Goal: Task Accomplishment & Management: Use online tool/utility

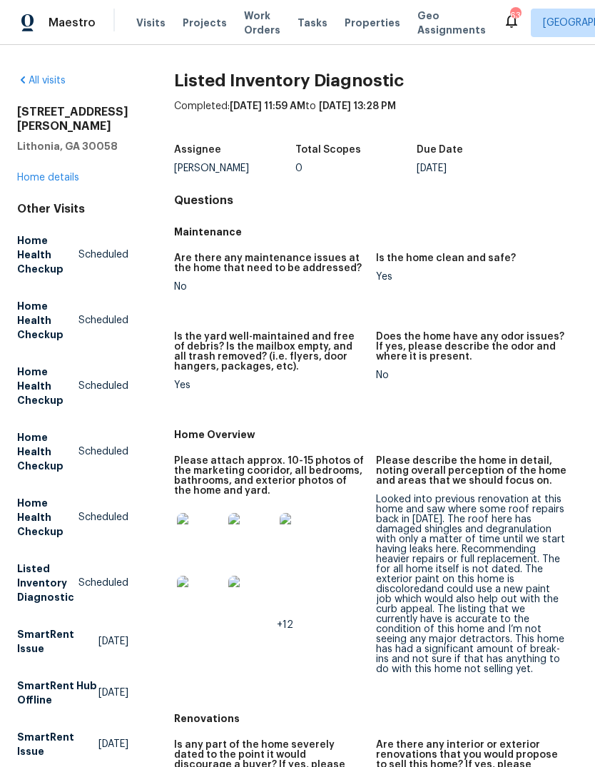
scroll to position [-58, 0]
click at [74, 179] on link "Home details" at bounding box center [48, 178] width 62 height 10
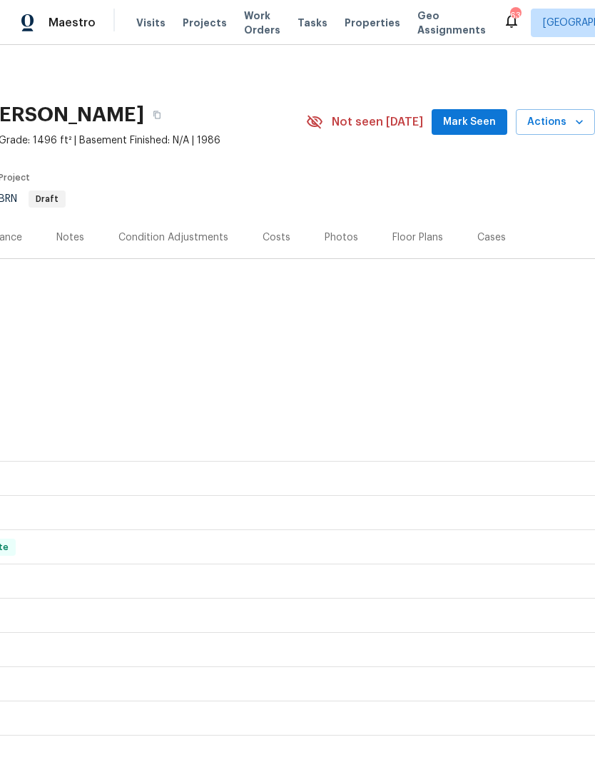
scroll to position [0, 211]
click at [482, 128] on span "Mark Seen" at bounding box center [469, 122] width 53 height 18
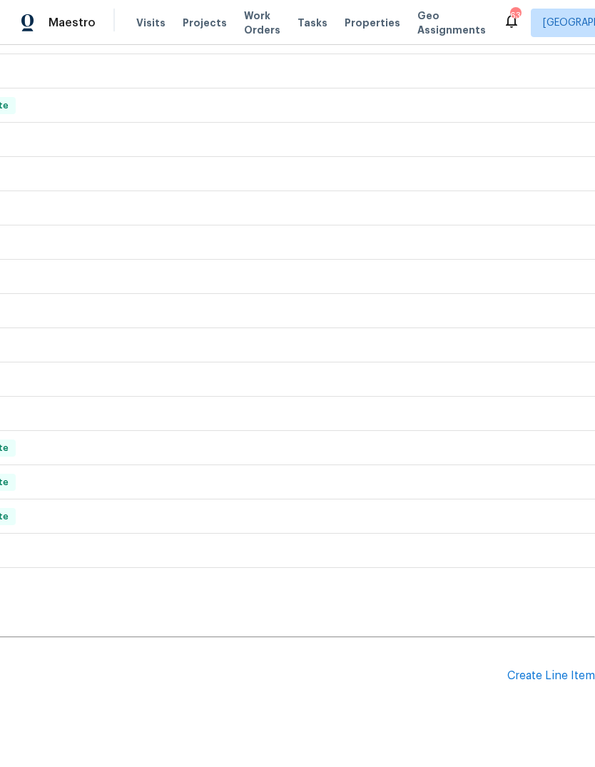
scroll to position [441, 211]
click at [548, 670] on div "Create Line Item" at bounding box center [551, 677] width 88 height 14
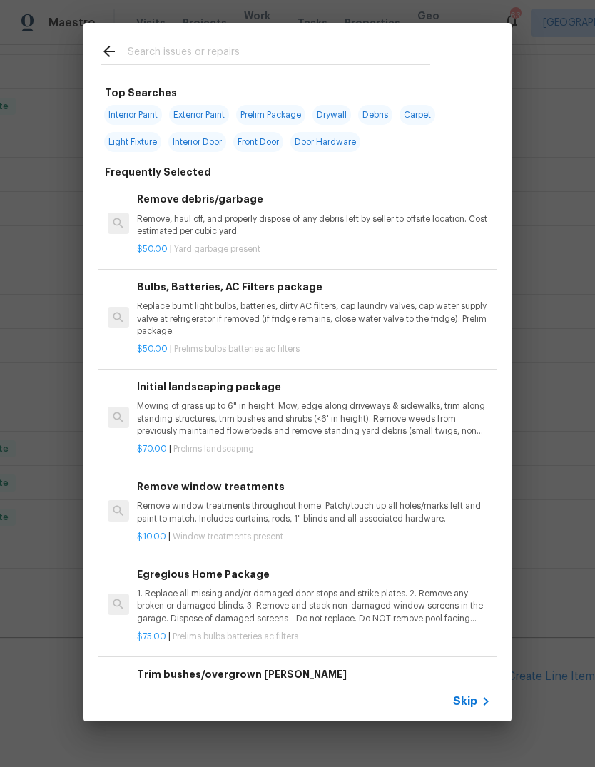
click at [206, 117] on span "Exterior Paint" at bounding box center [199, 115] width 60 height 20
type input "Exterior Paint"
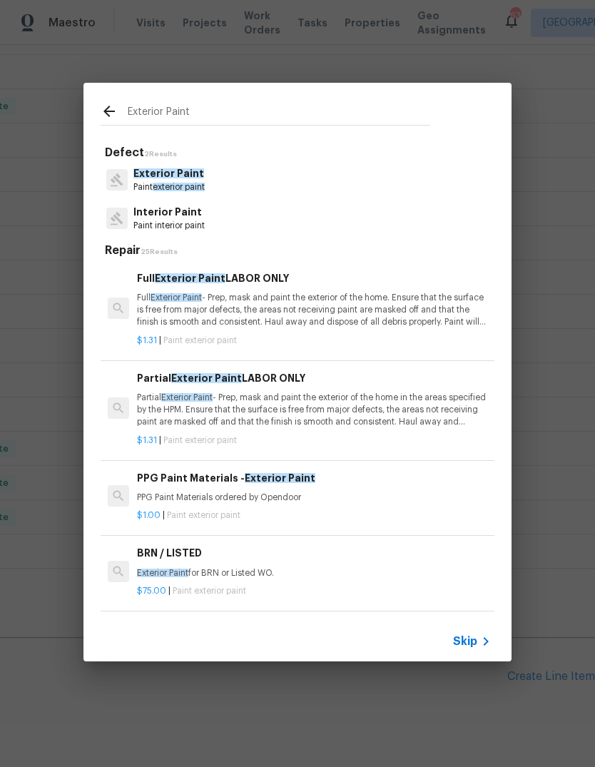
click at [191, 181] on p "Exterior Paint" at bounding box center [168, 173] width 71 height 15
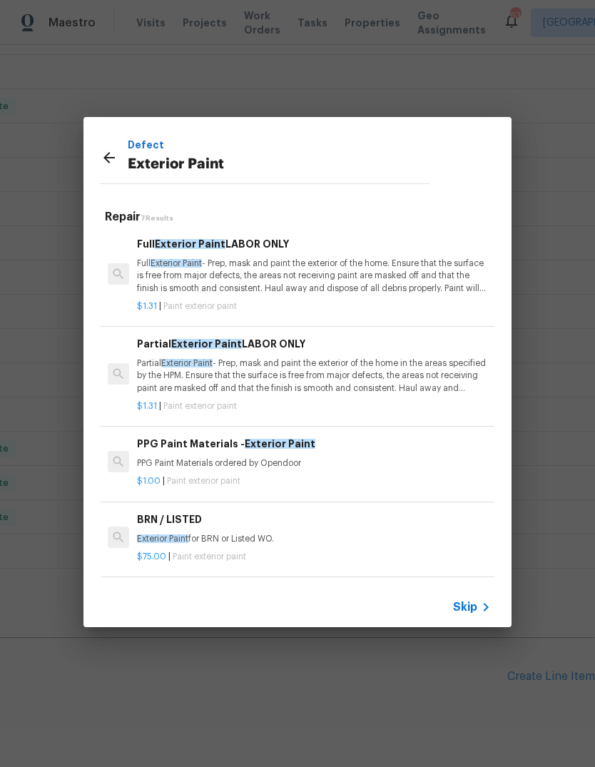
scroll to position [0, 0]
click at [265, 277] on p "Full Exterior Paint - Prep, mask and paint the exterior of the home. Ensure tha…" at bounding box center [314, 276] width 354 height 36
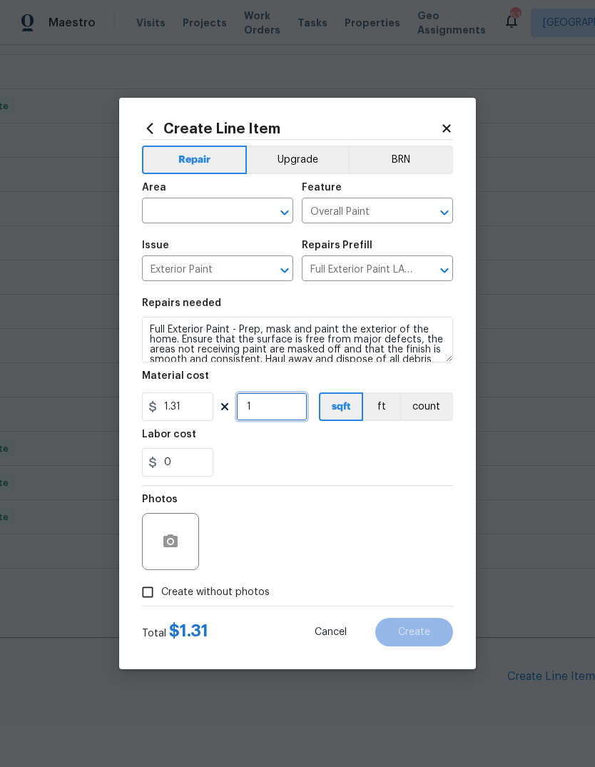
click at [290, 400] on input "1" at bounding box center [271, 406] width 71 height 29
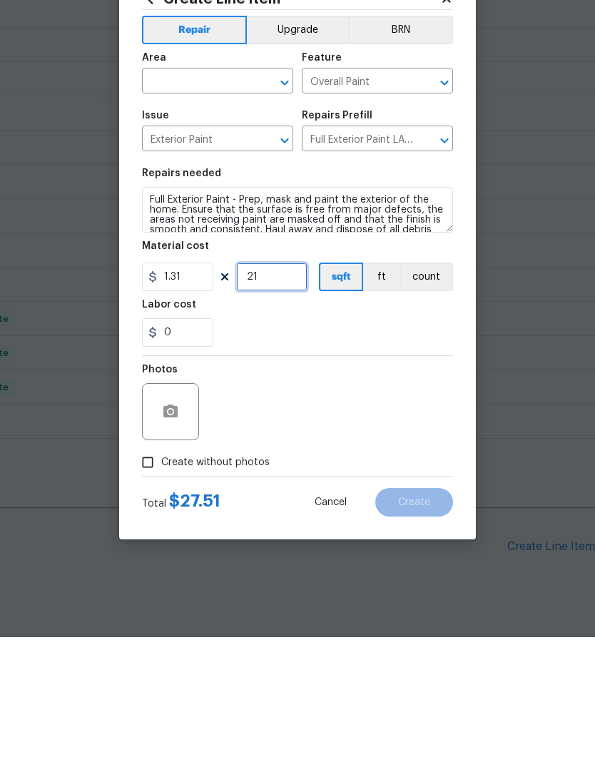
click at [279, 392] on input "21" at bounding box center [271, 406] width 71 height 29
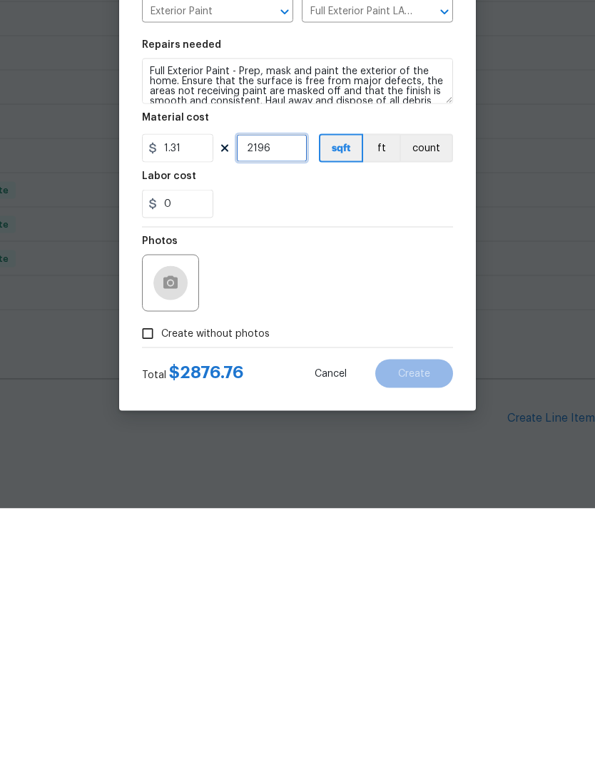
type input "2196"
click at [171, 533] on icon "button" at bounding box center [170, 541] width 17 height 17
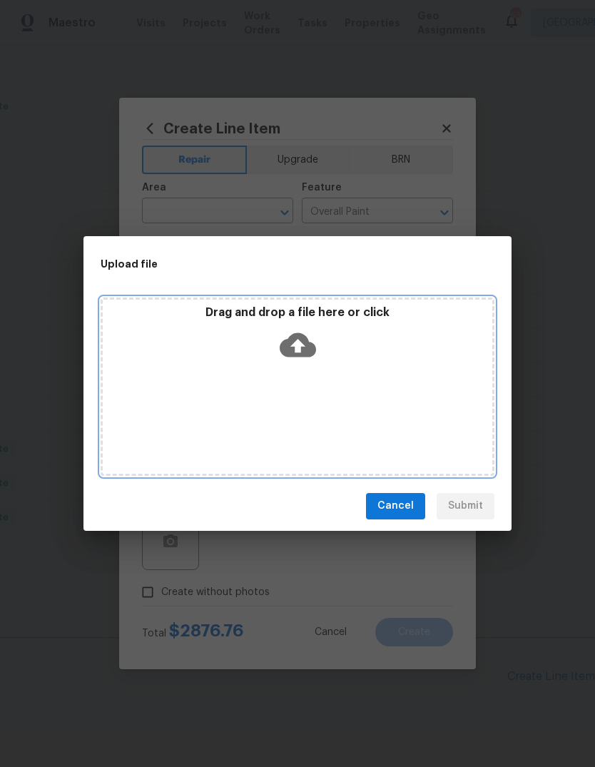
click at [333, 342] on div "Drag and drop a file here or click" at bounding box center [298, 335] width 390 height 61
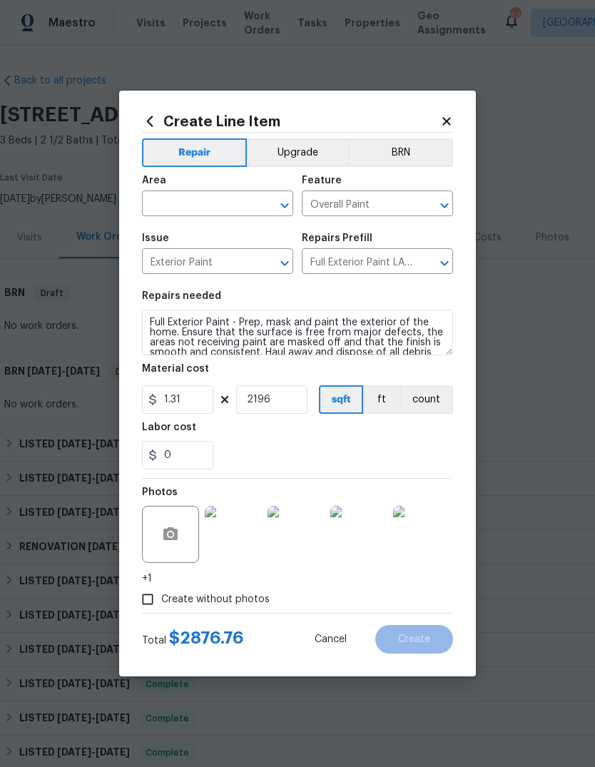
scroll to position [441, 211]
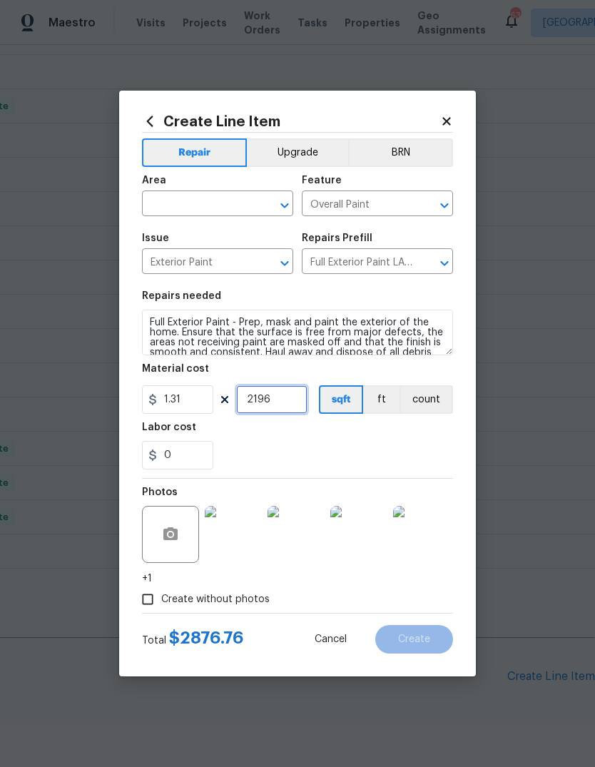
click at [290, 405] on input "2196" at bounding box center [271, 399] width 71 height 29
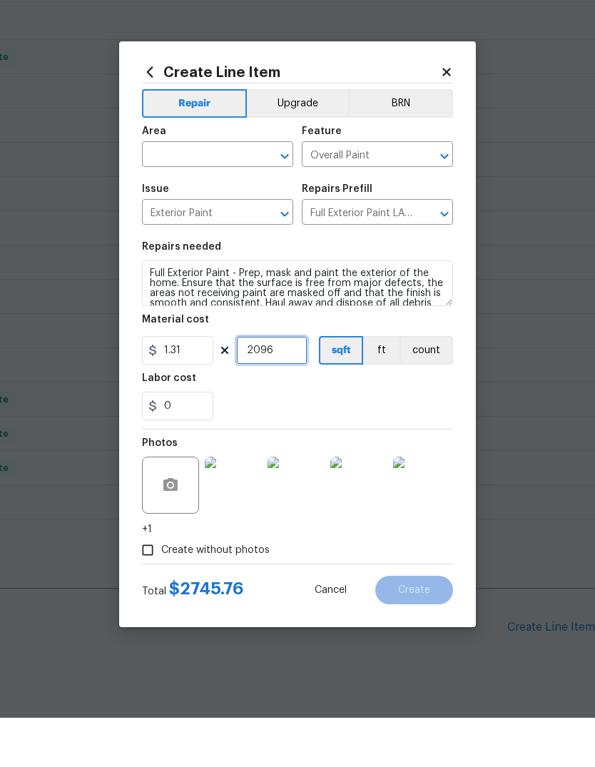
type input "2096"
click at [230, 194] on input "text" at bounding box center [197, 205] width 111 height 22
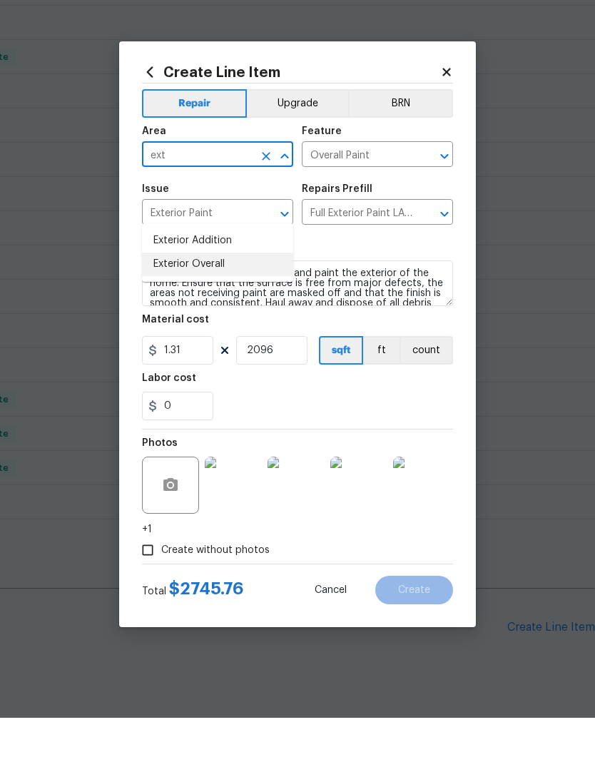
click at [218, 302] on li "Exterior Overall" at bounding box center [217, 314] width 151 height 24
type input "Exterior Overall"
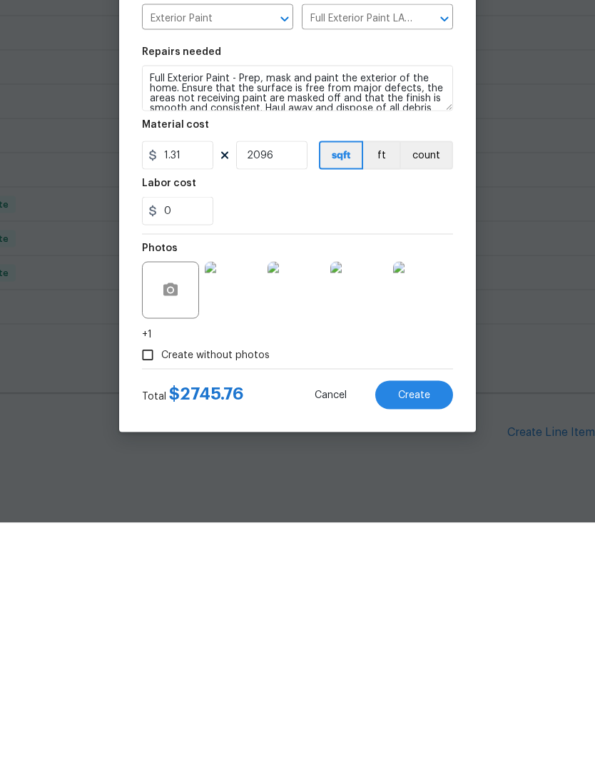
click at [440, 625] on button "Create" at bounding box center [414, 639] width 78 height 29
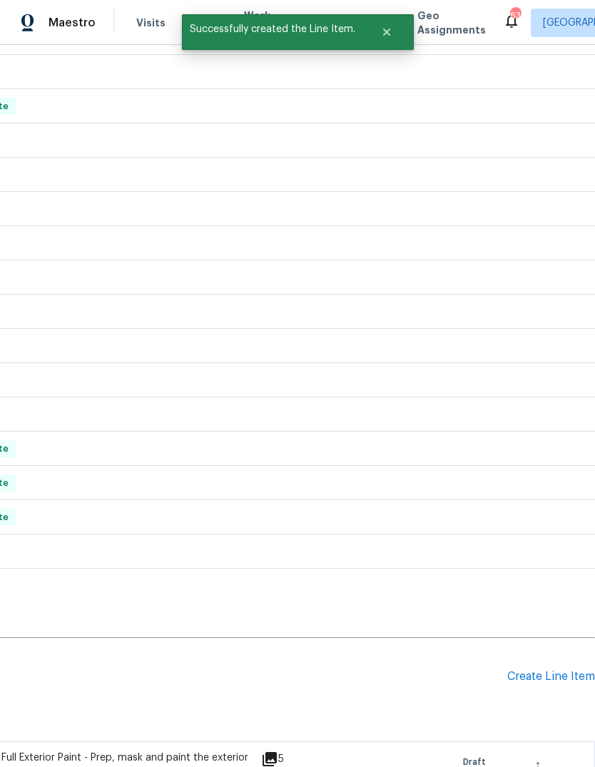
click at [555, 670] on div "Create Line Item" at bounding box center [551, 677] width 88 height 14
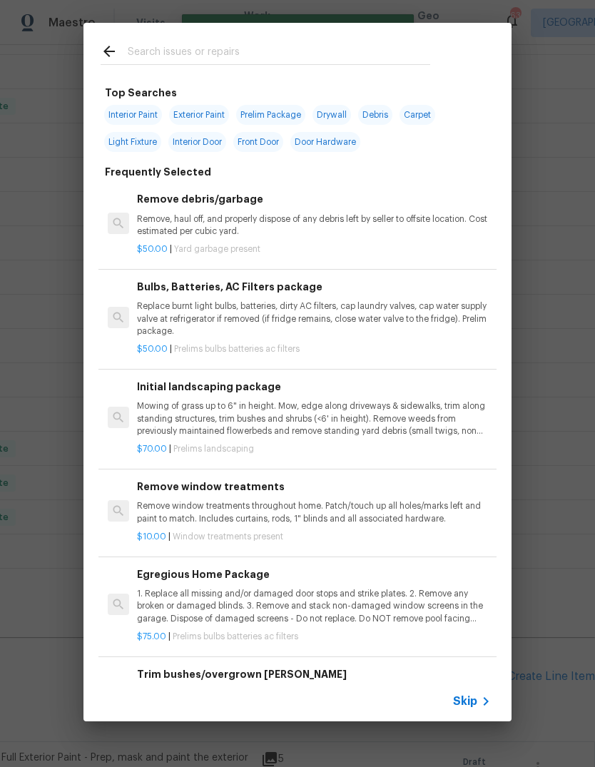
click at [209, 115] on span "Exterior Paint" at bounding box center [199, 115] width 60 height 20
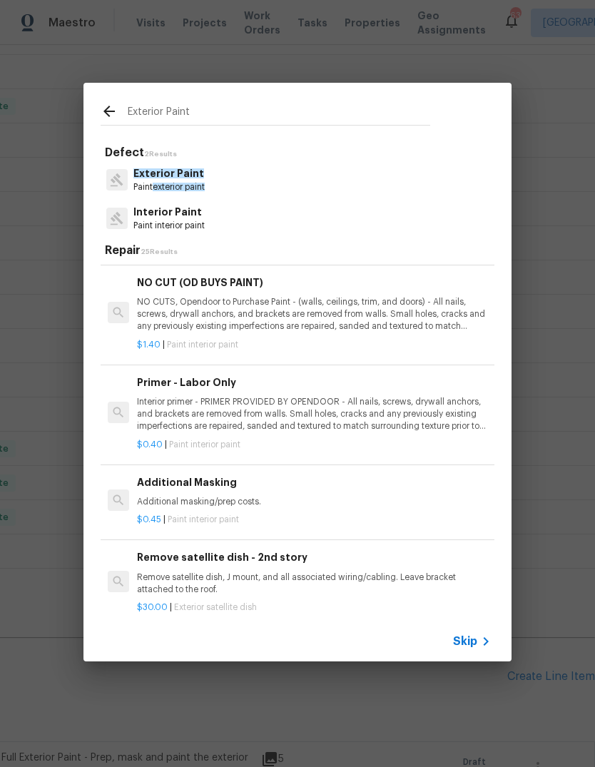
scroll to position [1142, -1]
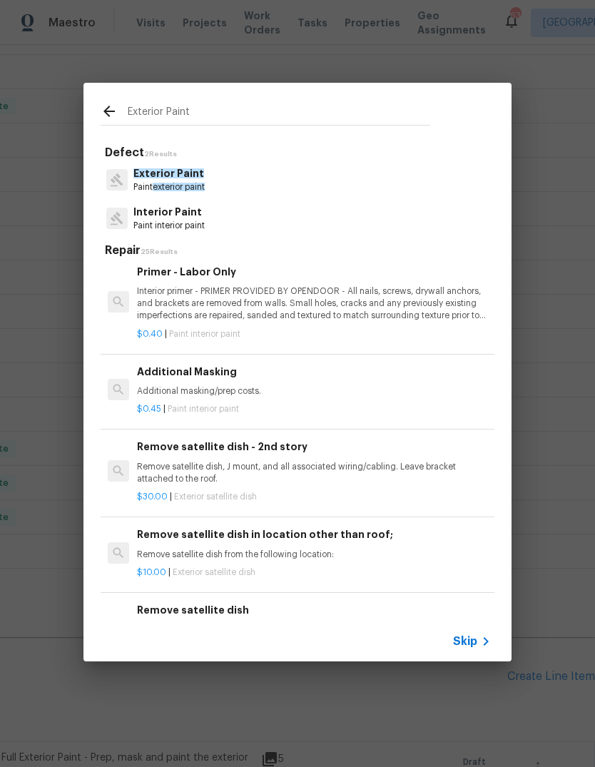
click at [428, 106] on input "Exterior Paint" at bounding box center [279, 113] width 303 height 21
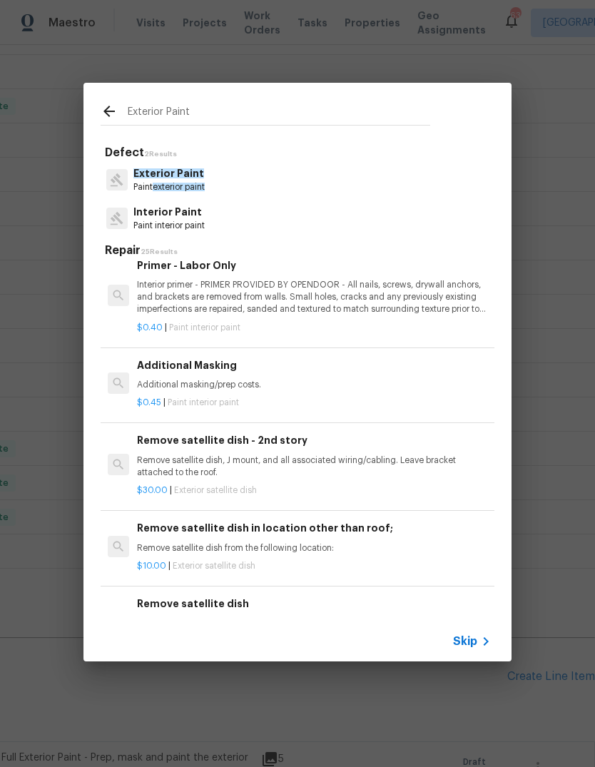
scroll to position [1242, 0]
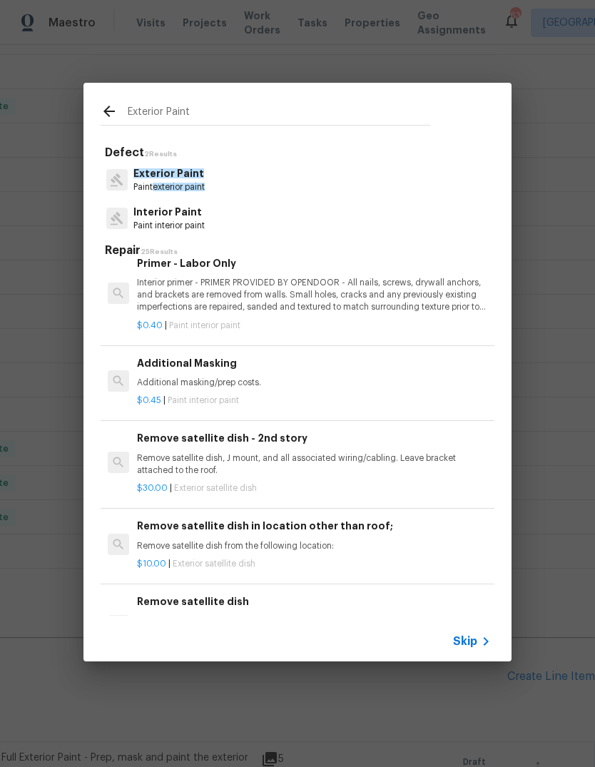
click at [215, 109] on input "Exterior Paint" at bounding box center [279, 113] width 303 height 21
type input "E"
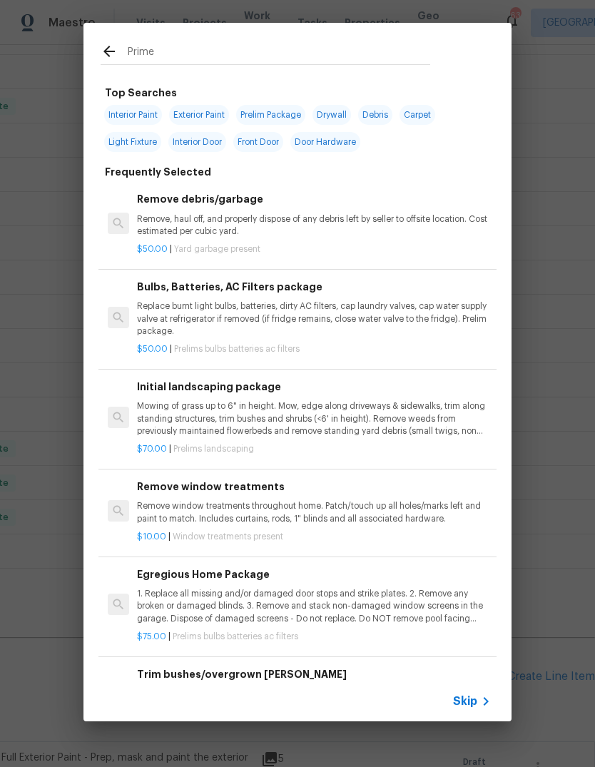
type input "Primer"
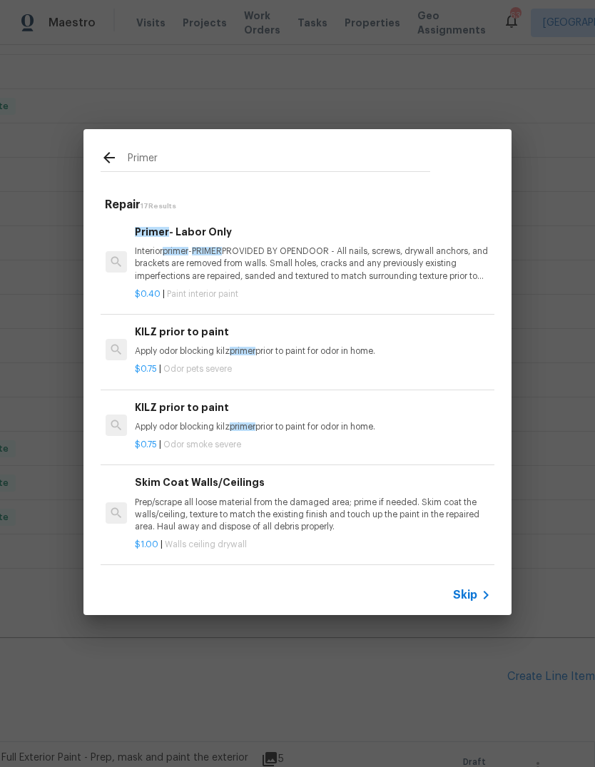
scroll to position [0, 2]
click at [234, 262] on p "Interior primer - PRIMER PROVIDED BY OPENDOOR - All nails, screws, drywall anch…" at bounding box center [312, 263] width 354 height 36
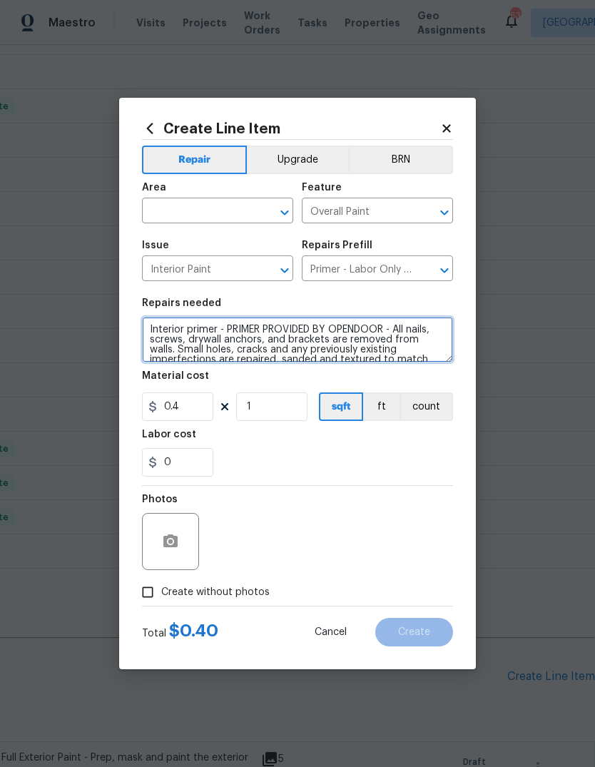
click at [184, 326] on textarea "Interior primer - PRIMER PROVIDED BY OPENDOOR - All nails, screws, drywall anch…" at bounding box center [297, 340] width 311 height 46
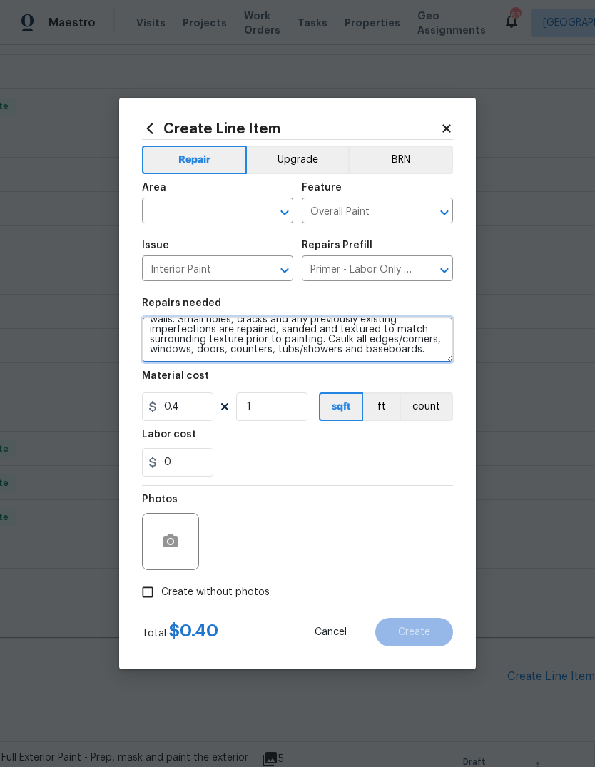
scroll to position [30, 0]
click at [404, 357] on textarea "Exterior primer - PRIMER PROVIDED BY OPENDOOR - All nails, screws, drywall anch…" at bounding box center [297, 340] width 311 height 46
type textarea "Exterior primer - PRIMER PROVIDED BY OPENDOOR - All nails, screws, drywall anch…"
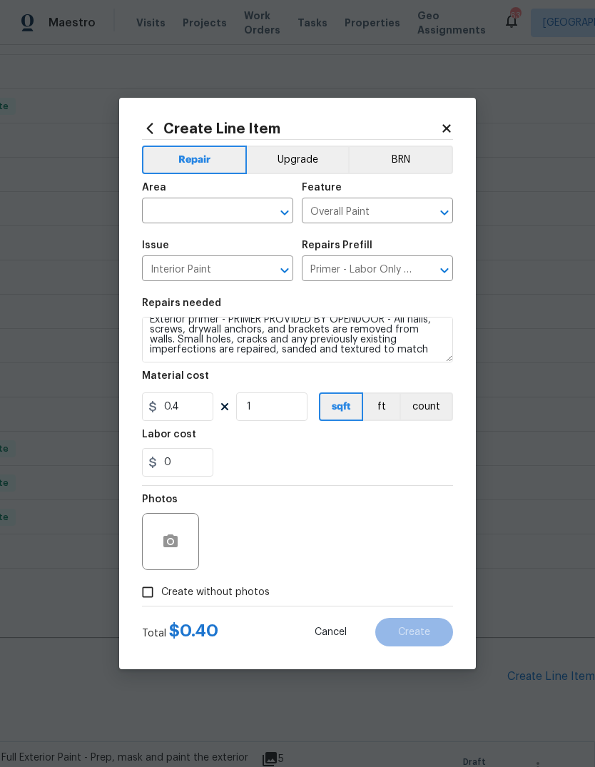
click at [229, 203] on input "text" at bounding box center [197, 212] width 111 height 22
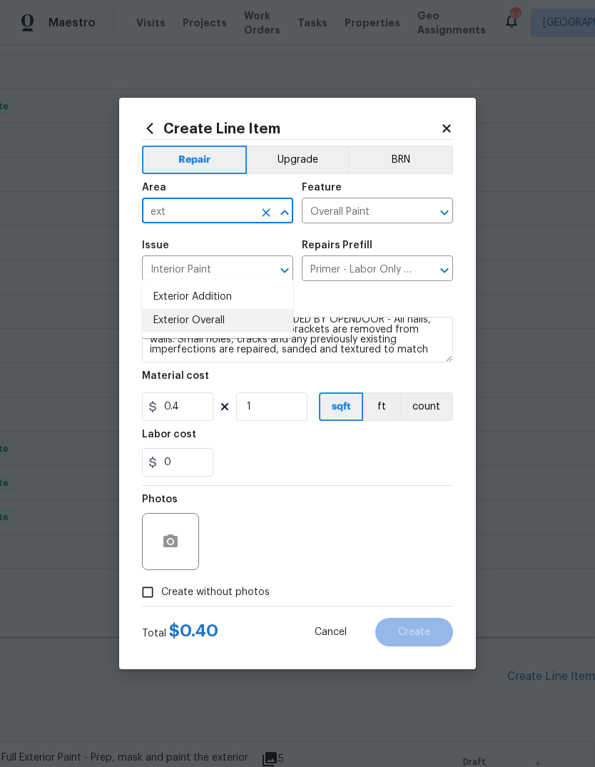
click at [218, 309] on li "Exterior Overall" at bounding box center [217, 321] width 151 height 24
type input "Exterior Overall"
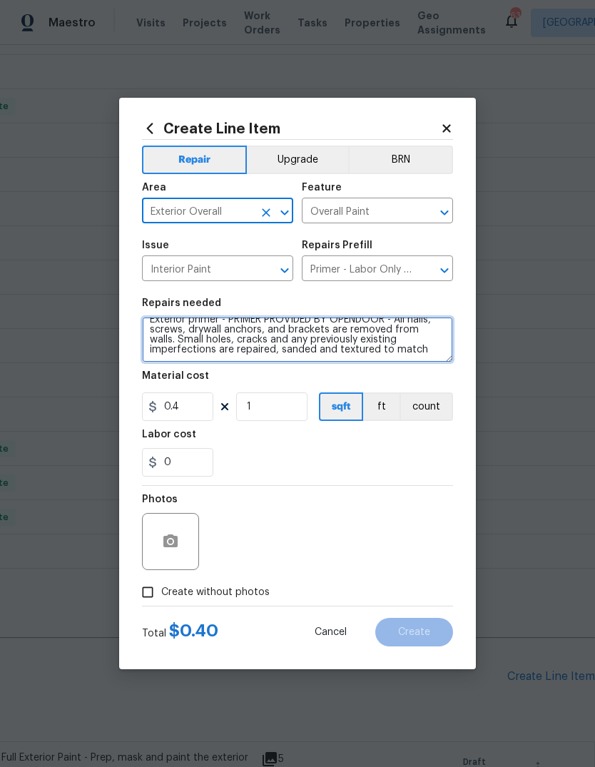
click at [400, 354] on textarea "Exterior primer - PRIMER PROVIDED BY OPENDOOR - All nails, screws, drywall anch…" at bounding box center [297, 340] width 311 height 46
type textarea "Exterior primer - PRIMER PROVIDED BY OPENDOOR - All nails, screws, drywall anch…"
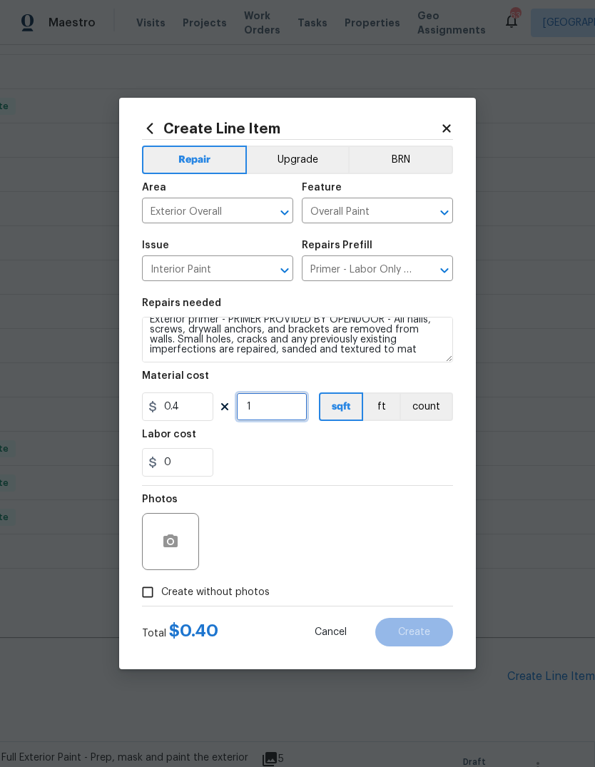
click at [259, 416] on input "1" at bounding box center [271, 406] width 71 height 29
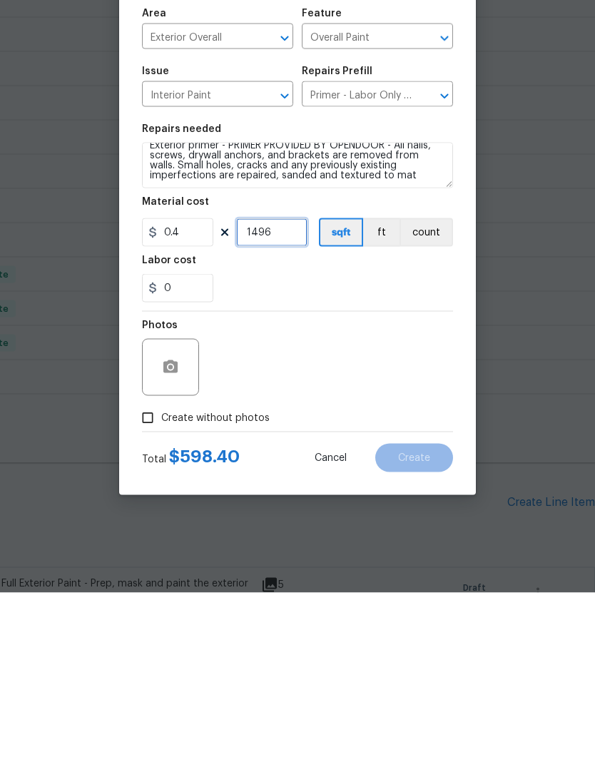
type input "1496"
click at [182, 524] on button "button" at bounding box center [170, 541] width 34 height 34
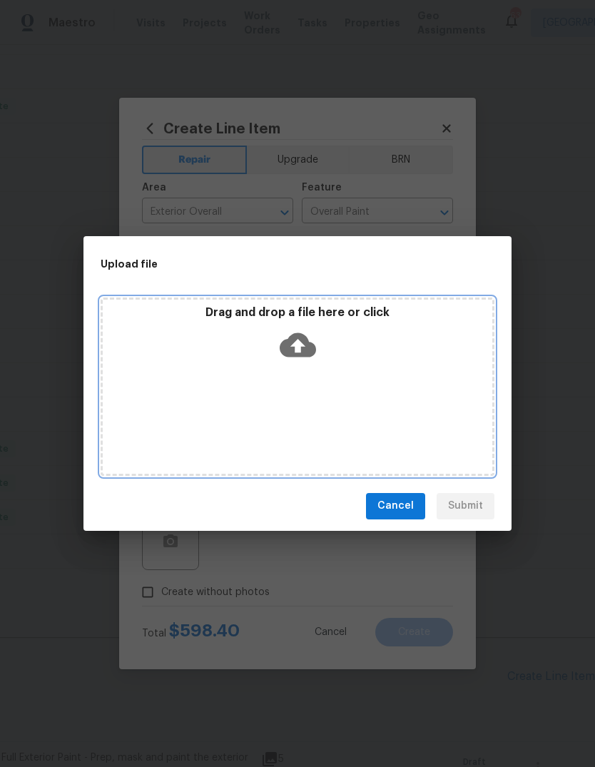
click at [311, 359] on icon at bounding box center [298, 345] width 36 height 36
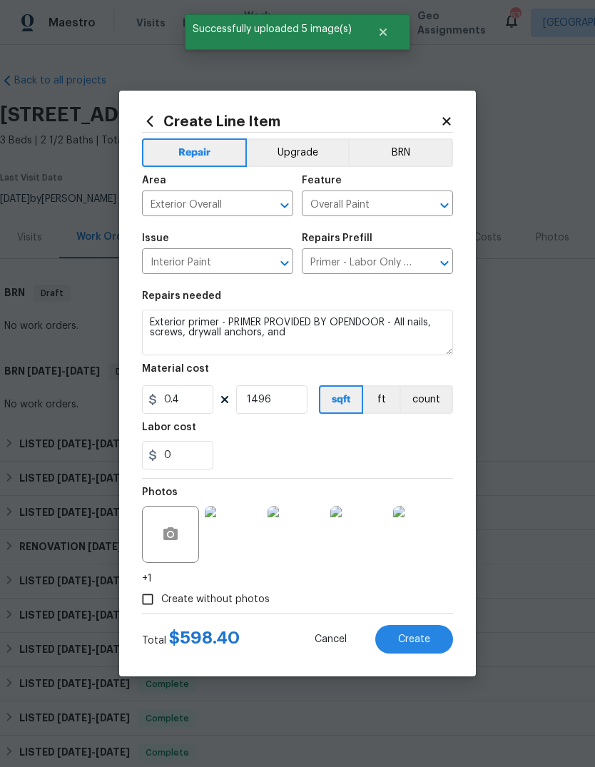
scroll to position [441, 211]
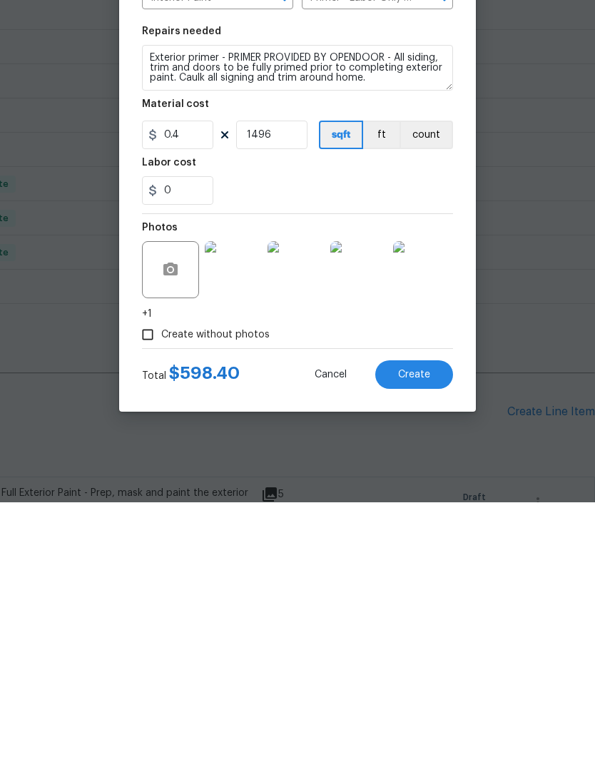
type textarea "Exterior primer - PRIMER PROVIDED BY OPENDOOR - All siding, trim and doors to b…"
click at [437, 625] on button "Create" at bounding box center [414, 639] width 78 height 29
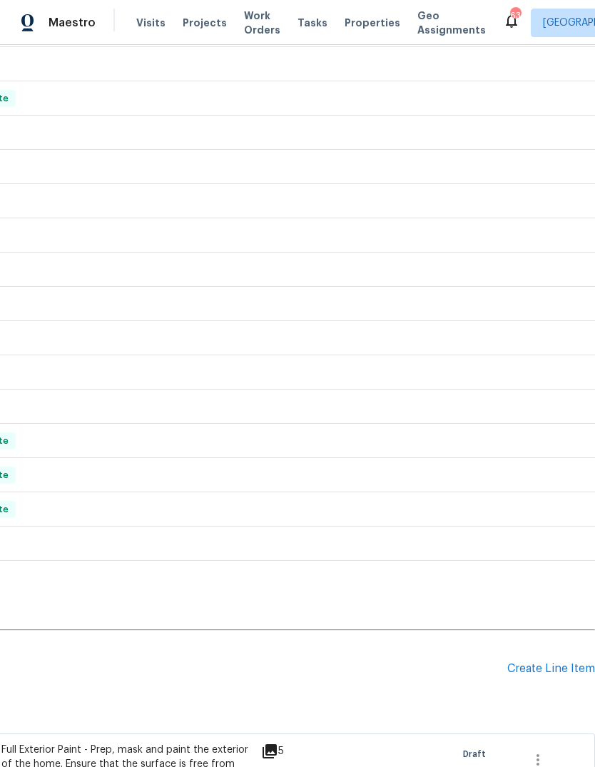
scroll to position [449, 211]
click at [554, 662] on div "Create Line Item" at bounding box center [551, 669] width 88 height 14
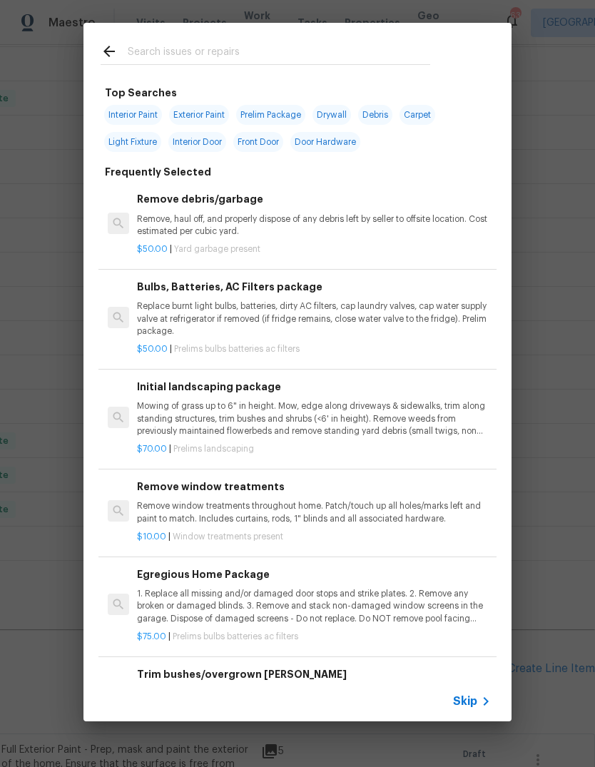
click at [335, 57] on input "text" at bounding box center [279, 53] width 303 height 21
type input "Ini"
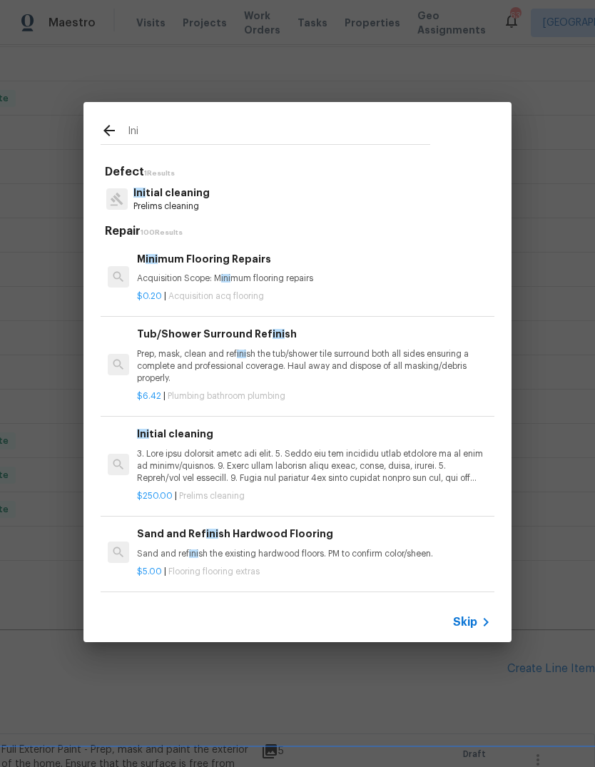
click at [192, 200] on p "Ini tial cleaning" at bounding box center [171, 192] width 76 height 15
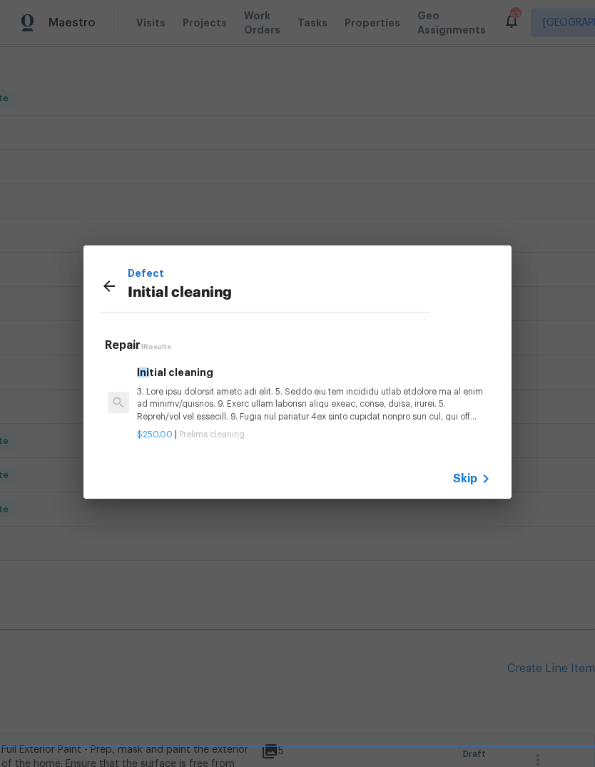
click at [253, 400] on p at bounding box center [314, 404] width 354 height 36
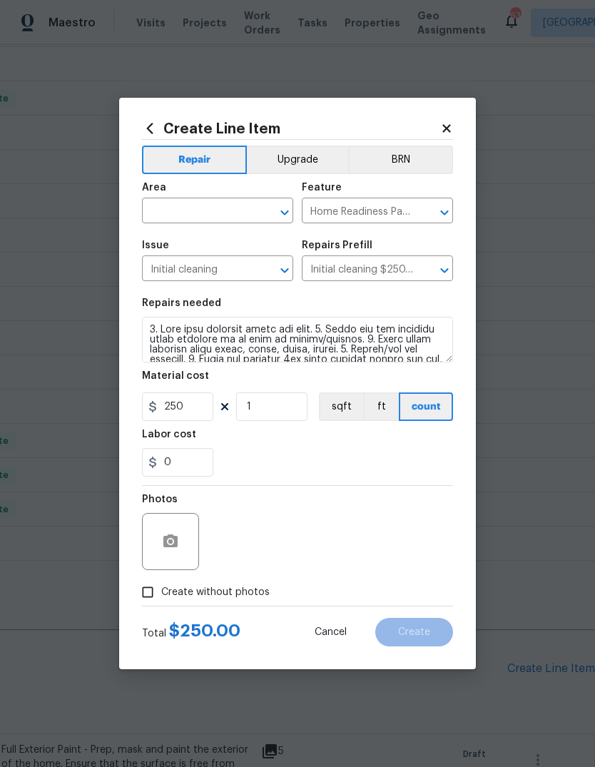
click at [235, 205] on input "text" at bounding box center [197, 212] width 111 height 22
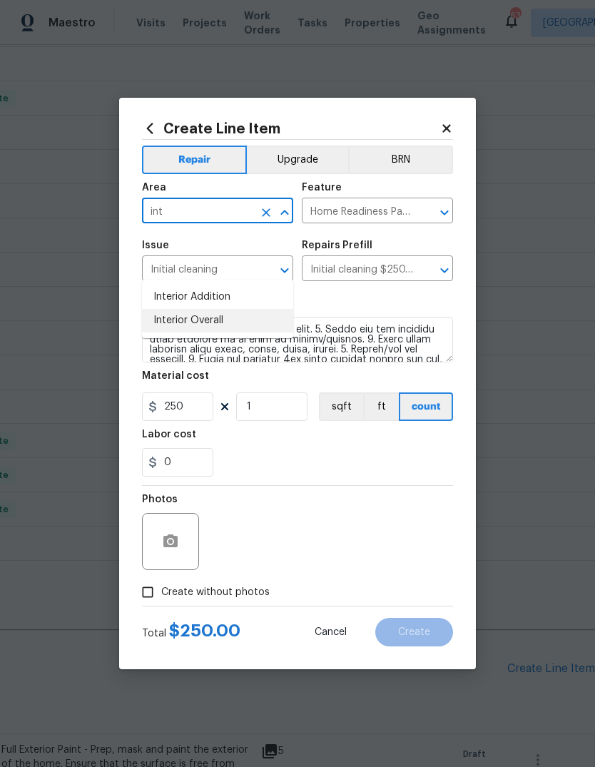
click at [218, 309] on li "Interior Overall" at bounding box center [217, 321] width 151 height 24
type input "Interior Overall"
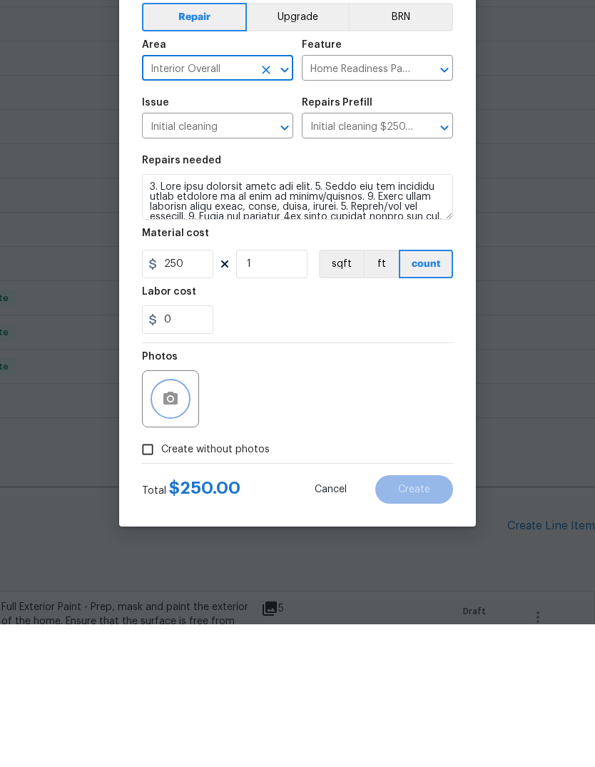
click at [184, 524] on button "button" at bounding box center [170, 541] width 34 height 34
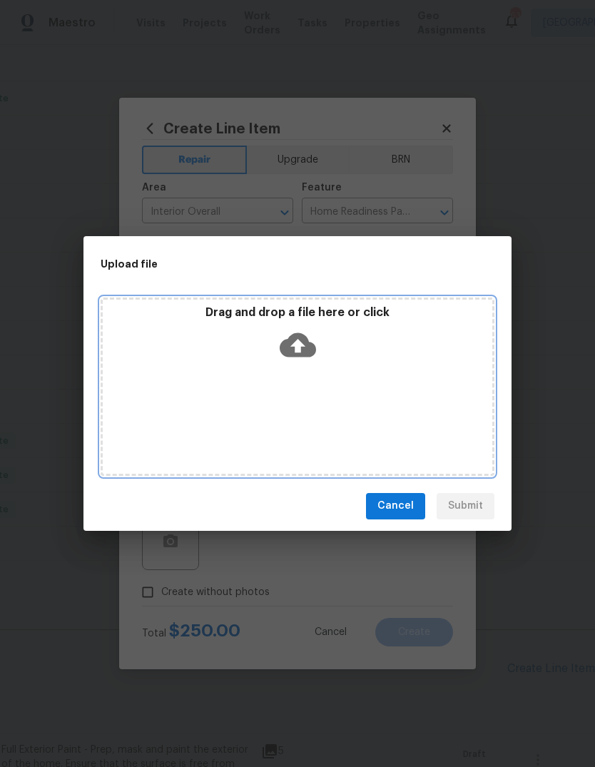
click at [319, 325] on div "Drag and drop a file here or click" at bounding box center [298, 335] width 390 height 61
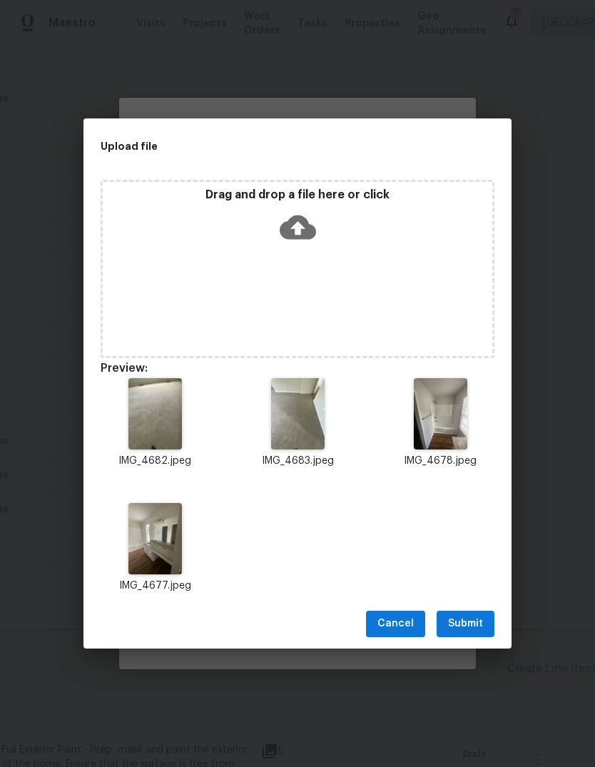
click at [484, 620] on button "Submit" at bounding box center [466, 624] width 58 height 26
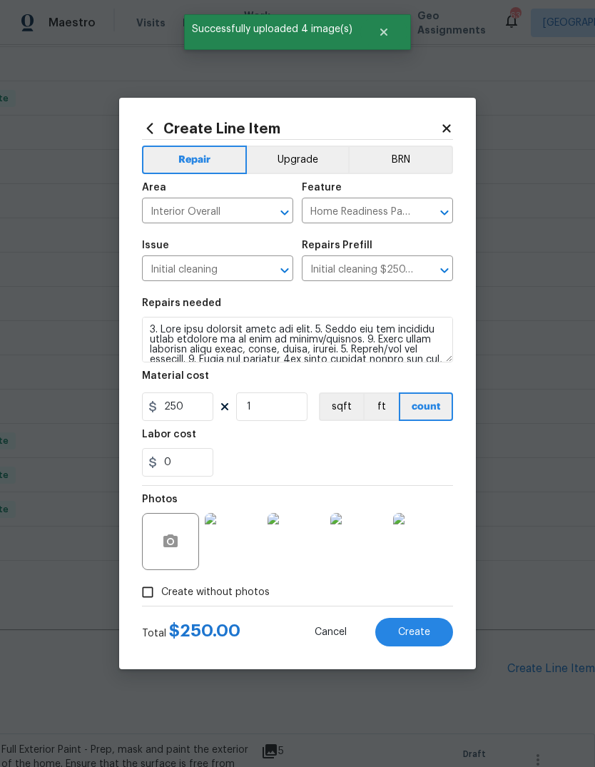
click at [432, 628] on button "Create" at bounding box center [414, 632] width 78 height 29
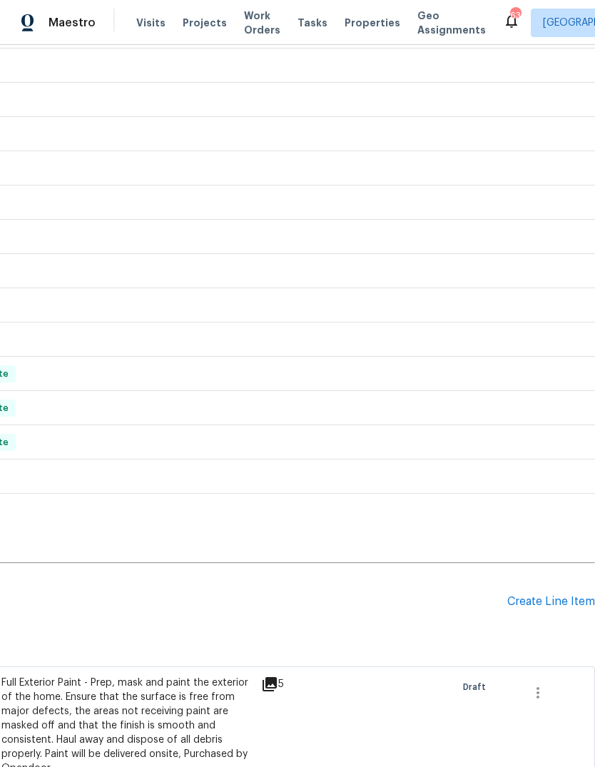
scroll to position [516, 211]
click at [550, 595] on div "Create Line Item" at bounding box center [551, 602] width 88 height 14
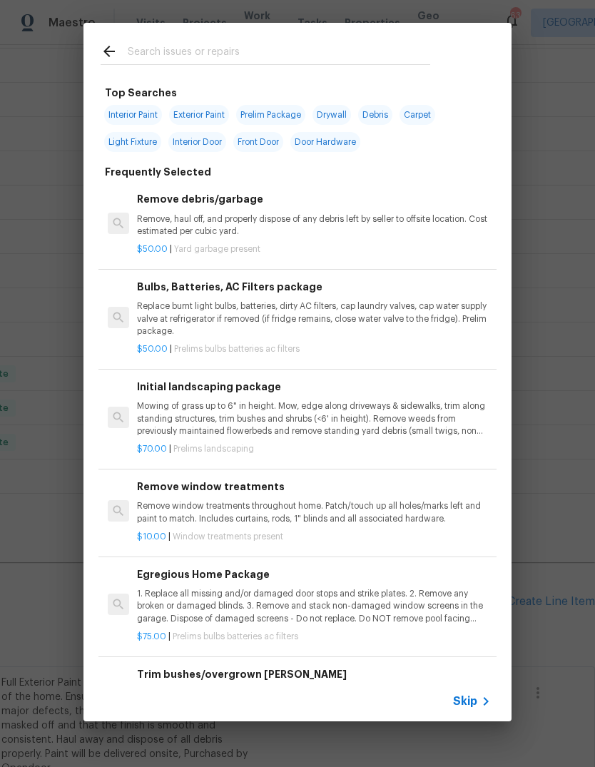
click at [317, 56] on input "text" at bounding box center [279, 53] width 303 height 21
type input "Plumb"
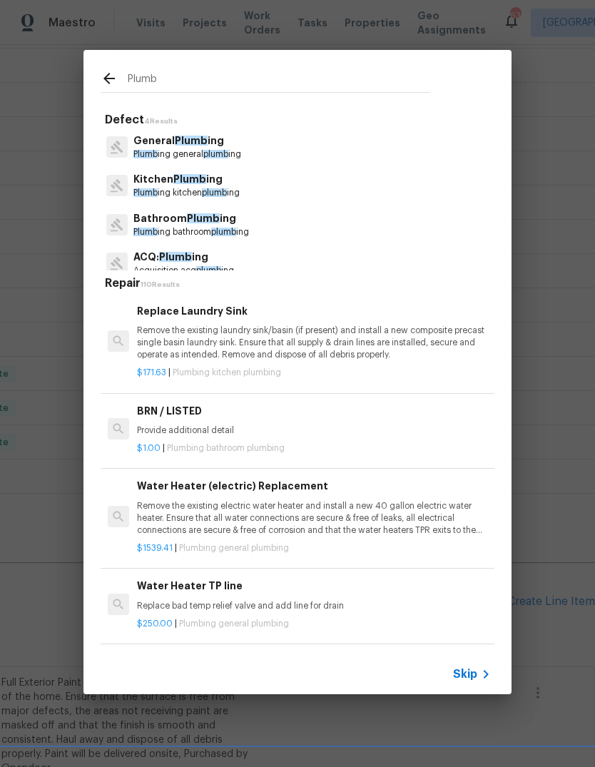
click at [212, 223] on span "Plumb" at bounding box center [203, 218] width 33 height 10
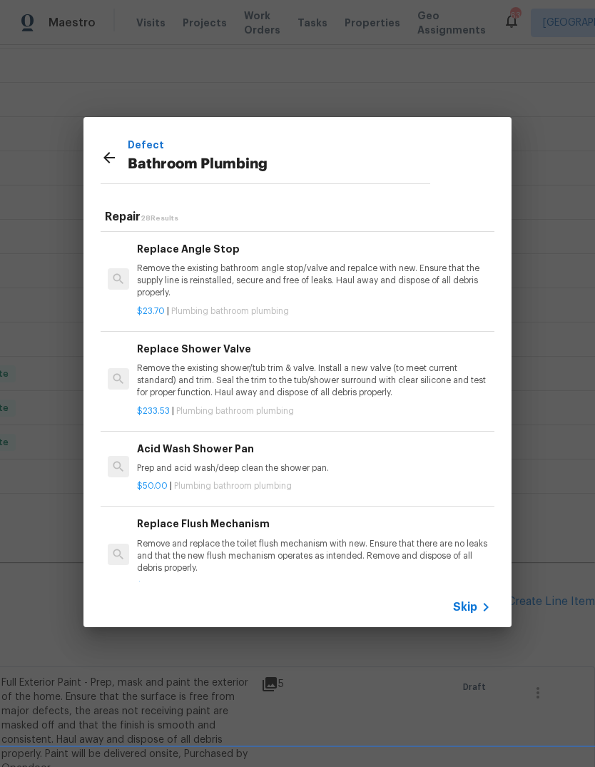
scroll to position [1490, 2]
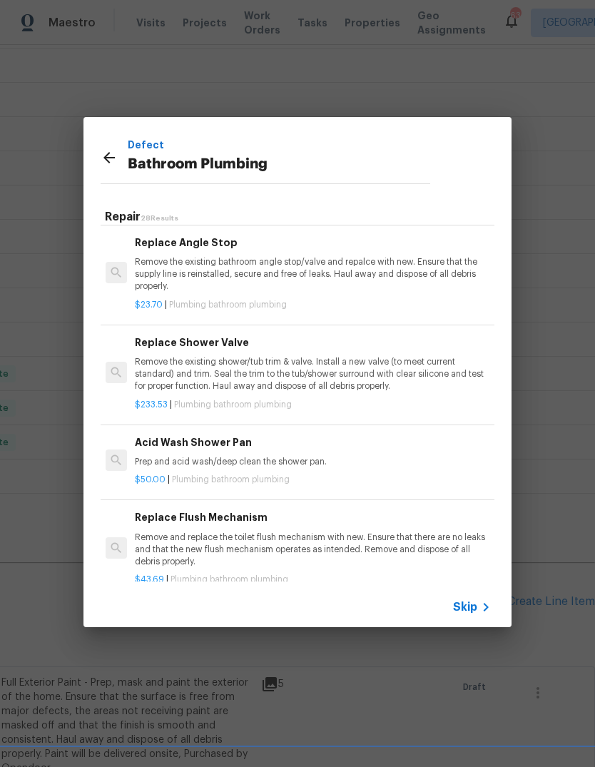
click at [289, 362] on p "Remove the existing shower/tub trim & valve. Install a new valve (to meet curre…" at bounding box center [312, 374] width 354 height 36
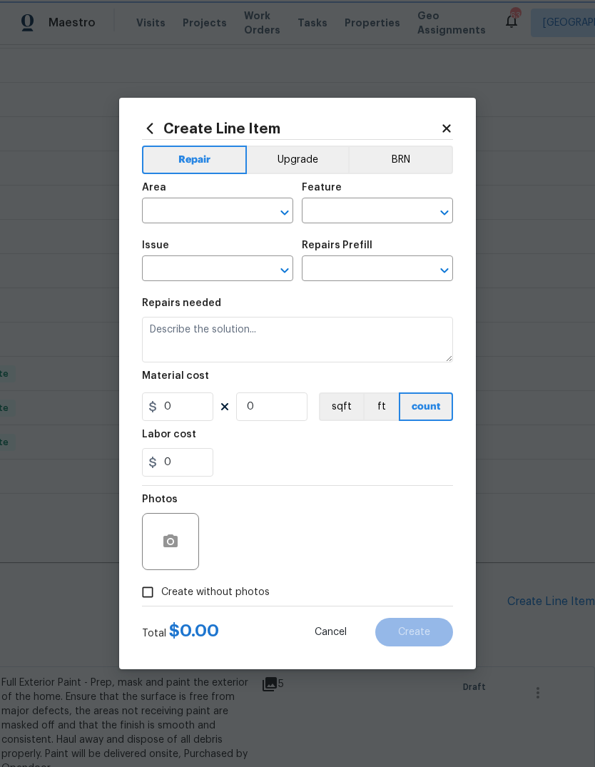
type input "Plumbing"
type input "Bathroom Plumbing"
type input "Replace Shower Valve $233.53"
type textarea "Remove the existing shower/tub trim & valve. Install a new valve (to meet curre…"
type input "233.53"
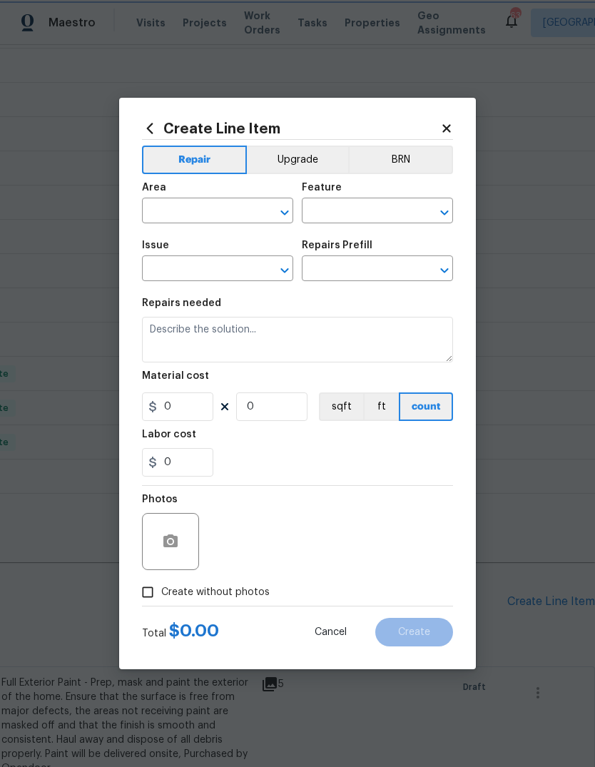
type input "1"
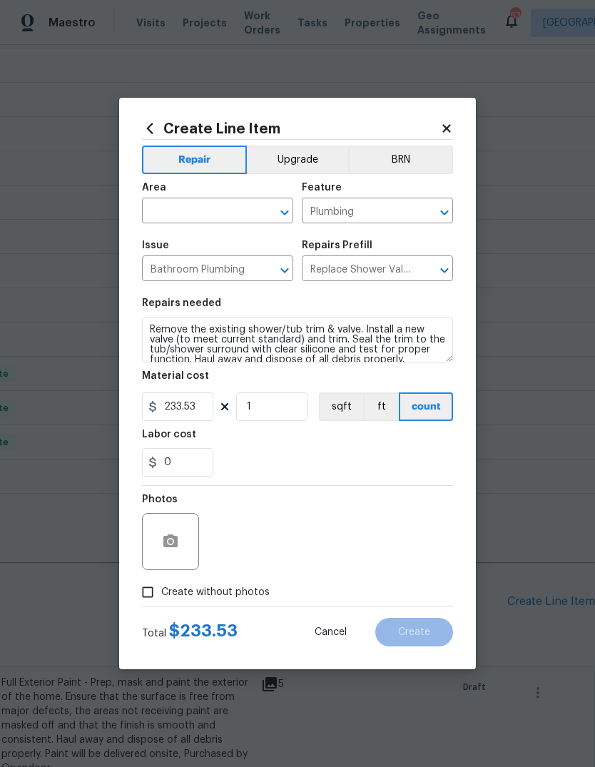
click at [234, 210] on input "text" at bounding box center [197, 212] width 111 height 22
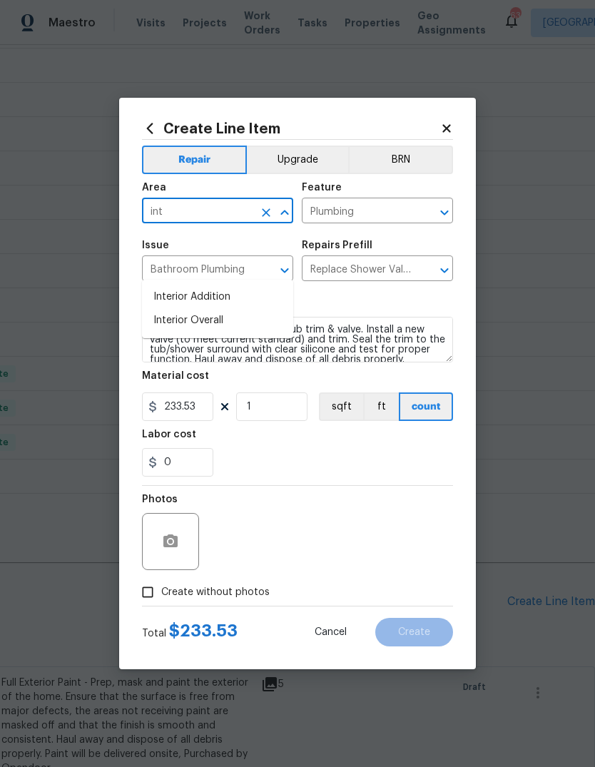
click at [217, 309] on li "Interior Overall" at bounding box center [217, 321] width 151 height 24
type input "Interior Overall"
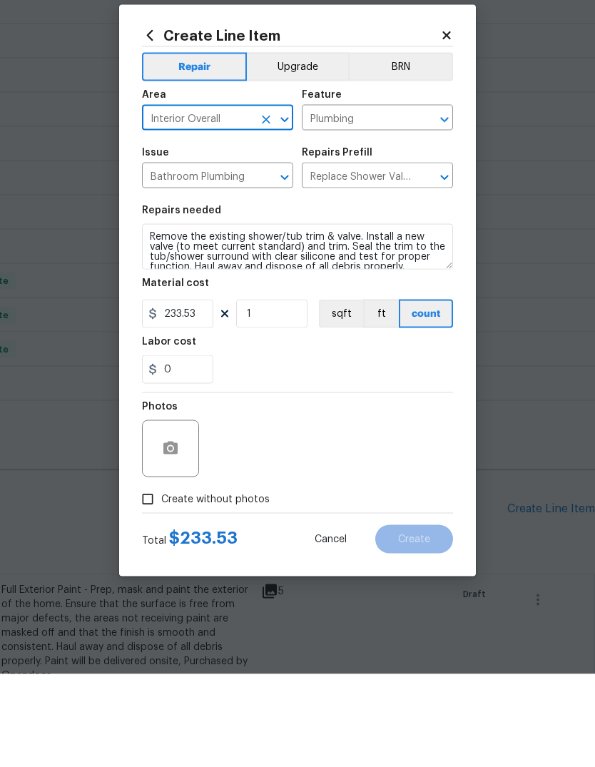
click at [182, 513] on div at bounding box center [170, 541] width 57 height 57
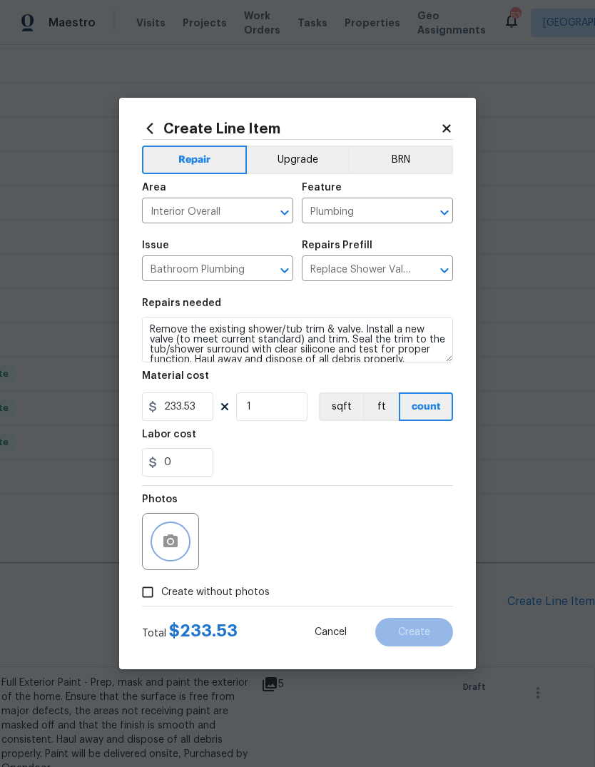
click at [182, 539] on button "button" at bounding box center [170, 541] width 34 height 34
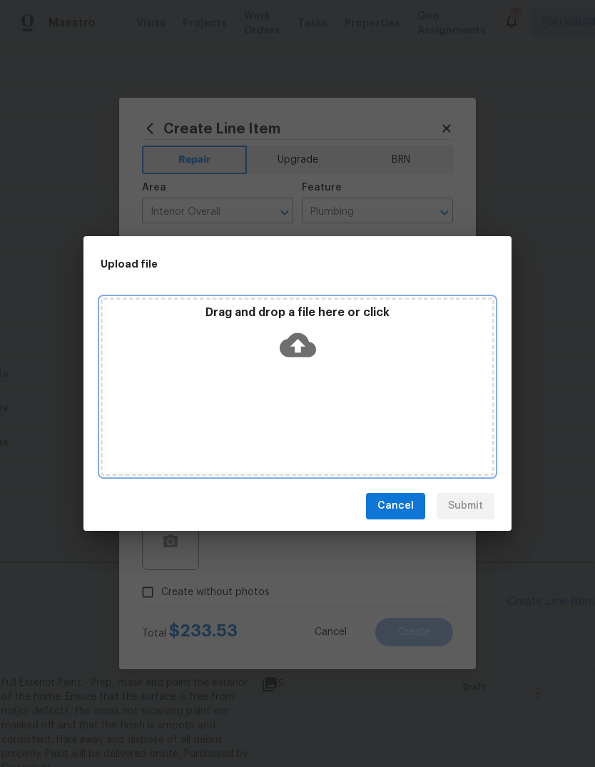
click at [306, 358] on icon at bounding box center [298, 345] width 36 height 36
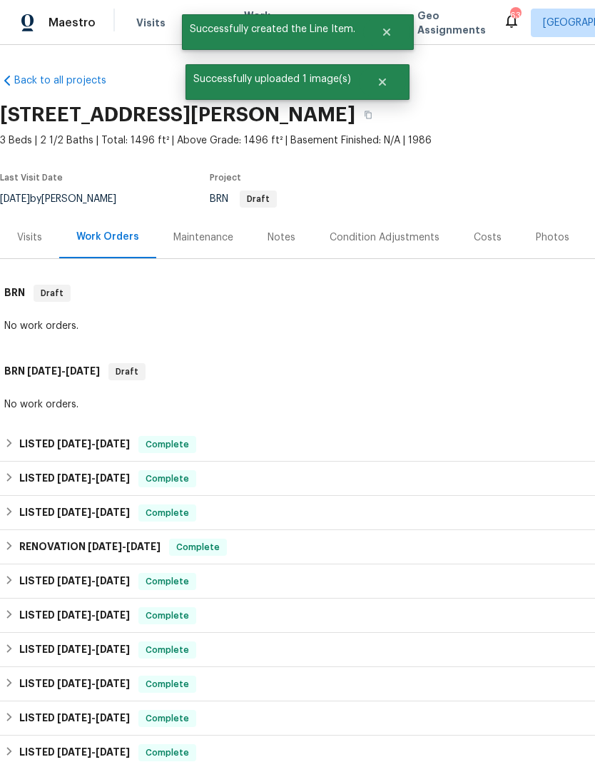
scroll to position [516, 211]
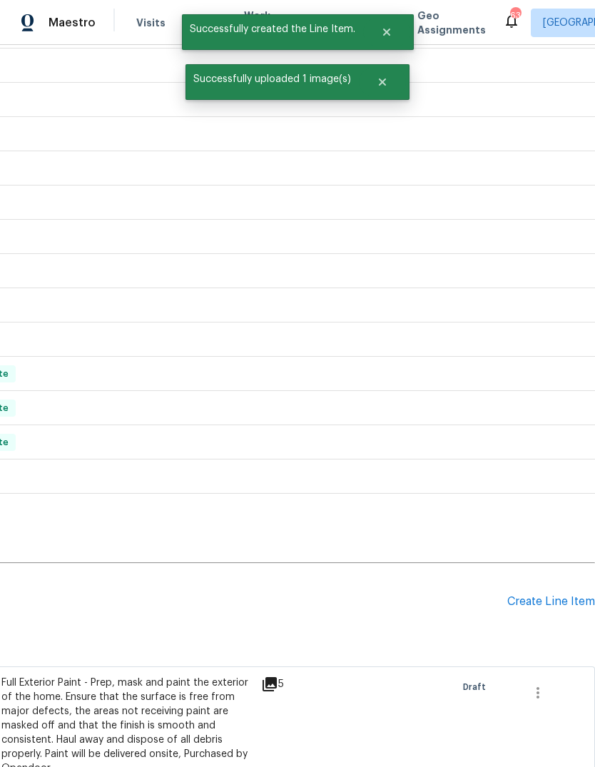
click at [545, 595] on div "Create Line Item" at bounding box center [551, 602] width 88 height 14
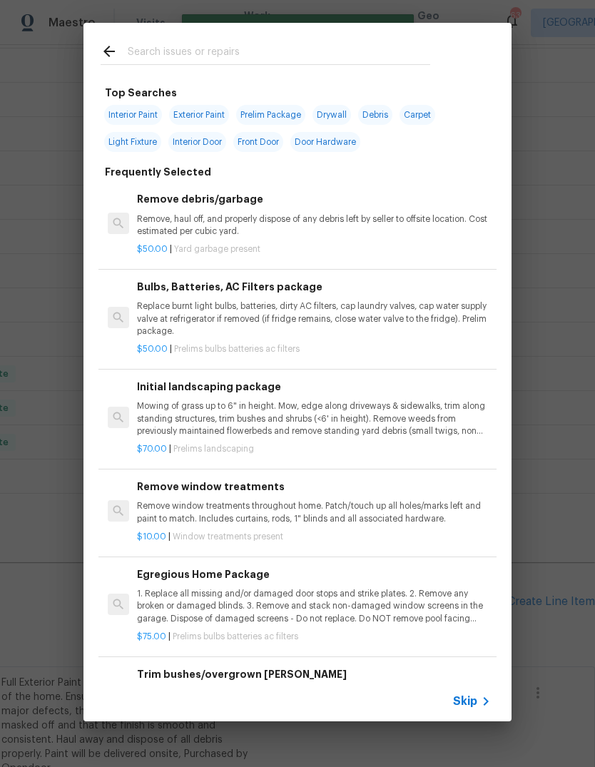
click at [320, 61] on input "text" at bounding box center [279, 53] width 303 height 21
type input "Sink base"
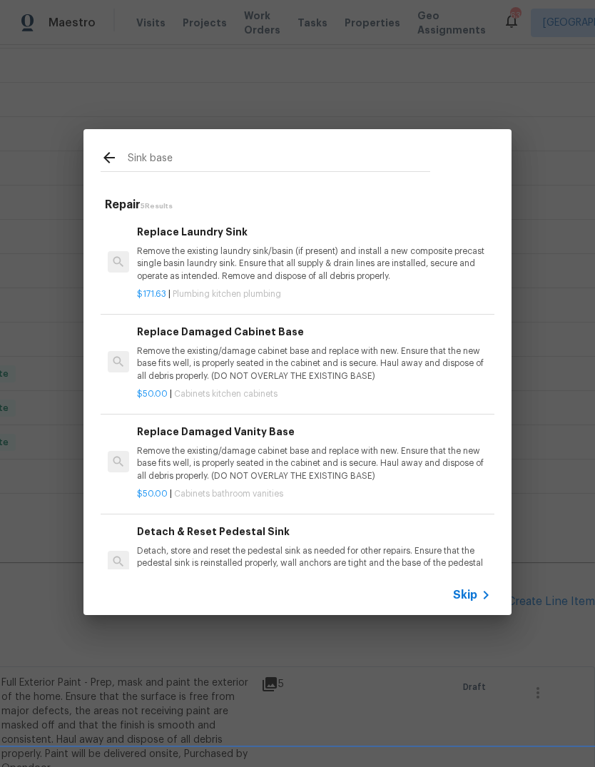
click at [342, 362] on p "Remove the existing/damage cabinet base and replace with new. Ensure that the n…" at bounding box center [314, 363] width 354 height 36
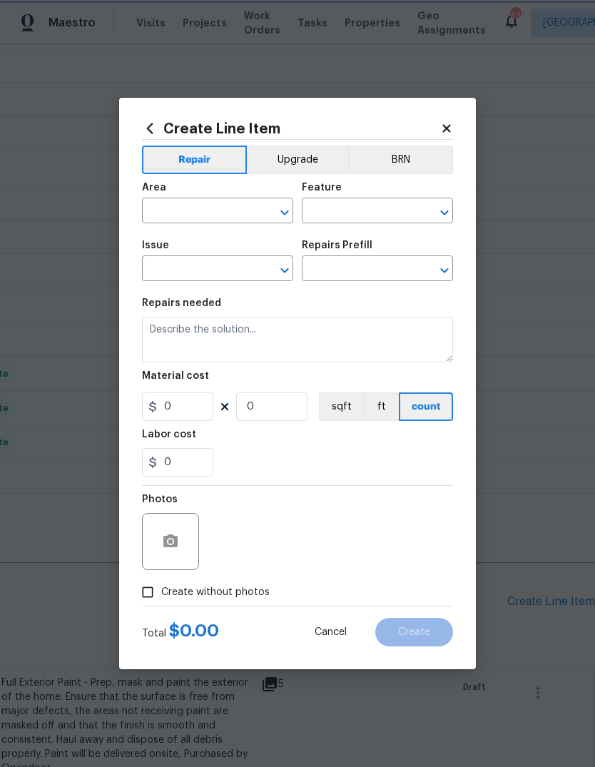
type input "Cabinets"
type input "Kitchen Cabinets"
type input "Replace Damaged Cabinet Base $50.00"
type textarea "Remove the existing/damage cabinet base and replace with new. Ensure that the n…"
type input "50"
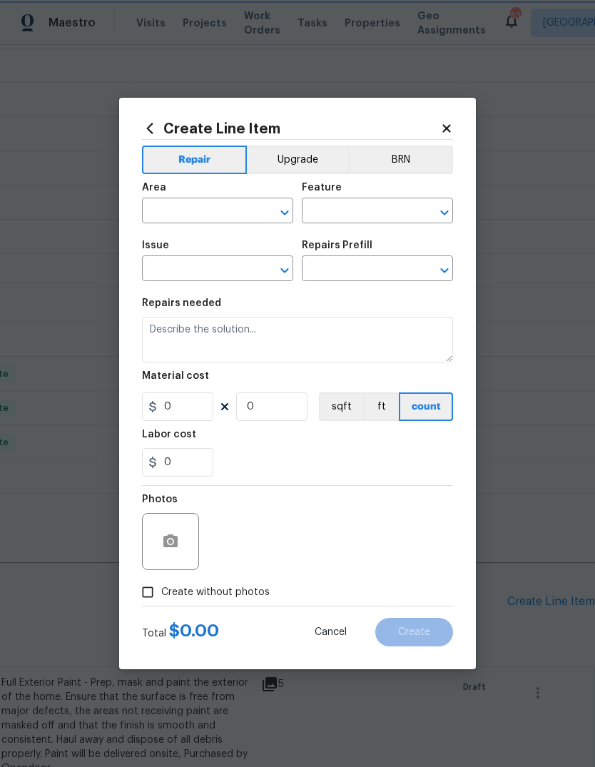
type input "1"
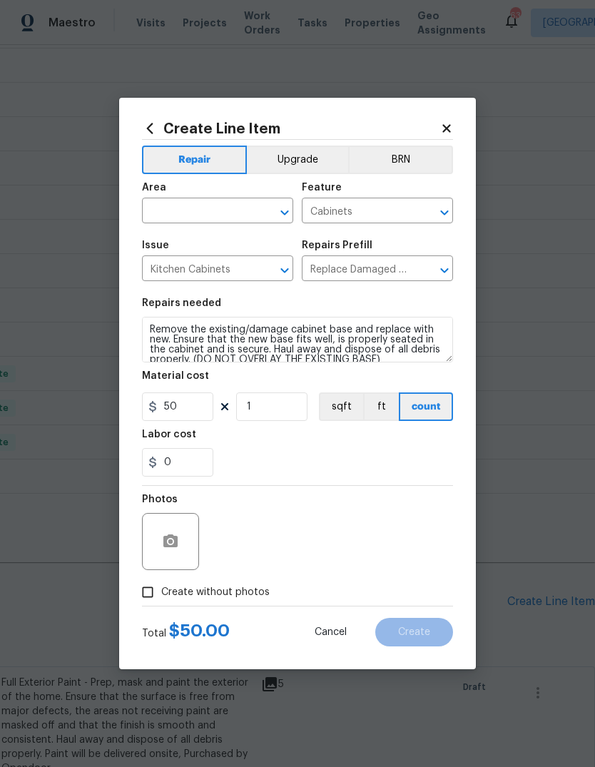
click at [175, 215] on input "text" at bounding box center [197, 212] width 111 height 22
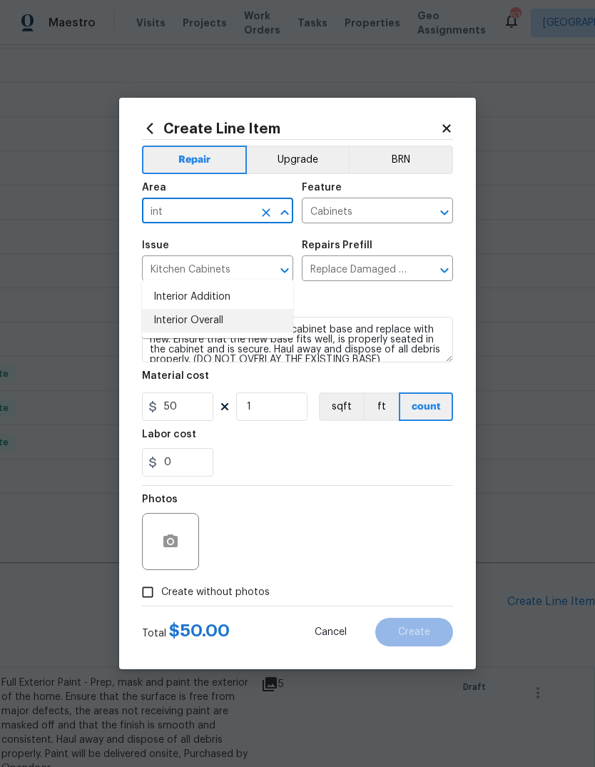
click at [218, 309] on li "Interior Overall" at bounding box center [217, 321] width 151 height 24
type input "Interior Overall"
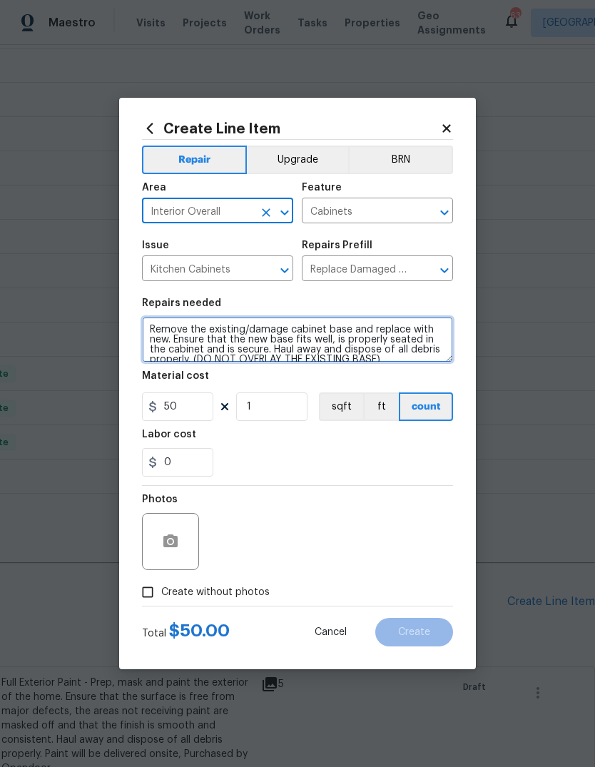
click at [161, 332] on textarea "Remove the existing/damage cabinet base and replace with new. Ensure that the n…" at bounding box center [297, 340] width 311 height 46
click at [151, 325] on textarea "Remove the existing/damage cabinet base and replace with new. Ensure that the n…" at bounding box center [297, 340] width 311 height 46
click at [424, 334] on textarea "Remove the existing/damage cabinet base and replace with new. Ensure that the n…" at bounding box center [297, 340] width 311 height 46
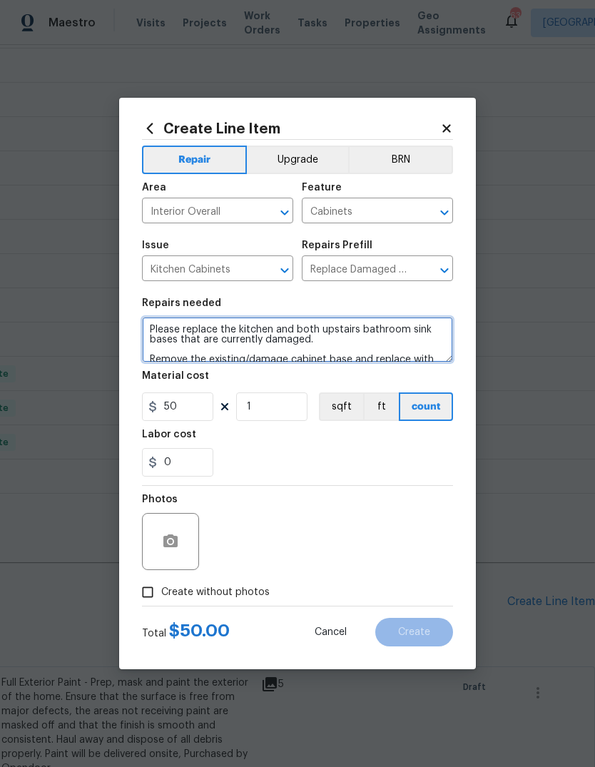
type textarea "Please replace the kitchen and both upstairs bathroom sink bases that are curre…"
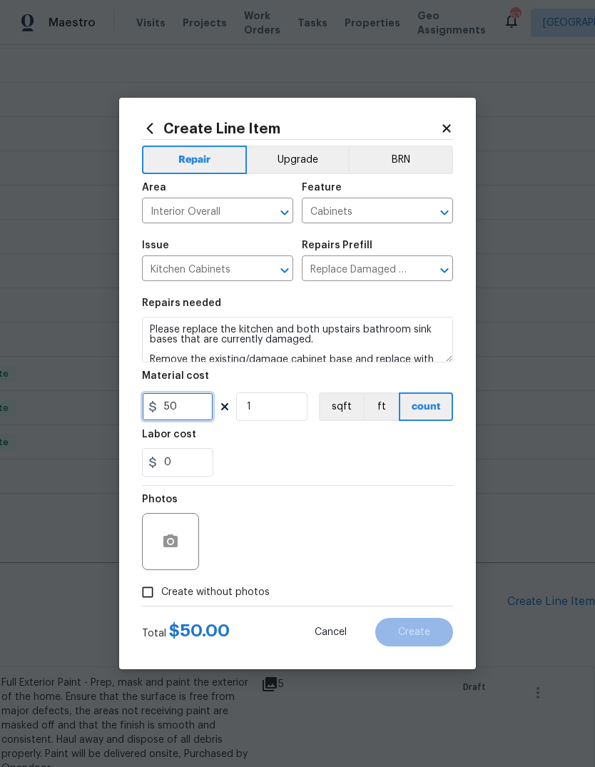
click at [186, 412] on input "50" at bounding box center [177, 406] width 71 height 29
type input "85"
click at [275, 401] on input "1" at bounding box center [271, 406] width 71 height 29
click at [280, 409] on input "1" at bounding box center [271, 406] width 71 height 29
type input "3"
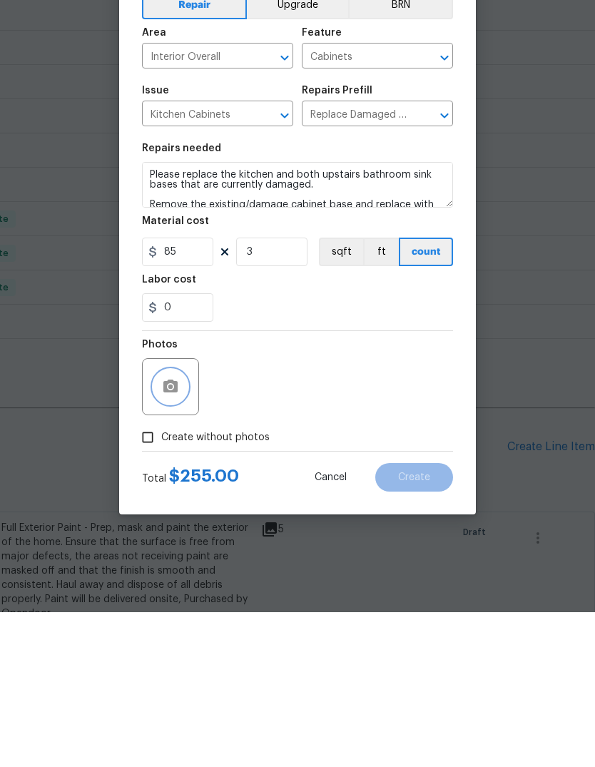
click at [168, 534] on icon "button" at bounding box center [170, 540] width 14 height 13
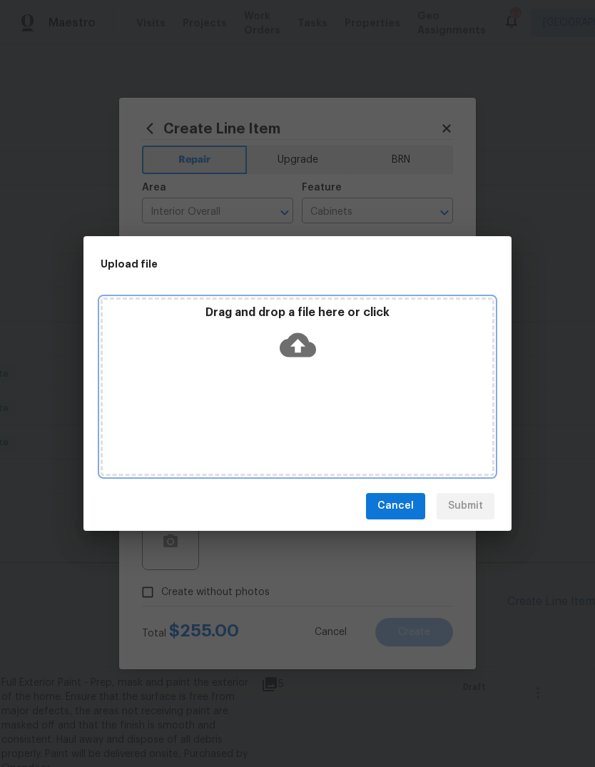
click at [320, 345] on div "Drag and drop a file here or click" at bounding box center [298, 335] width 390 height 61
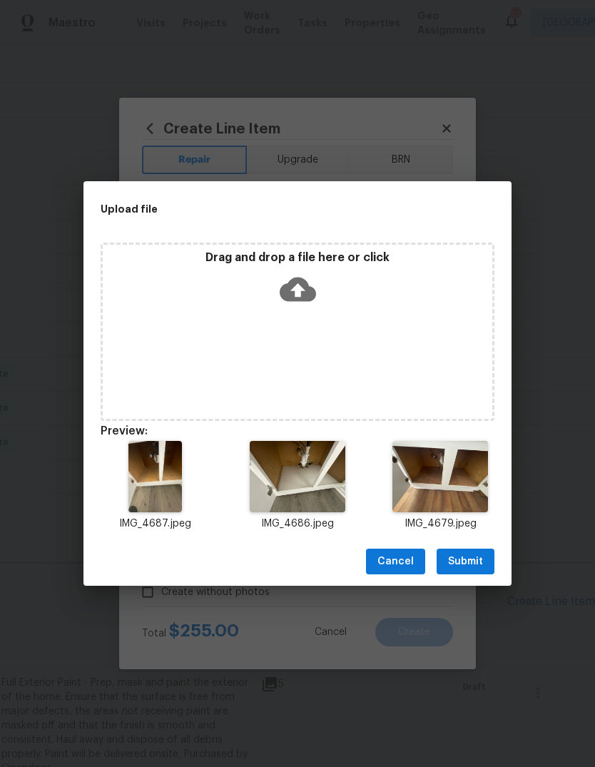
click at [481, 566] on span "Submit" at bounding box center [465, 562] width 35 height 18
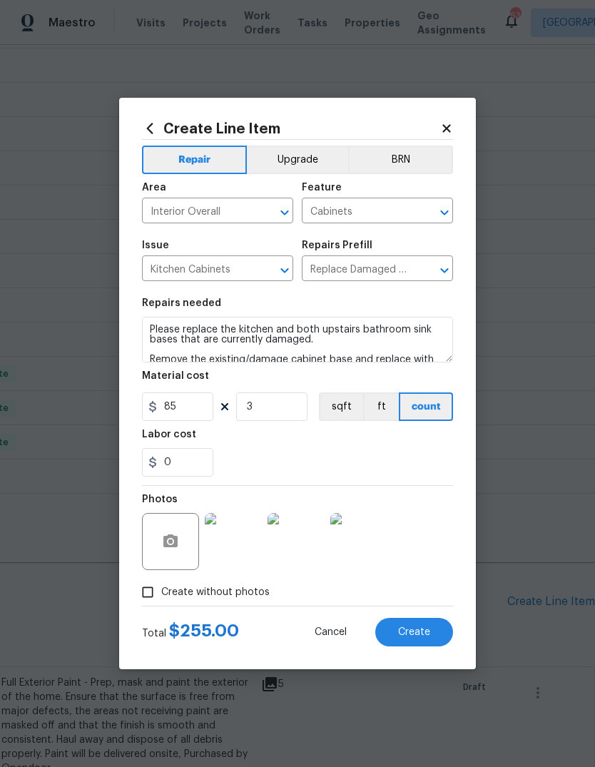
click at [437, 628] on button "Create" at bounding box center [414, 632] width 78 height 29
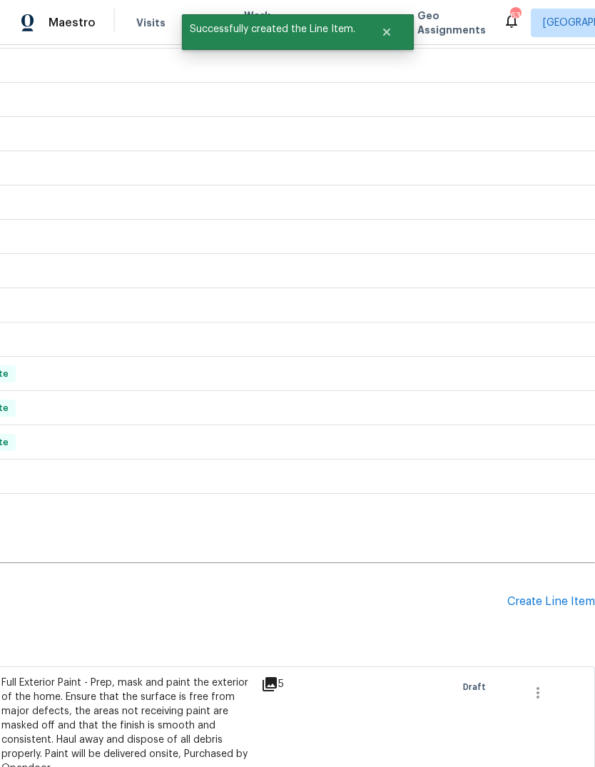
click at [550, 595] on div "Create Line Item" at bounding box center [551, 602] width 88 height 14
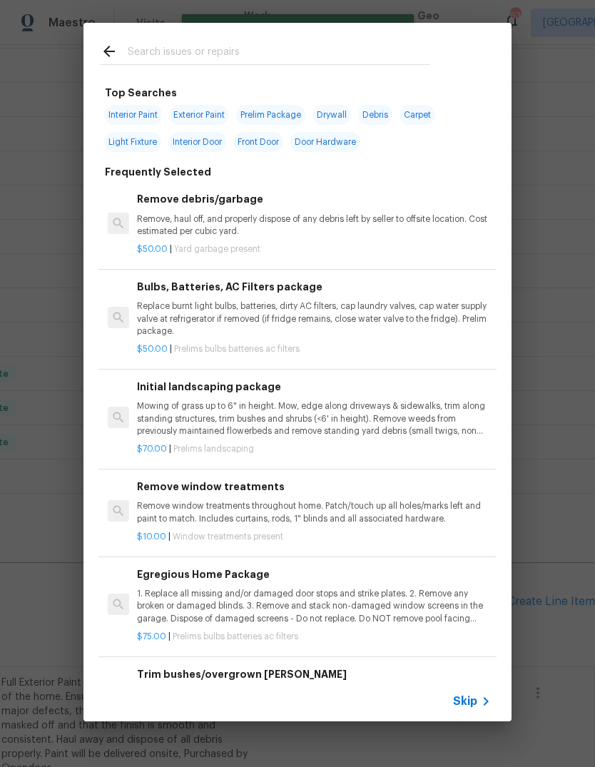
click at [344, 54] on input "text" at bounding box center [279, 53] width 303 height 21
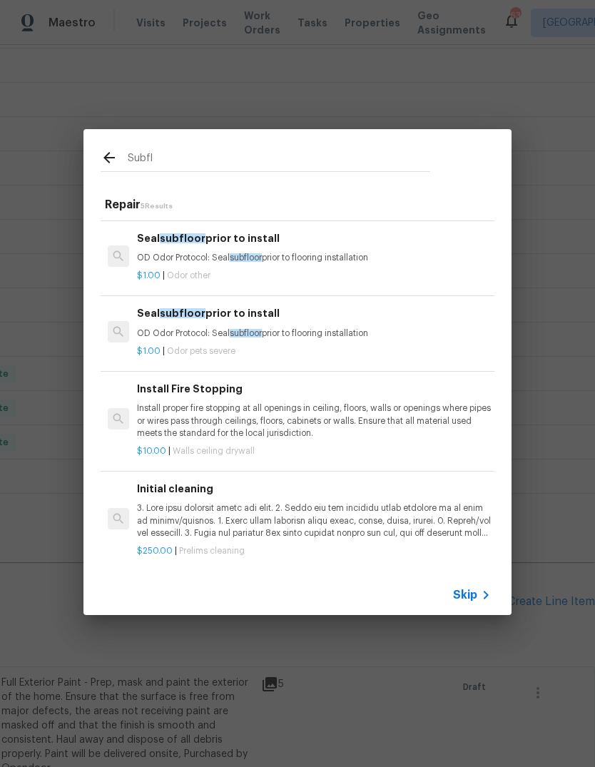
scroll to position [68, 0]
type input "S"
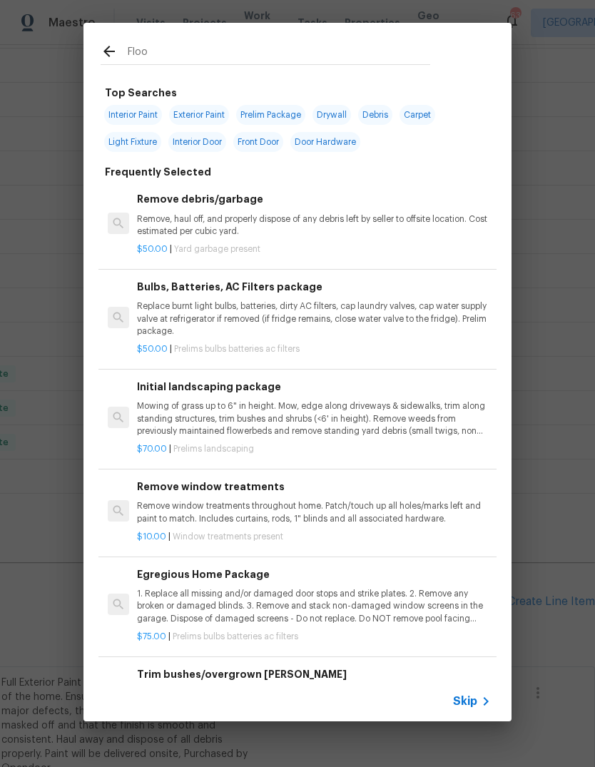
type input "Floor"
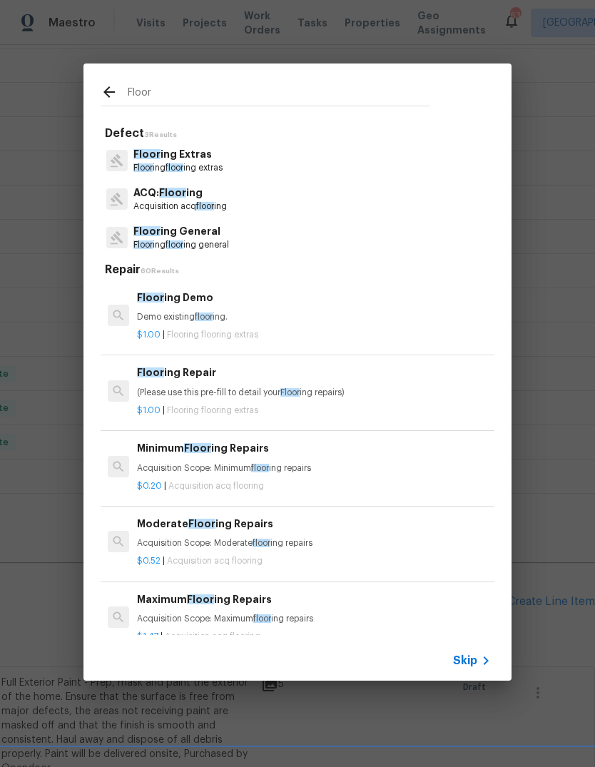
click at [191, 163] on p "Floor ing floor ing extras" at bounding box center [177, 168] width 89 height 12
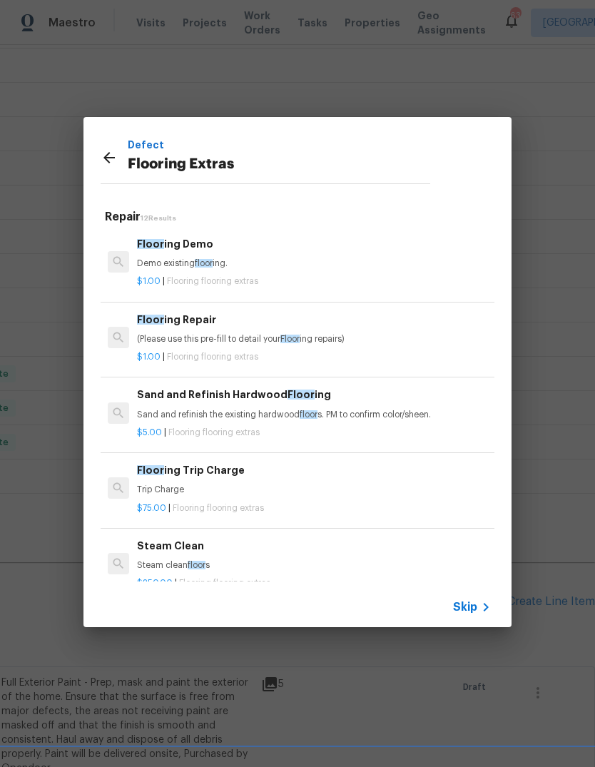
click at [185, 265] on p "Demo existing floor ing." at bounding box center [314, 264] width 354 height 12
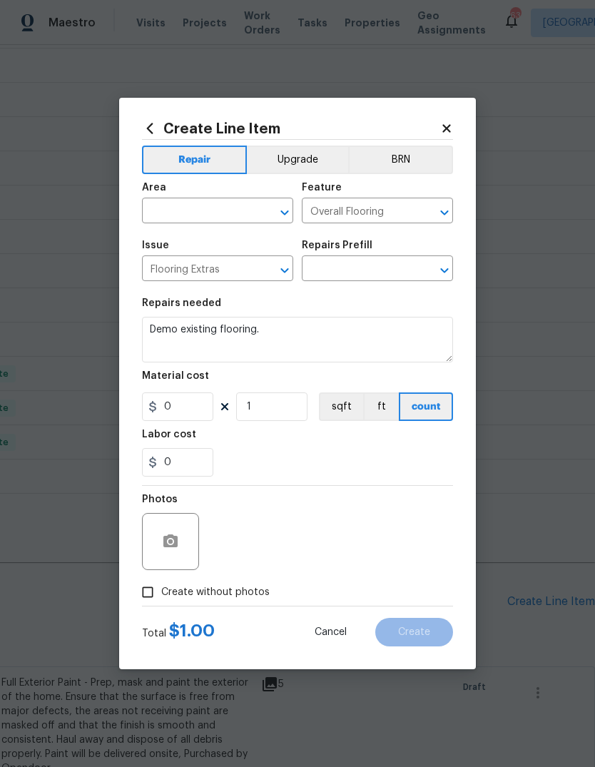
type input "Flooring Demo $1.00"
type input "1"
click at [246, 203] on input "text" at bounding box center [197, 212] width 111 height 22
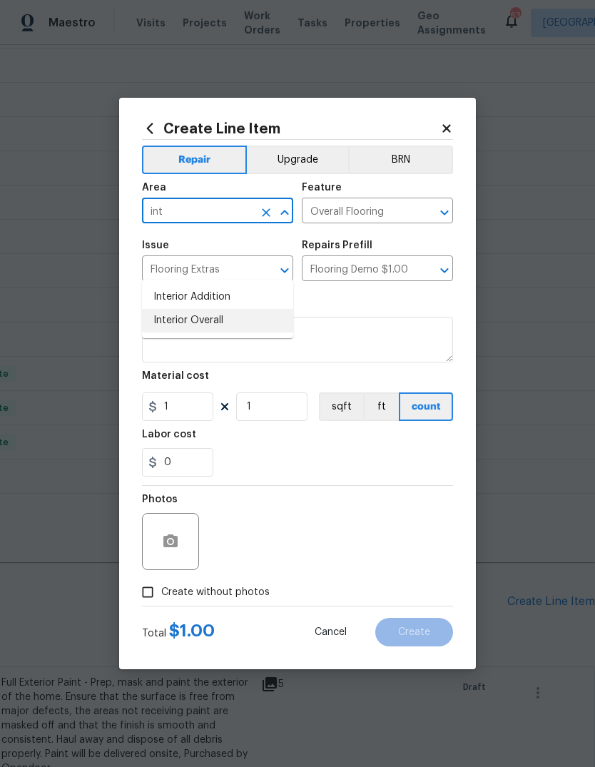
click at [221, 309] on li "Interior Overall" at bounding box center [217, 321] width 151 height 24
type input "Interior Overall"
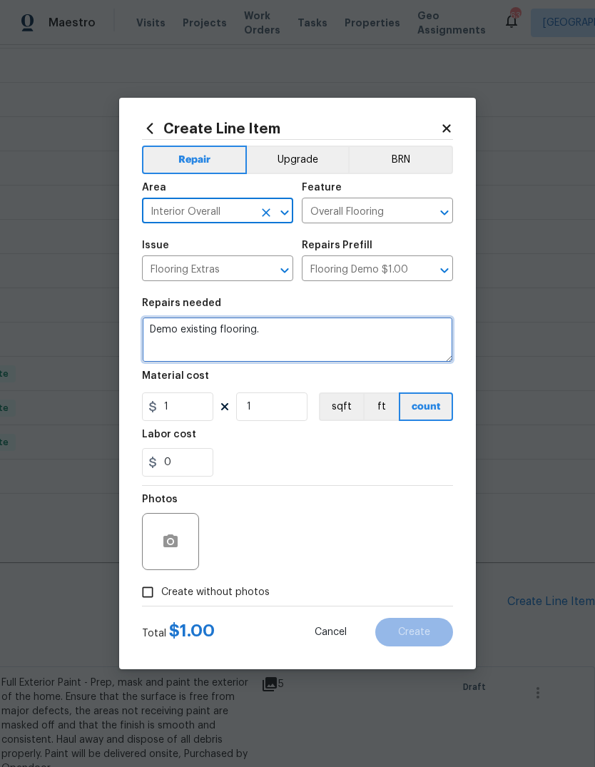
click at [315, 330] on textarea "Demo existing flooring." at bounding box center [297, 340] width 311 height 46
type textarea "De"
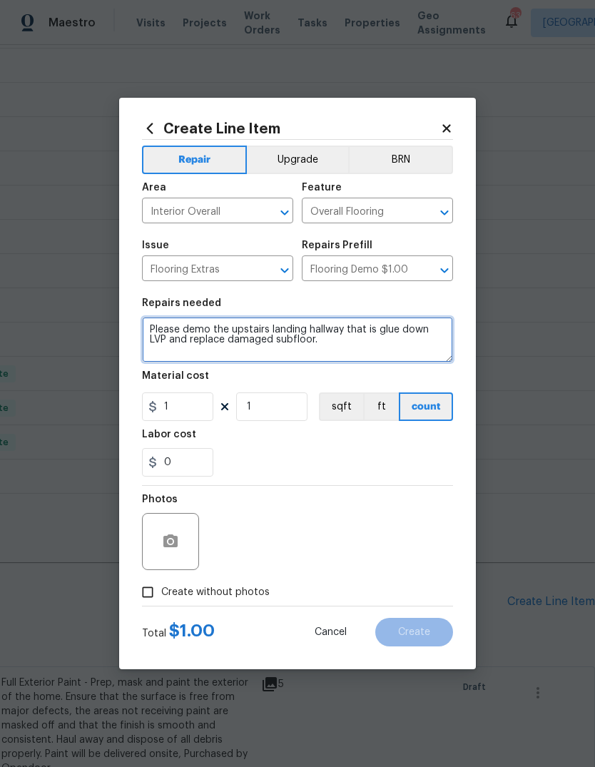
type textarea "Please demo the upstairs landing hallway that is glue down LVP and replace dama…"
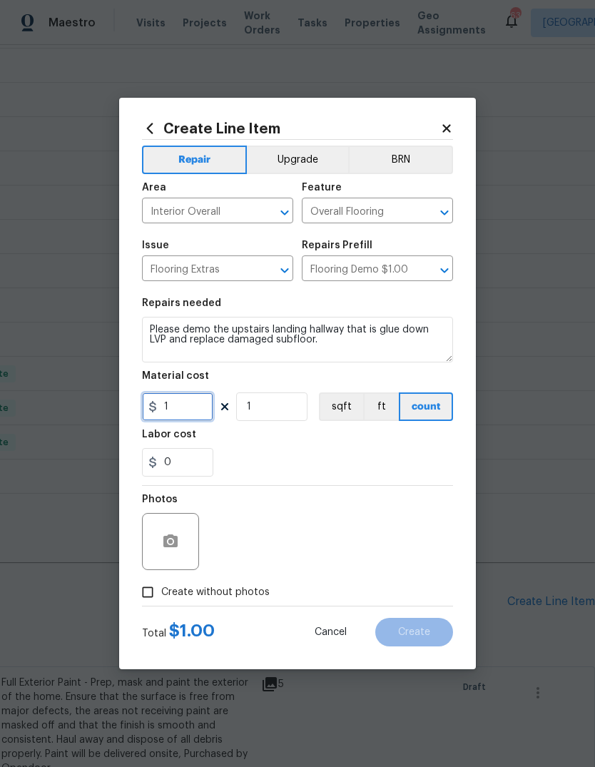
click at [182, 415] on input "1" at bounding box center [177, 406] width 71 height 29
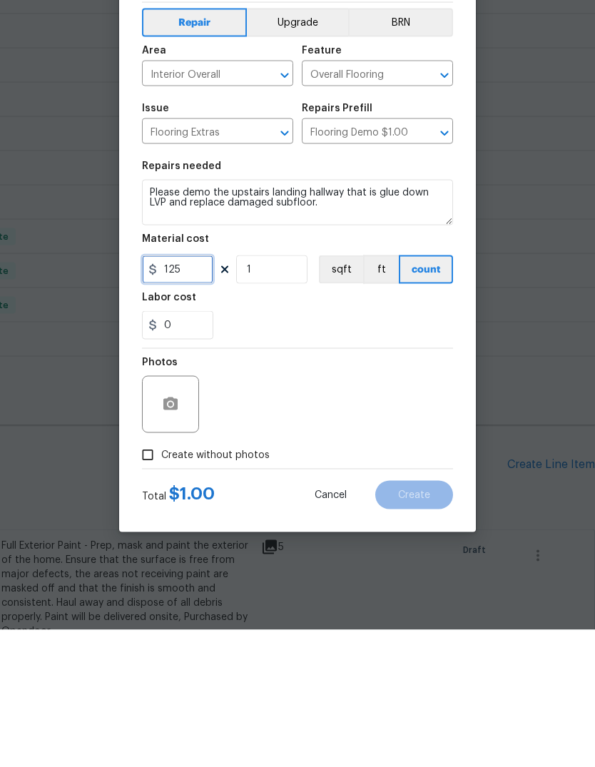
type input "125"
click at [163, 534] on icon "button" at bounding box center [170, 540] width 14 height 13
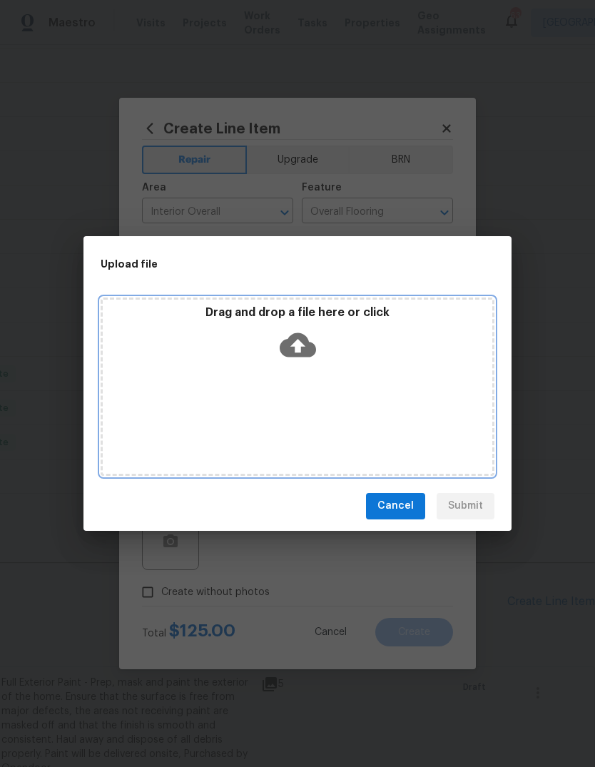
click at [318, 334] on div "Drag and drop a file here or click" at bounding box center [298, 335] width 390 height 61
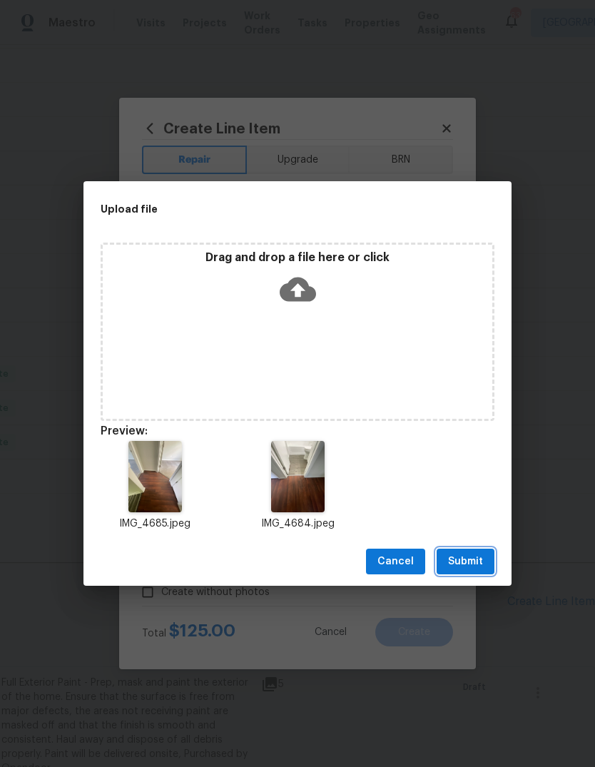
click at [481, 565] on span "Submit" at bounding box center [465, 562] width 35 height 18
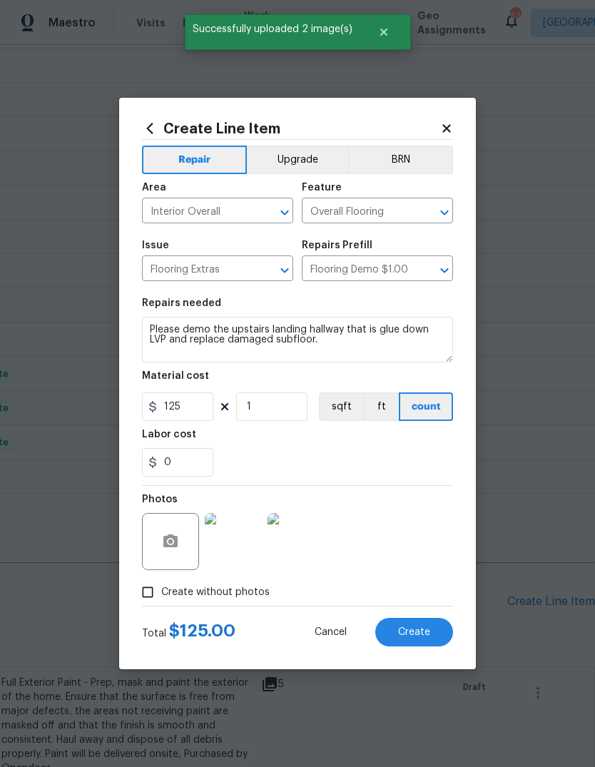
click at [437, 626] on button "Create" at bounding box center [414, 632] width 78 height 29
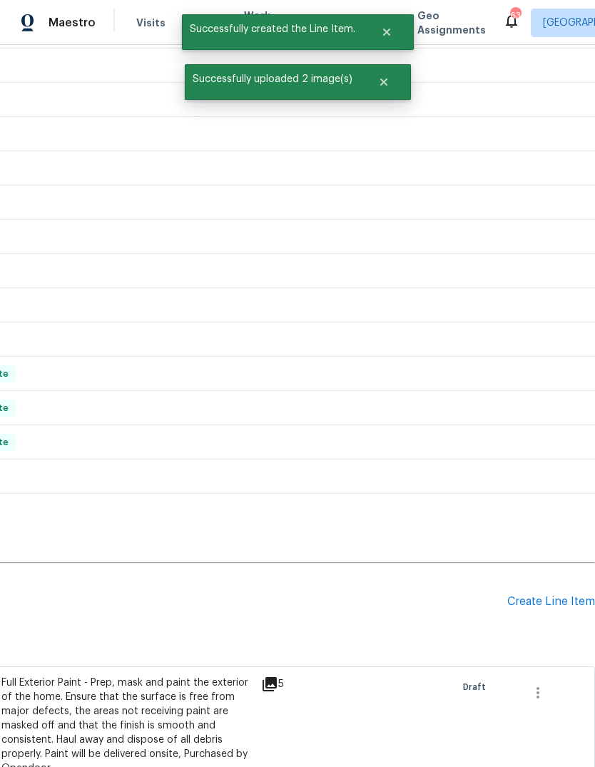
click at [556, 595] on div "Create Line Item" at bounding box center [551, 602] width 88 height 14
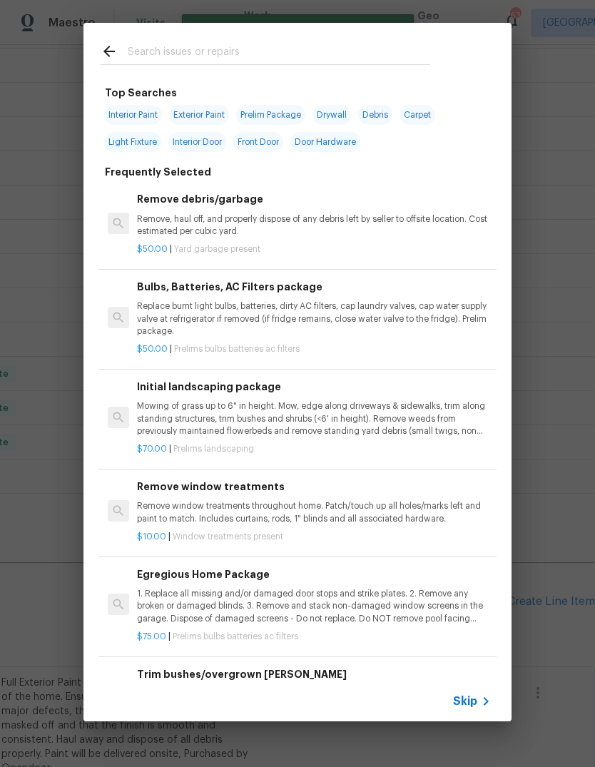
click at [360, 59] on input "text" at bounding box center [279, 53] width 303 height 21
type input "Mail"
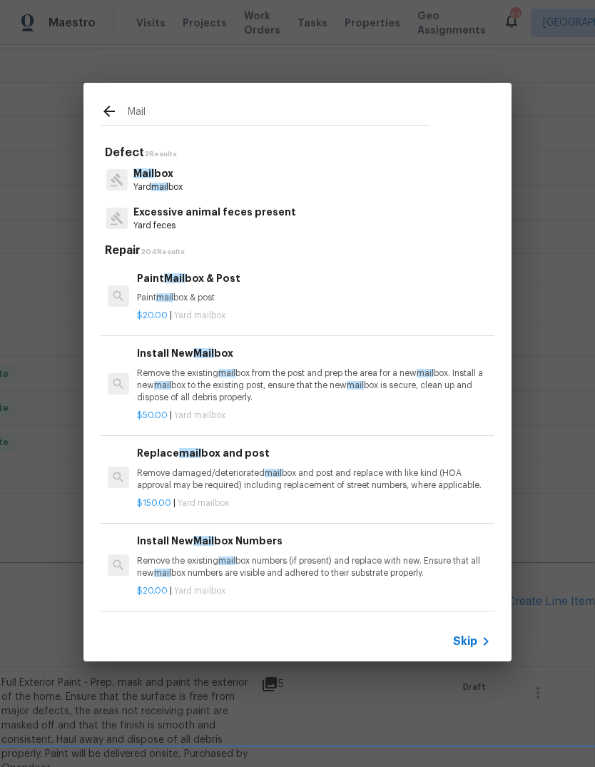
click at [275, 375] on p "Remove the existing mail box from the post and prep the area for a new mail box…" at bounding box center [314, 385] width 354 height 36
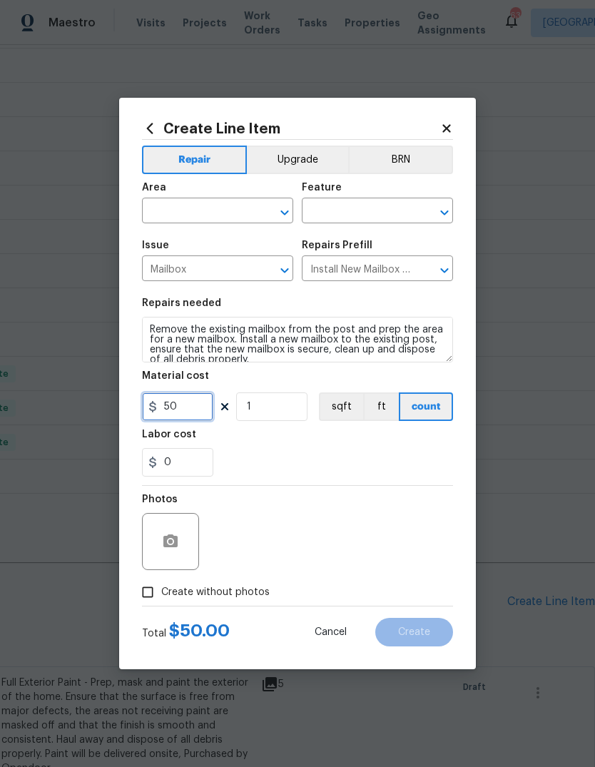
click at [200, 405] on input "50" at bounding box center [177, 406] width 71 height 29
type input "125"
click at [235, 209] on input "text" at bounding box center [197, 212] width 111 height 22
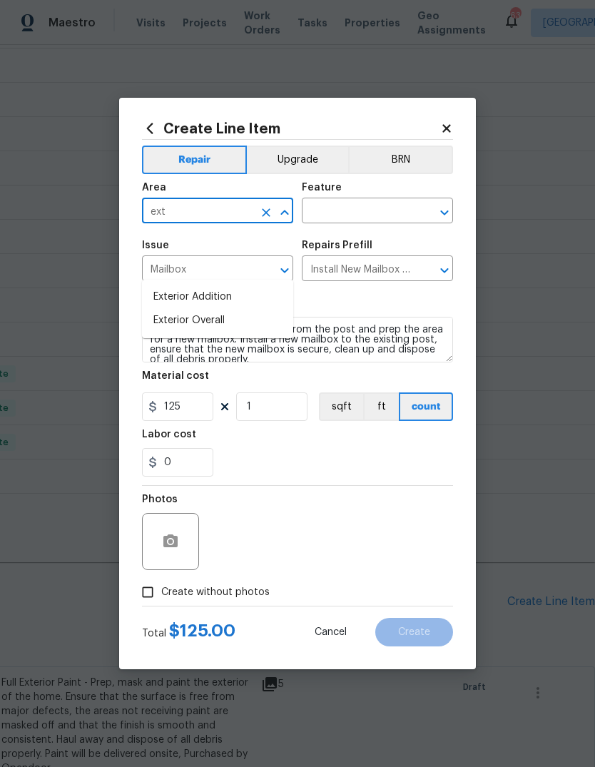
click at [221, 309] on li "Exterior Overall" at bounding box center [217, 321] width 151 height 24
type input "Exterior Overall"
click at [352, 220] on input "text" at bounding box center [357, 212] width 111 height 22
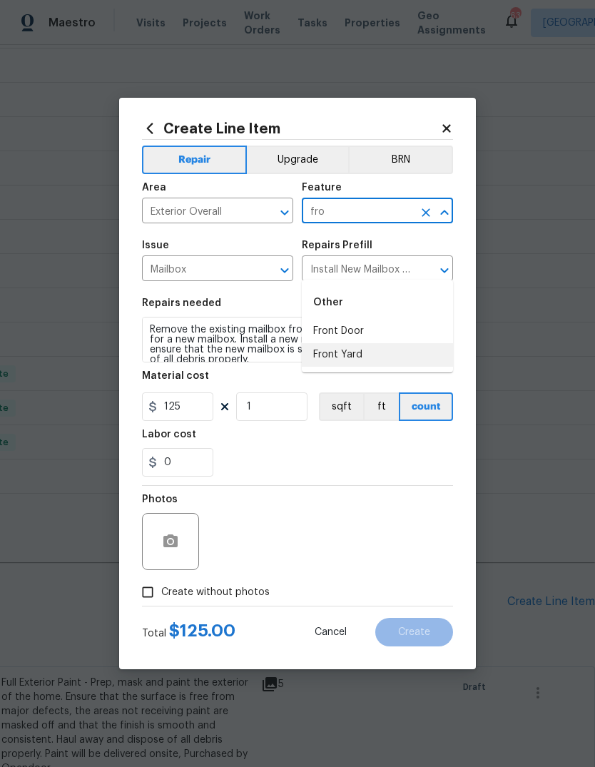
click at [364, 343] on li "Front Yard" at bounding box center [377, 355] width 151 height 24
type input "Front Yard"
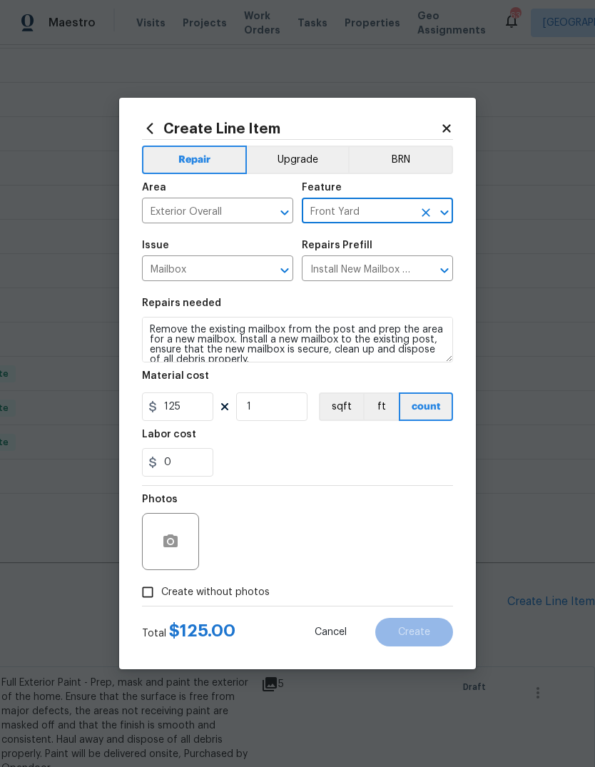
click at [150, 326] on textarea "Remove the existing mailbox from the post and prep the area for a new mailbox. …" at bounding box center [297, 340] width 311 height 46
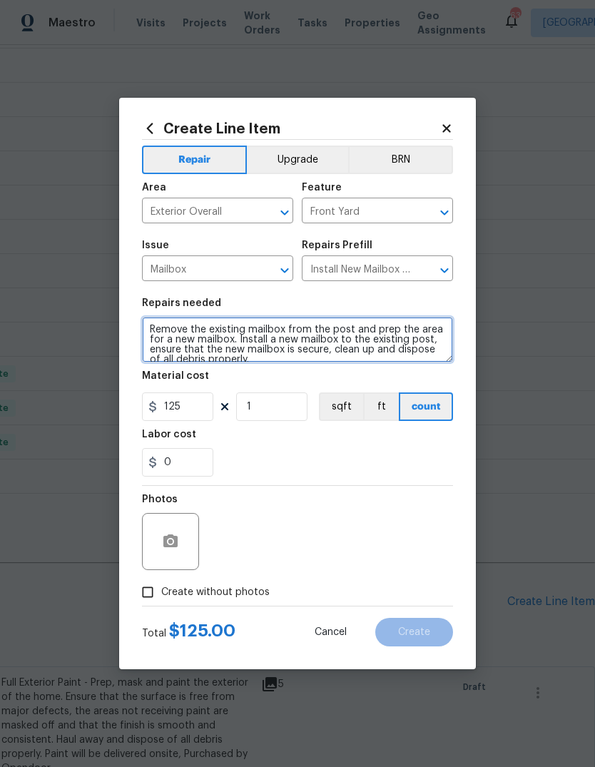
click at [287, 328] on textarea "Remove the existing mailbox from the post and prep the area for a new mailbox. …" at bounding box center [297, 340] width 311 height 46
click at [353, 361] on textarea "Remove the existing mailbox from the post and prep the area for a new mailbox. …" at bounding box center [297, 340] width 311 height 46
click at [420, 355] on textarea "Remove the existing mailbox from the post and prep the area for a new mailbox. …" at bounding box center [297, 340] width 311 height 46
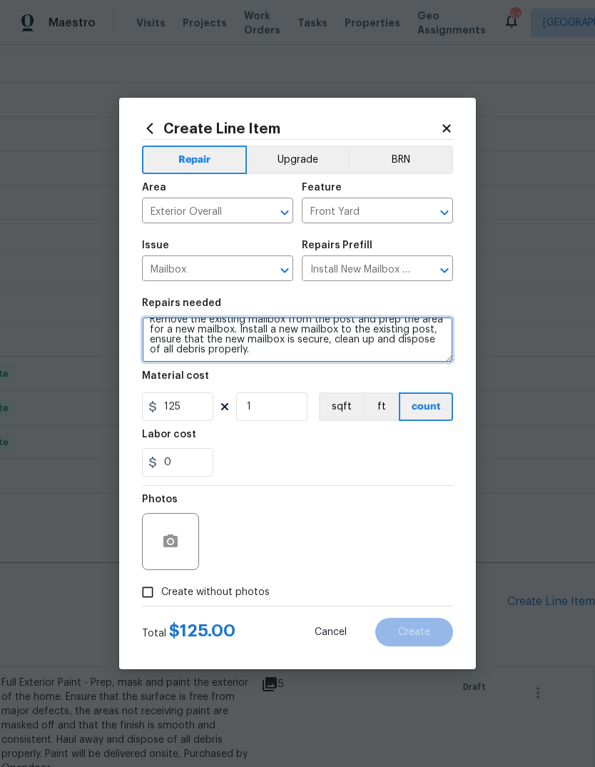
scroll to position [10, 0]
click at [264, 352] on textarea "Remove the existing mailbox from the post and prep the area for a new mailbox. …" at bounding box center [297, 340] width 311 height 46
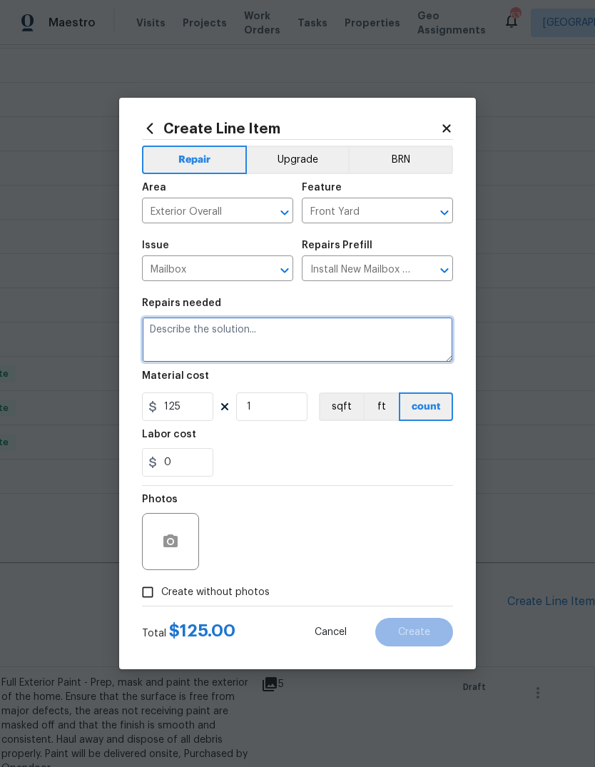
scroll to position [0, 0]
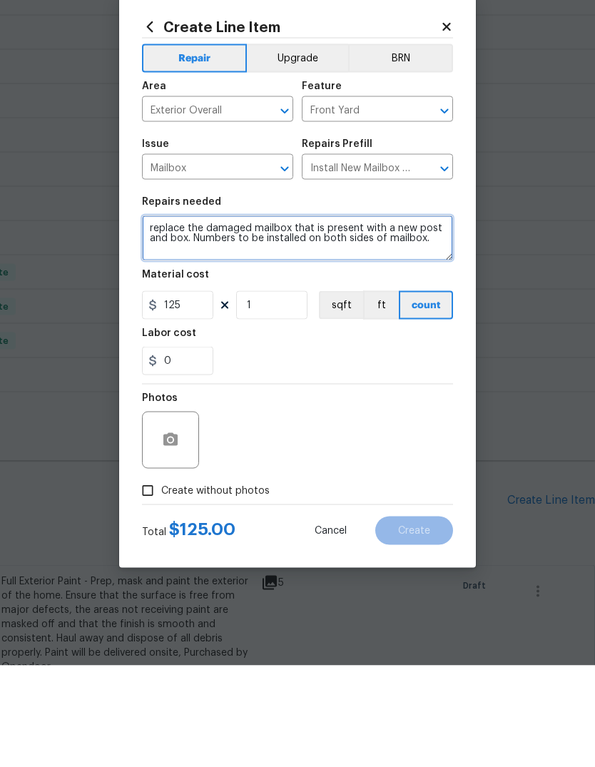
type textarea "replace the damaged mailbox that is present with a new post and box. Numbers to…"
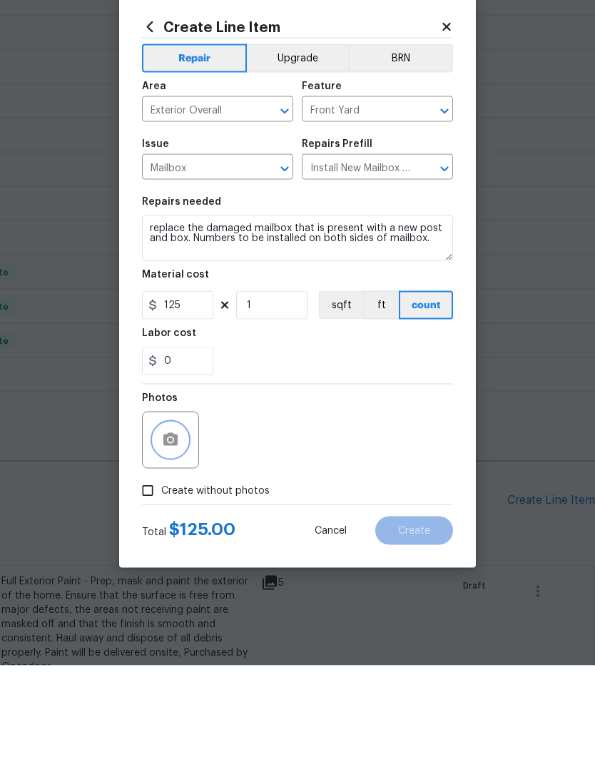
click at [167, 524] on button "button" at bounding box center [170, 541] width 34 height 34
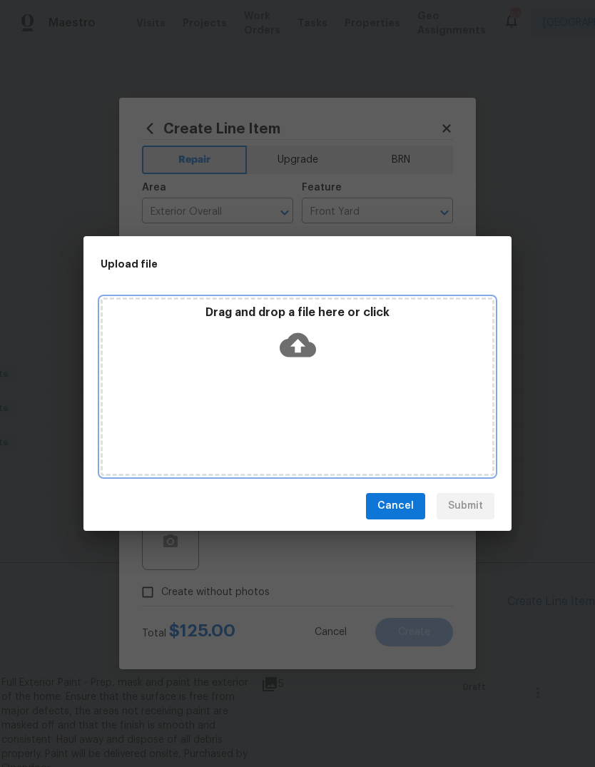
click at [316, 352] on div "Drag and drop a file here or click" at bounding box center [298, 335] width 390 height 61
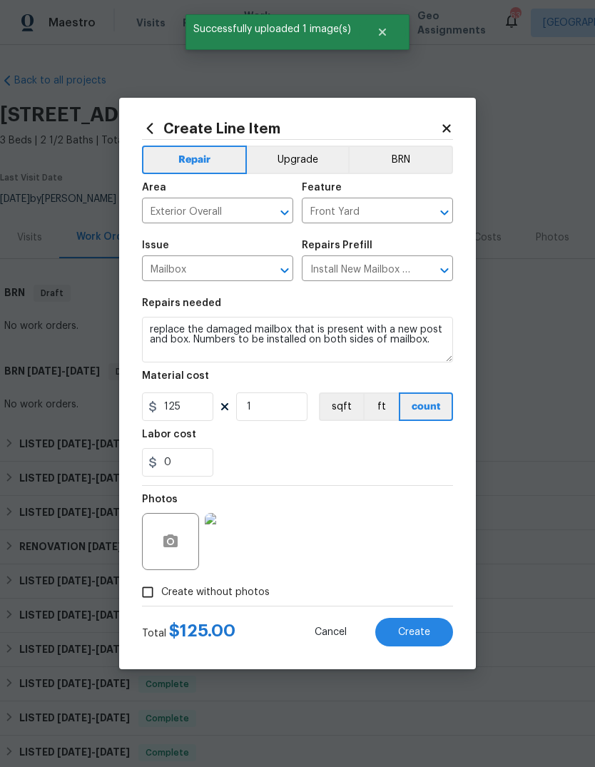
scroll to position [516, 211]
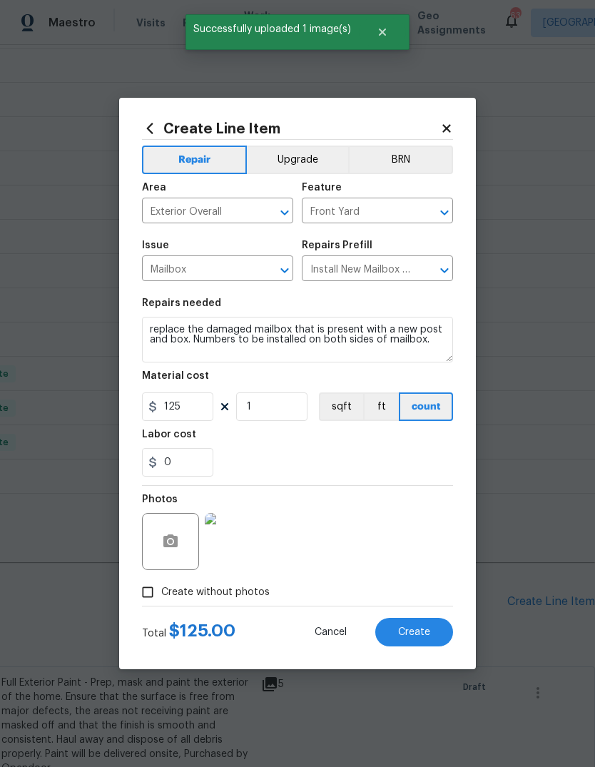
click at [429, 635] on span "Create" at bounding box center [414, 632] width 32 height 11
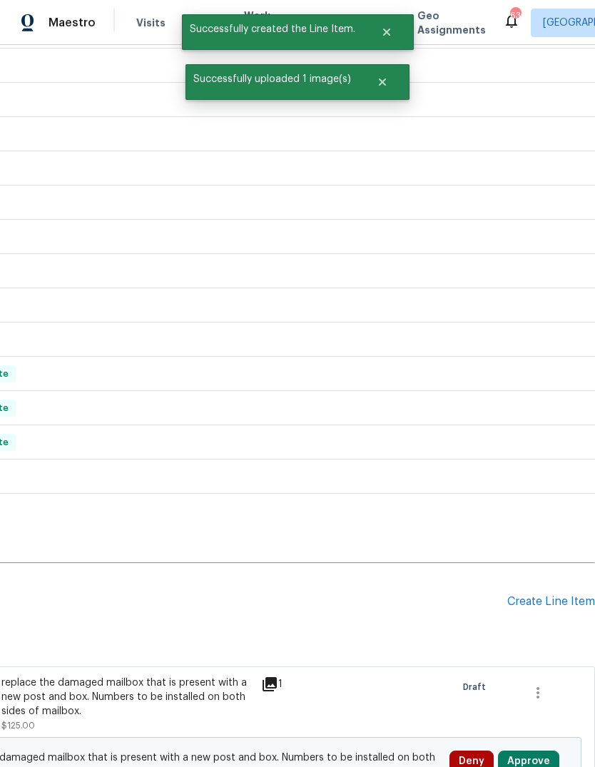
click at [548, 595] on div "Create Line Item" at bounding box center [551, 602] width 88 height 14
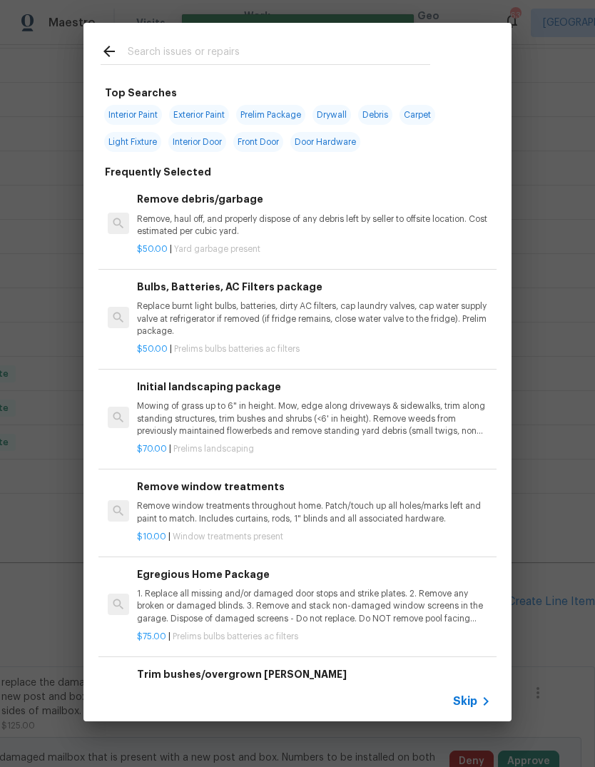
click at [331, 54] on input "text" at bounding box center [279, 53] width 303 height 21
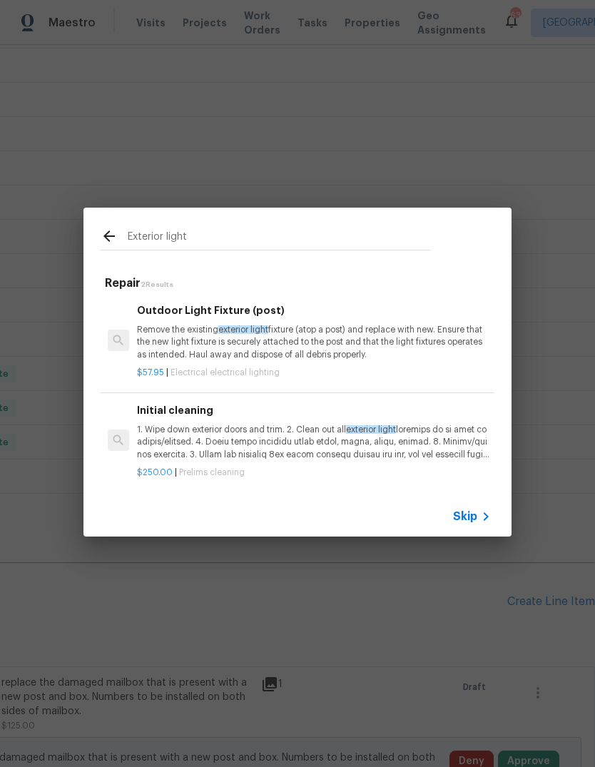
scroll to position [0, 0]
type input "E"
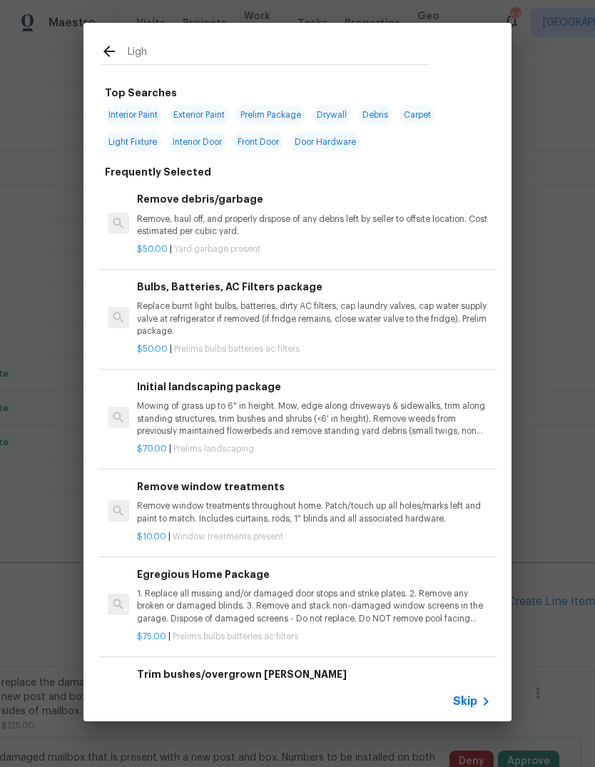
type input "Light"
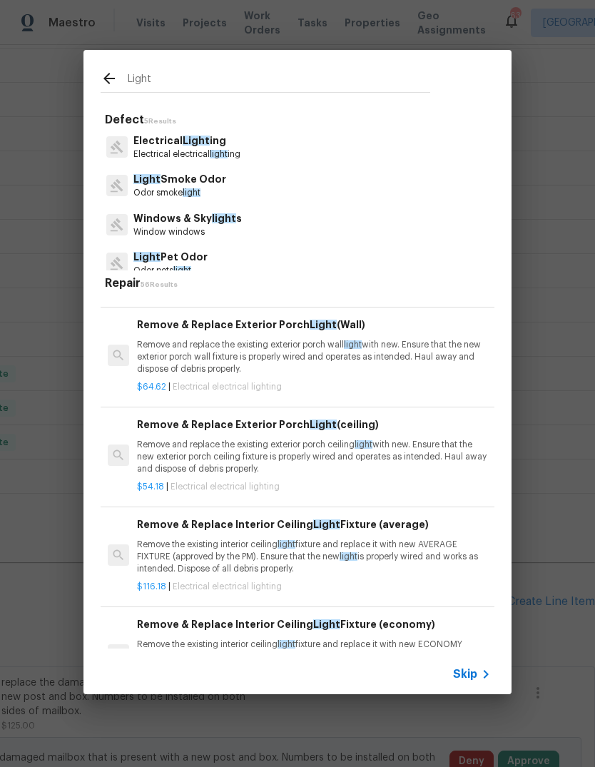
scroll to position [850, 0]
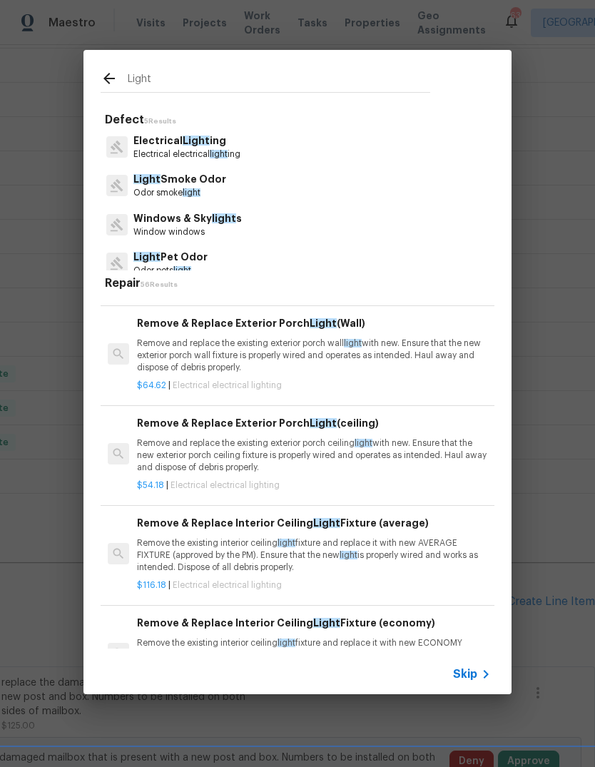
click at [218, 357] on p "Remove and replace the existing exterior porch wall light with new. Ensure that…" at bounding box center [314, 355] width 354 height 36
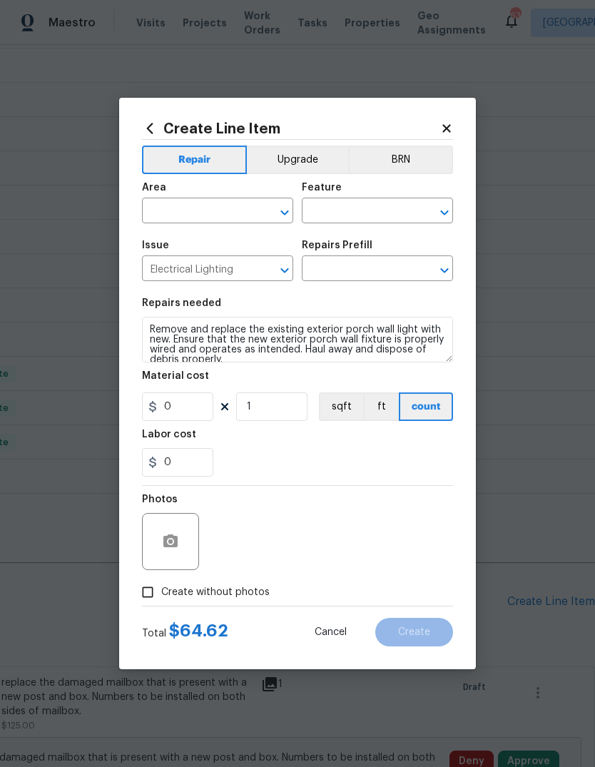
type input "Remove & Replace Exterior Porch Light (Wall) $64.62"
type input "64.62"
click at [287, 411] on input "1" at bounding box center [271, 406] width 71 height 29
type input "2"
click at [148, 331] on textarea "Remove and replace the existing exterior porch wall light with new. Ensure that…" at bounding box center [297, 340] width 311 height 46
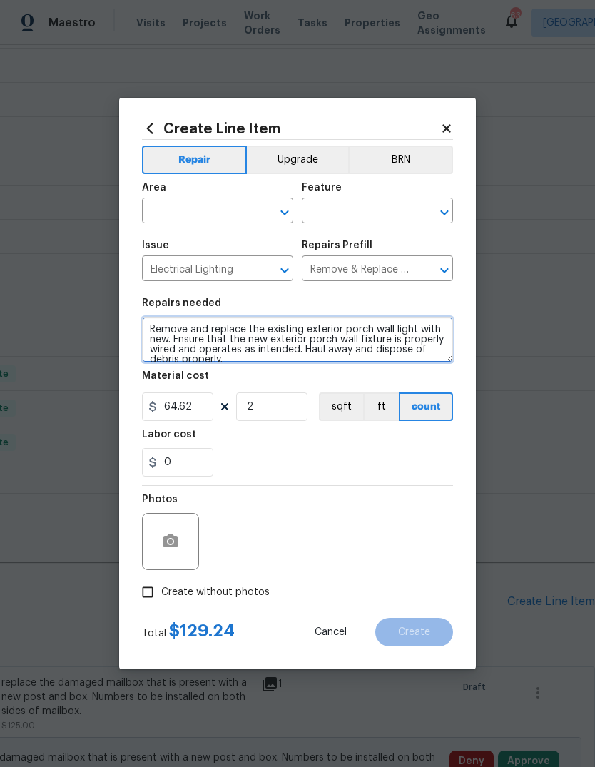
click at [398, 329] on textarea "Remove and replace the existing exterior porch wall light with new. Ensure that…" at bounding box center [297, 340] width 311 height 46
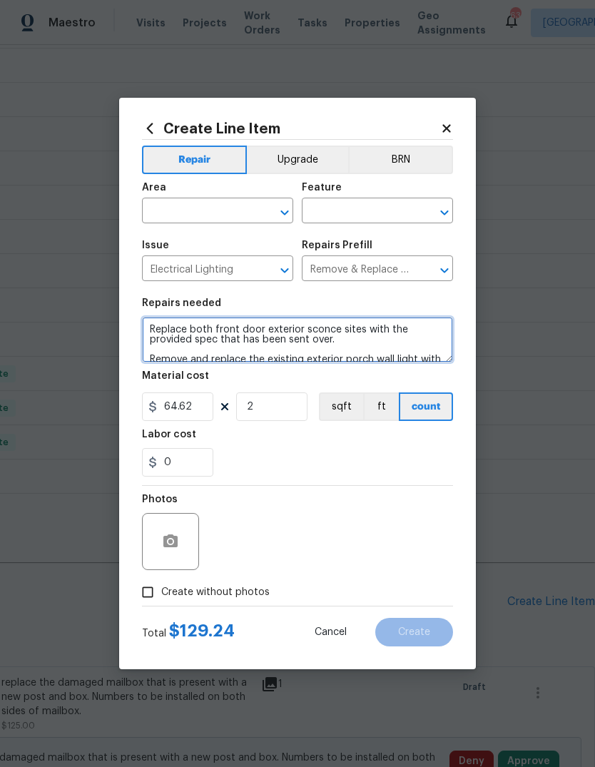
type textarea "Replace both front door exterior sconce sites with the provided spec that has b…"
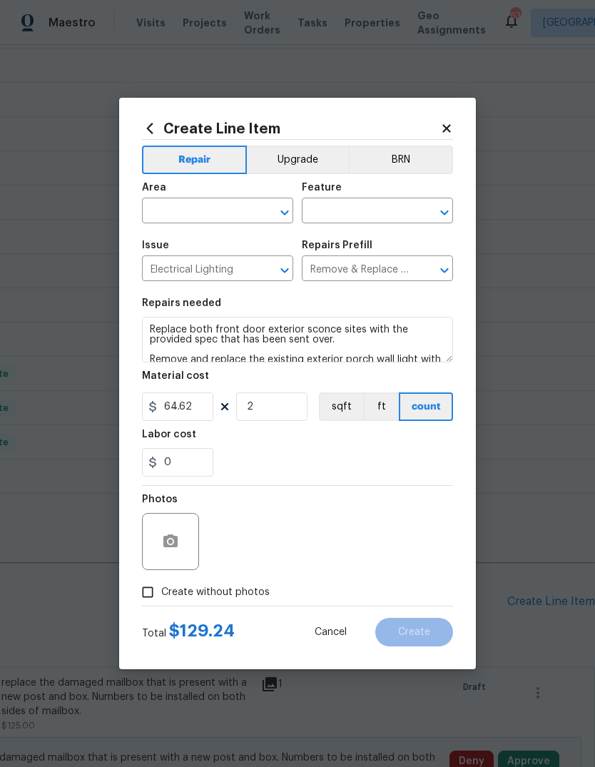
click at [249, 210] on input "text" at bounding box center [197, 212] width 111 height 22
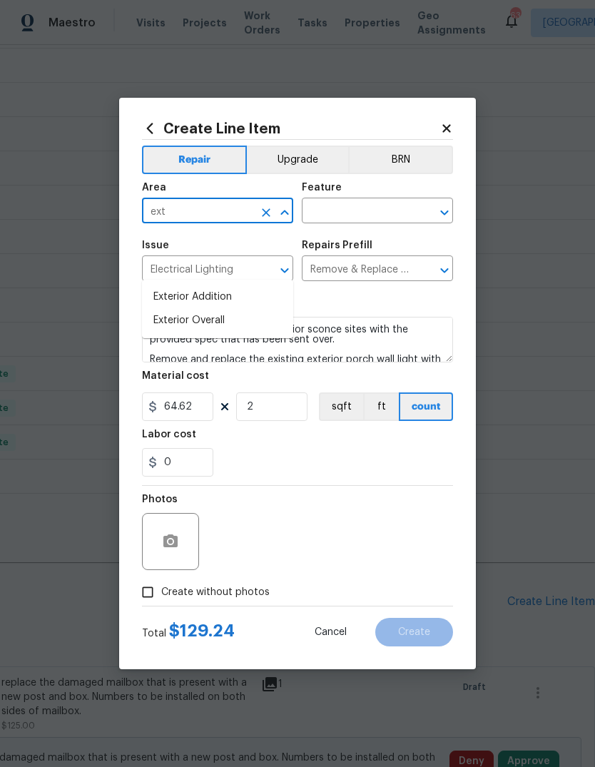
click at [231, 309] on li "Exterior Overall" at bounding box center [217, 321] width 151 height 24
type input "Exterior Overall"
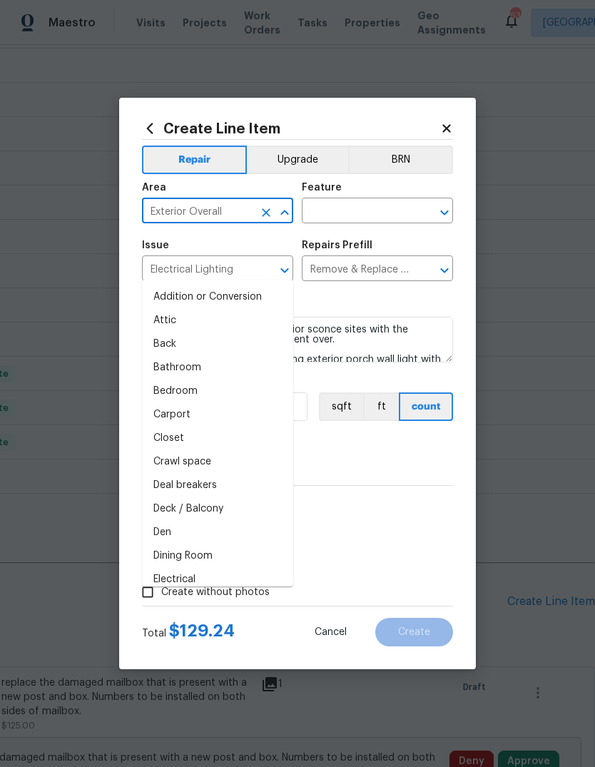
click at [345, 216] on input "text" at bounding box center [357, 212] width 111 height 22
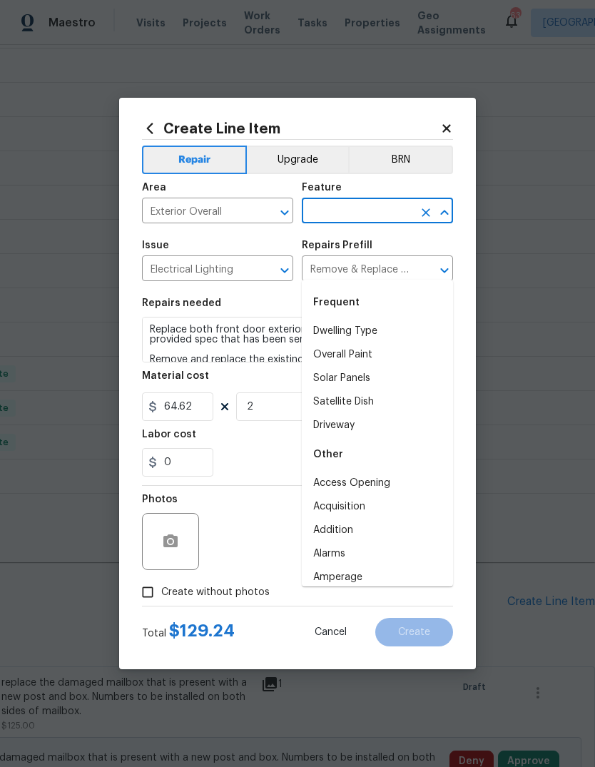
click at [345, 215] on input "text" at bounding box center [357, 212] width 111 height 22
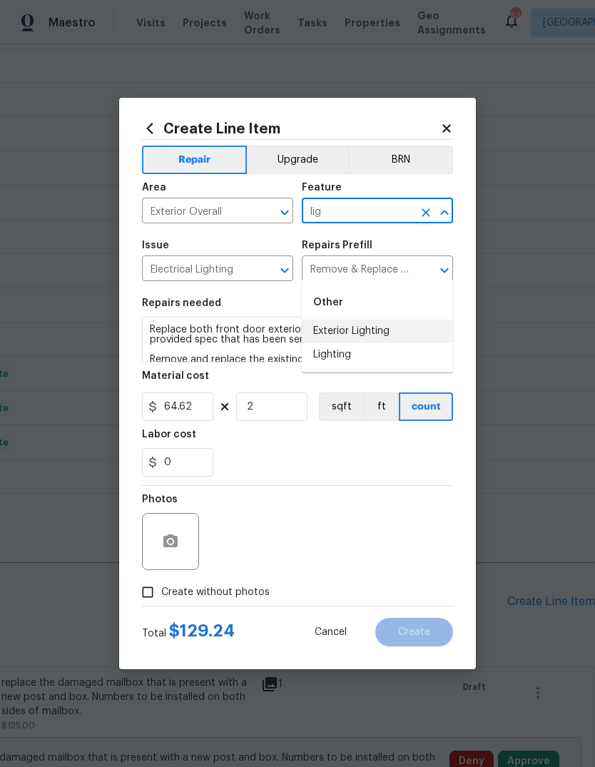
click at [362, 320] on li "Exterior Lighting" at bounding box center [377, 332] width 151 height 24
type input "Exterior Lighting"
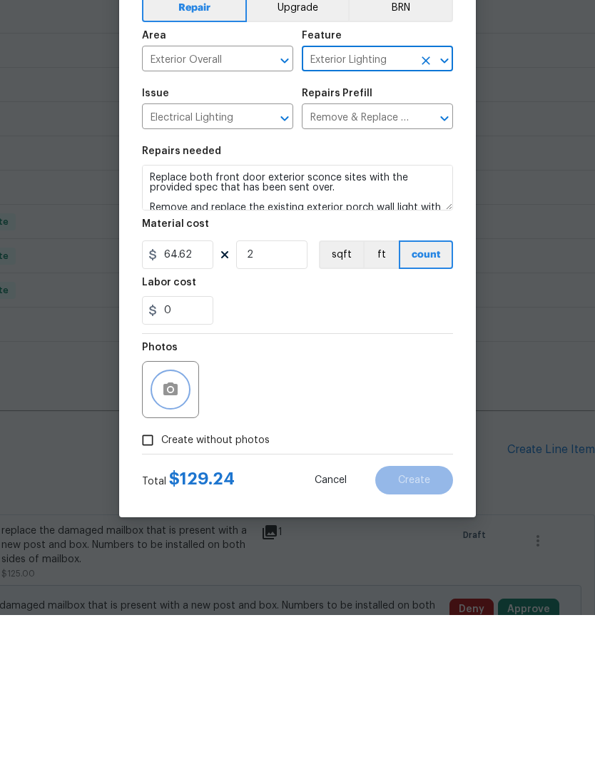
click at [173, 534] on icon "button" at bounding box center [170, 540] width 14 height 13
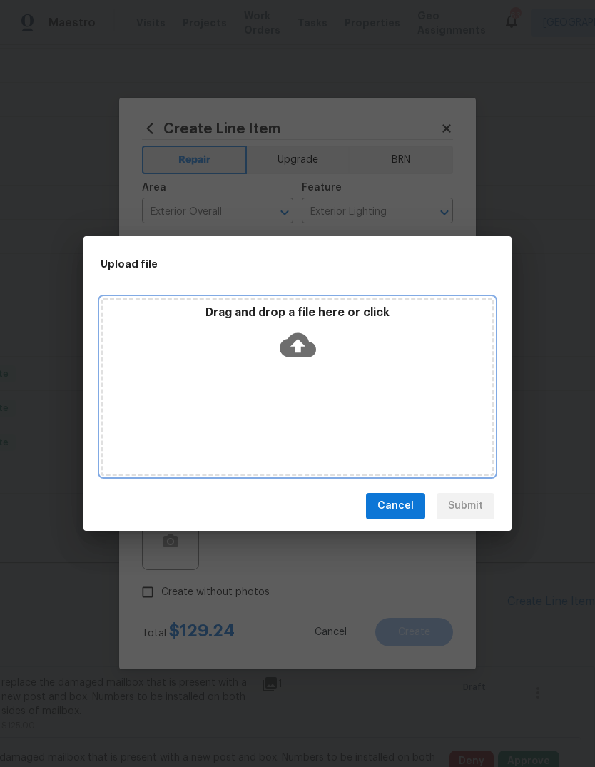
click at [312, 335] on icon at bounding box center [298, 345] width 36 height 36
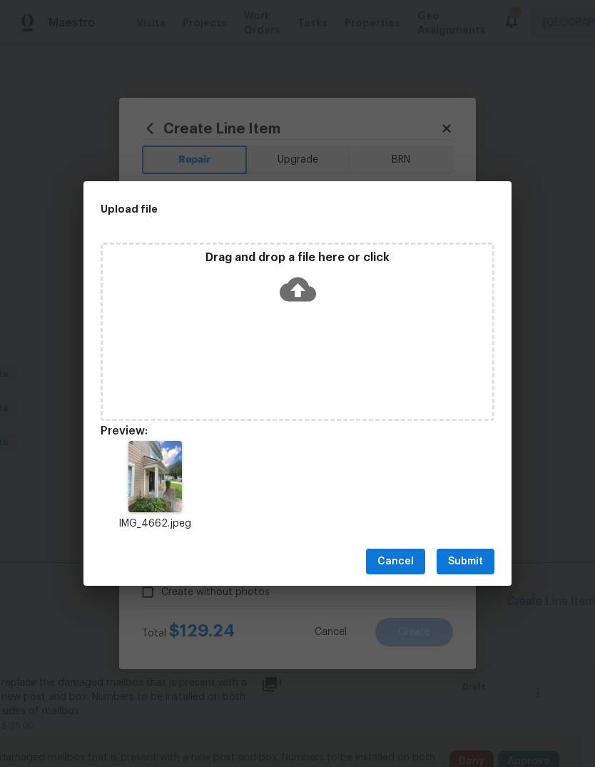
click at [479, 558] on span "Submit" at bounding box center [465, 562] width 35 height 18
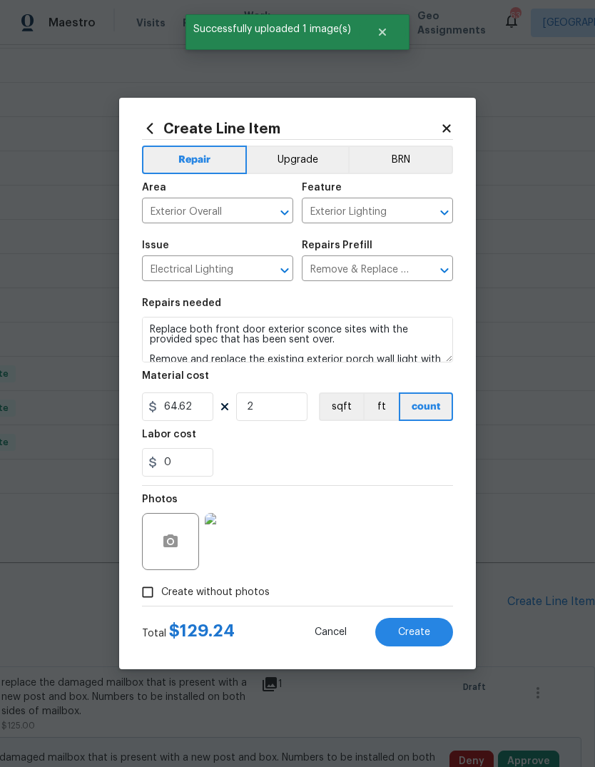
click at [431, 634] on button "Create" at bounding box center [414, 632] width 78 height 29
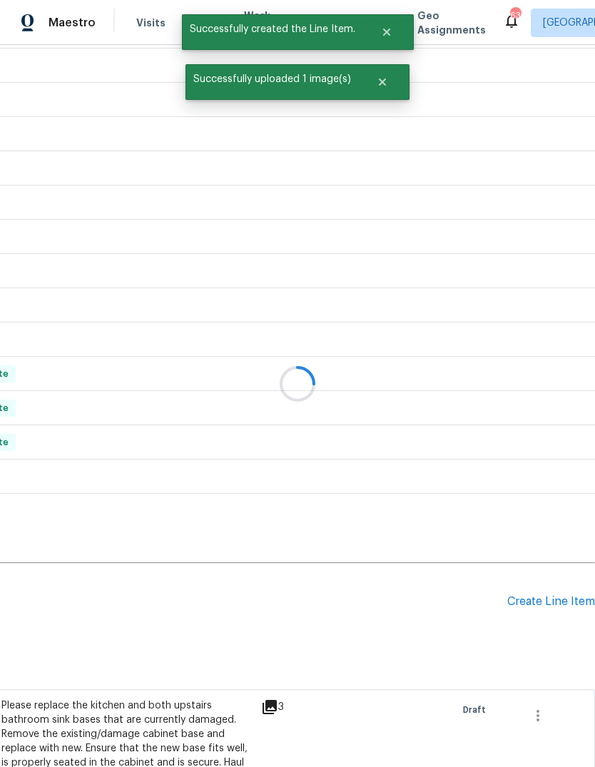
click at [552, 595] on div "Create Line Item" at bounding box center [551, 602] width 88 height 14
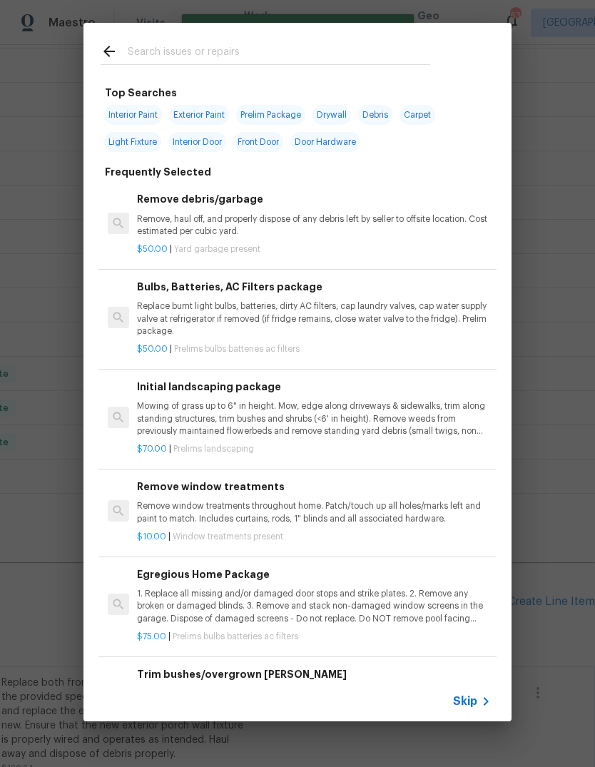
click at [353, 43] on input "text" at bounding box center [279, 53] width 303 height 21
type input "Gutters"
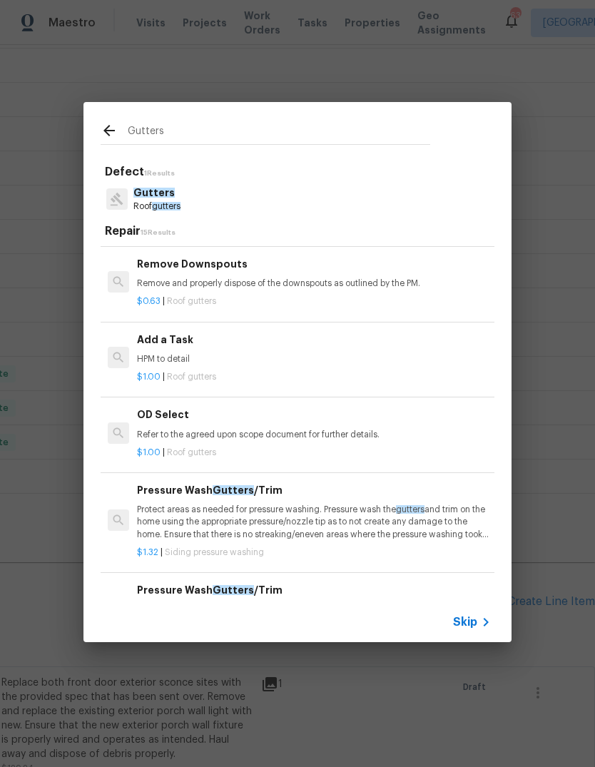
scroll to position [713, 0]
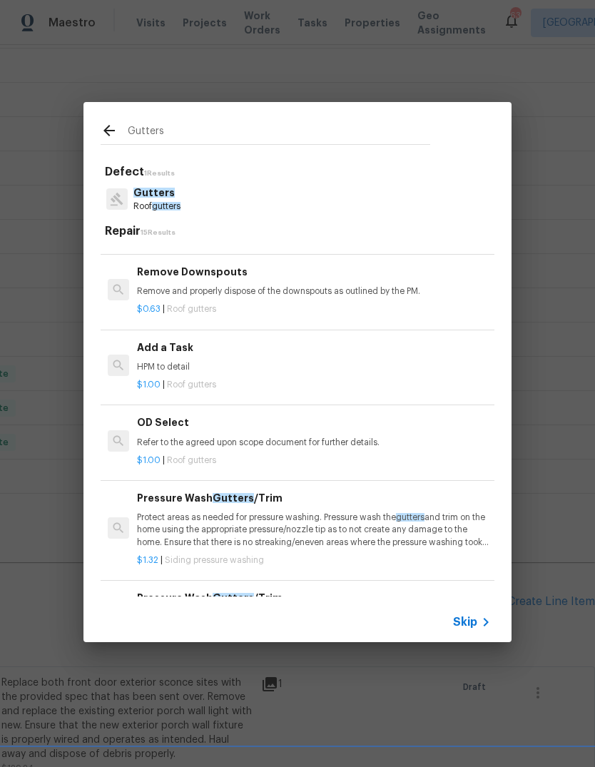
click at [156, 373] on p "HPM to detail" at bounding box center [314, 367] width 354 height 12
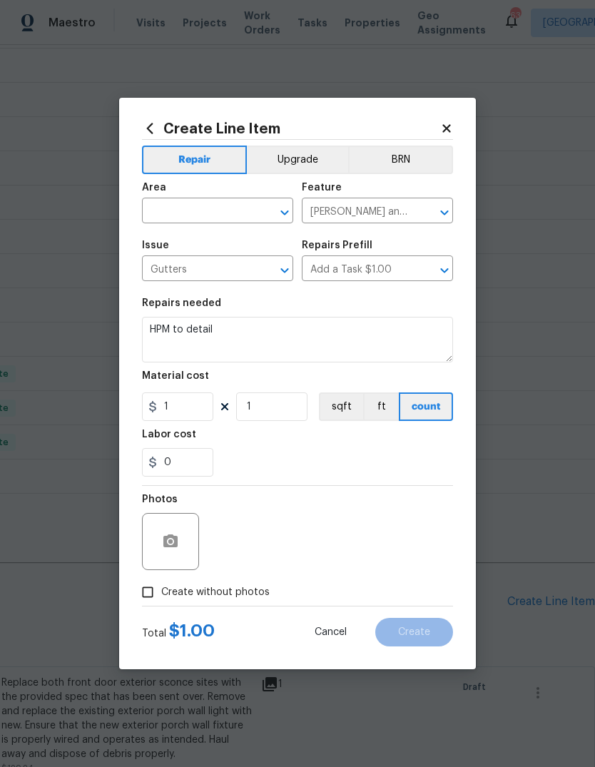
click at [245, 215] on input "text" at bounding box center [197, 212] width 111 height 22
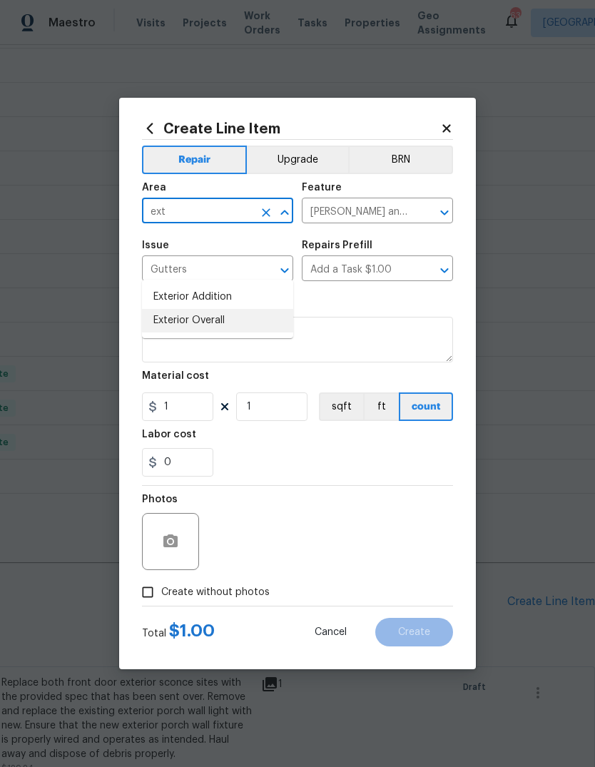
click at [217, 309] on li "Exterior Overall" at bounding box center [217, 321] width 151 height 24
type input "Exterior Overall"
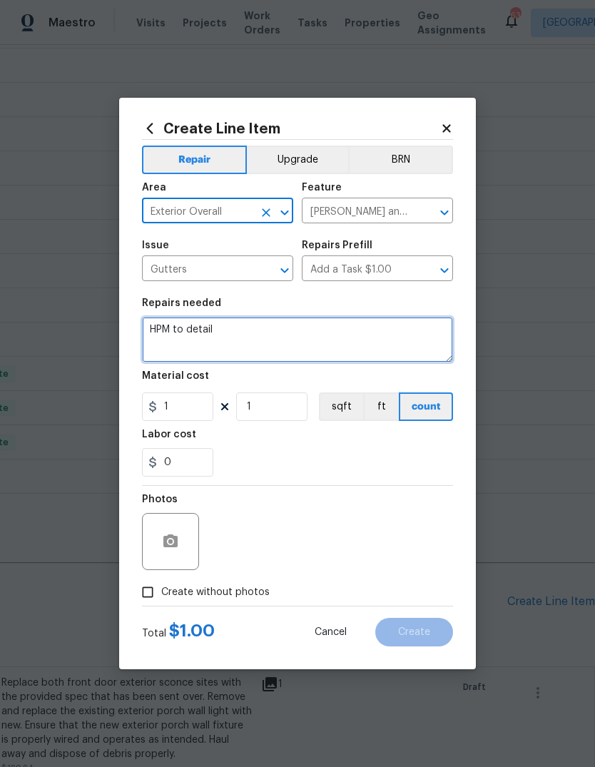
click at [306, 332] on textarea "HPM to detail" at bounding box center [297, 340] width 311 height 46
type textarea "H"
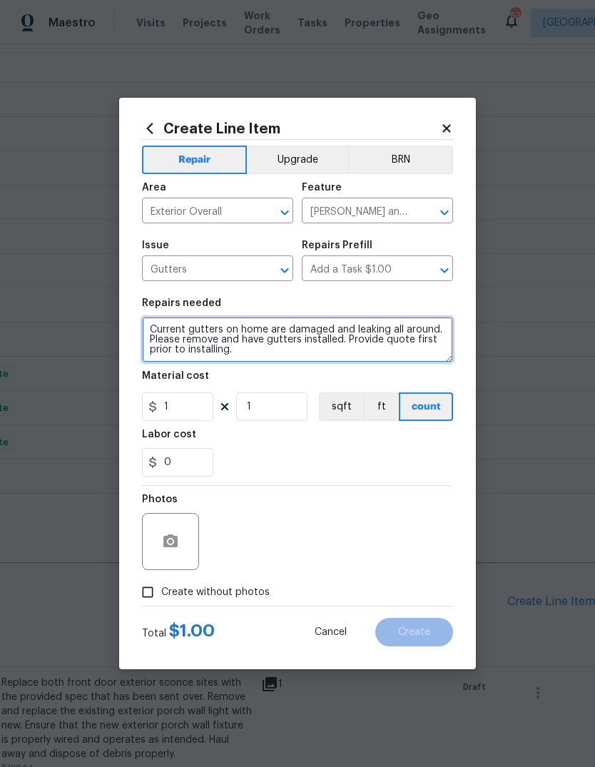
type textarea "Current gutters on home are damaged and leaking all around. Please remove and h…"
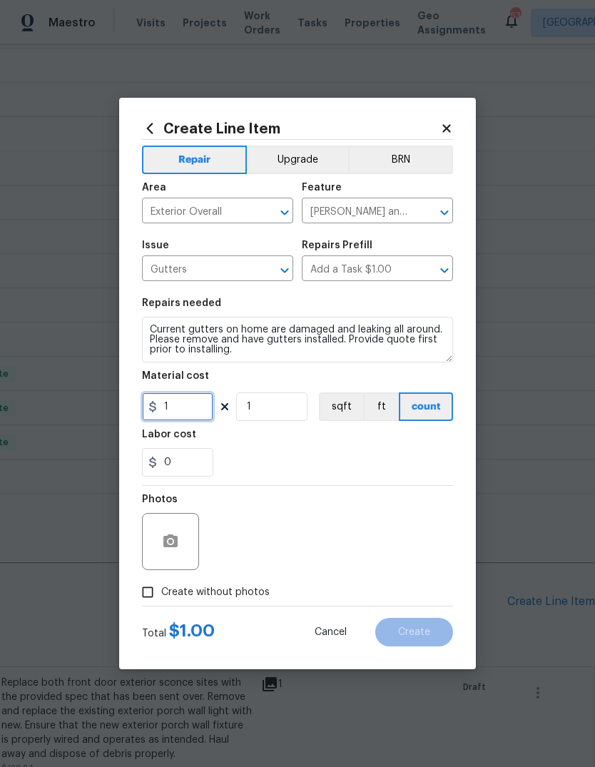
click at [184, 415] on input "1" at bounding box center [177, 406] width 71 height 29
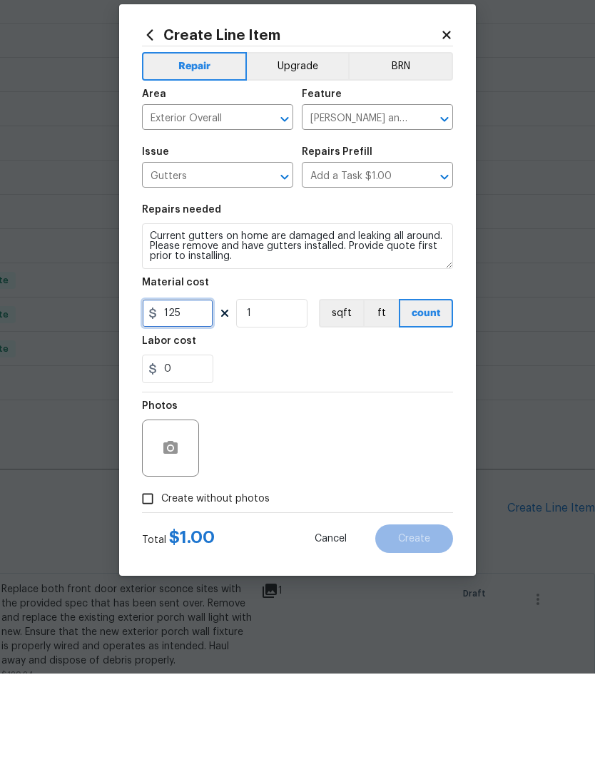
type input "125"
click at [175, 534] on icon "button" at bounding box center [170, 540] width 14 height 13
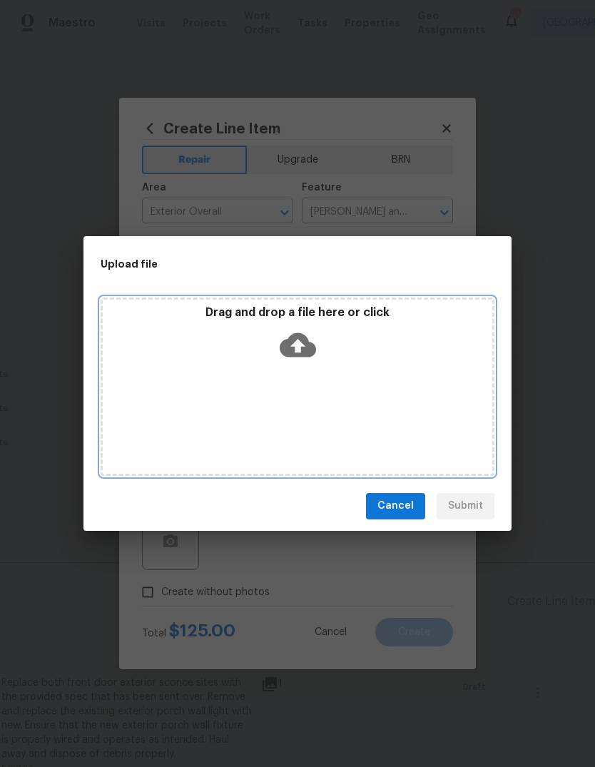
click at [314, 361] on icon at bounding box center [298, 345] width 36 height 36
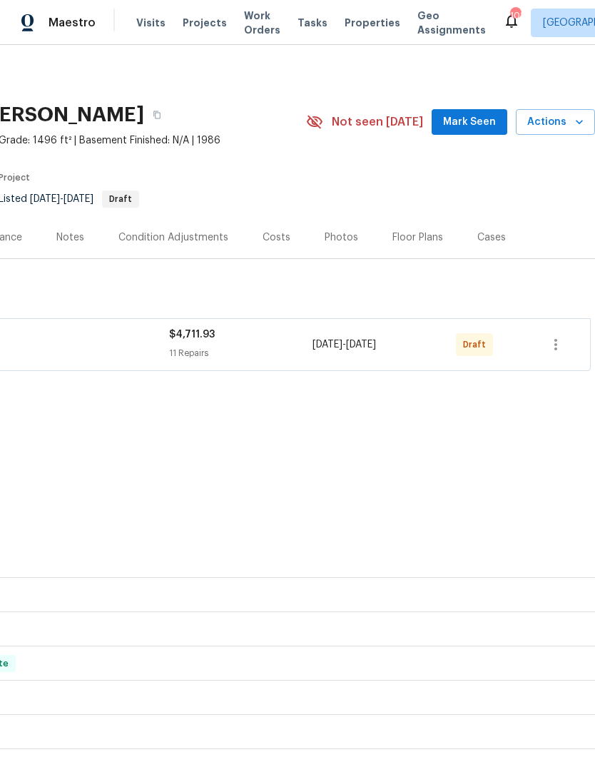
scroll to position [0, 211]
click at [561, 345] on icon "button" at bounding box center [555, 344] width 17 height 17
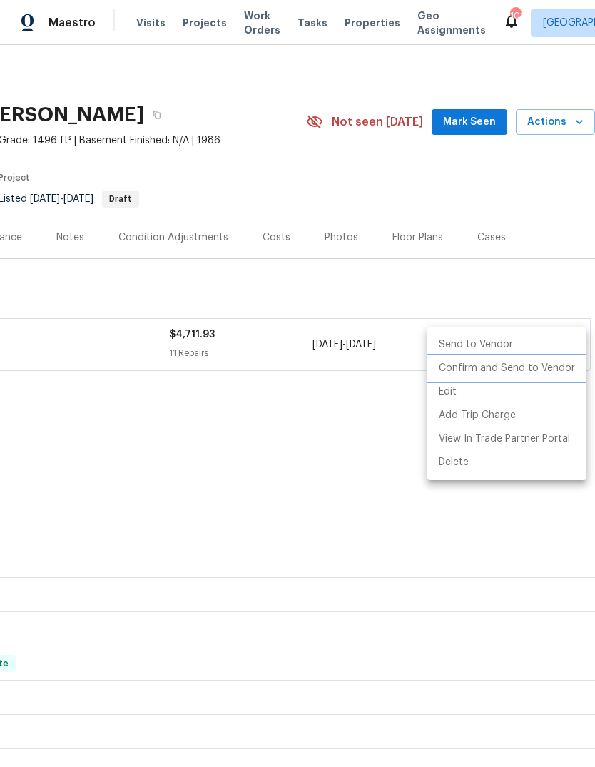
click at [527, 370] on li "Confirm and Send to Vendor" at bounding box center [506, 369] width 159 height 24
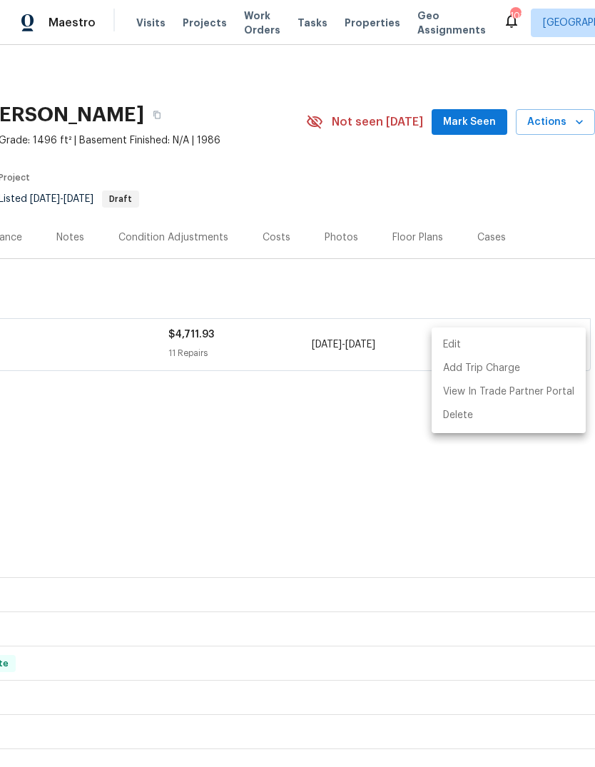
click at [484, 119] on div at bounding box center [297, 383] width 595 height 767
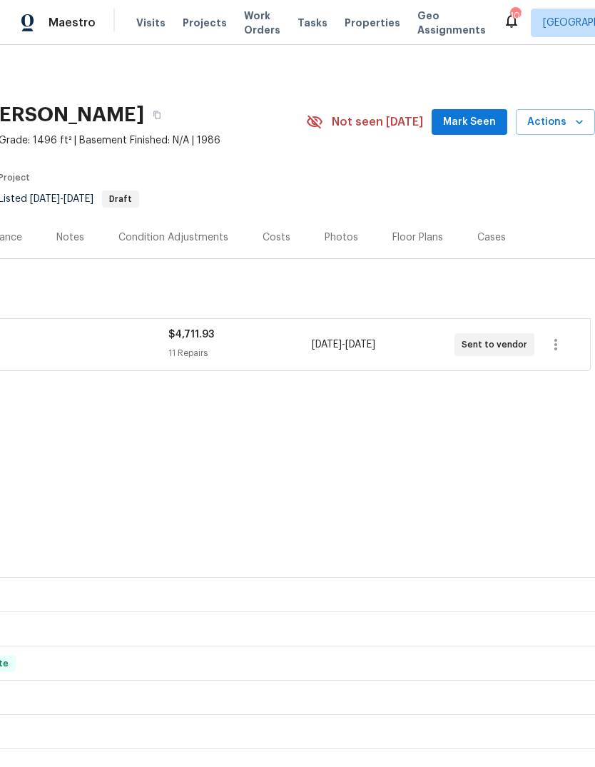
click at [480, 120] on span "Mark Seen" at bounding box center [469, 122] width 53 height 18
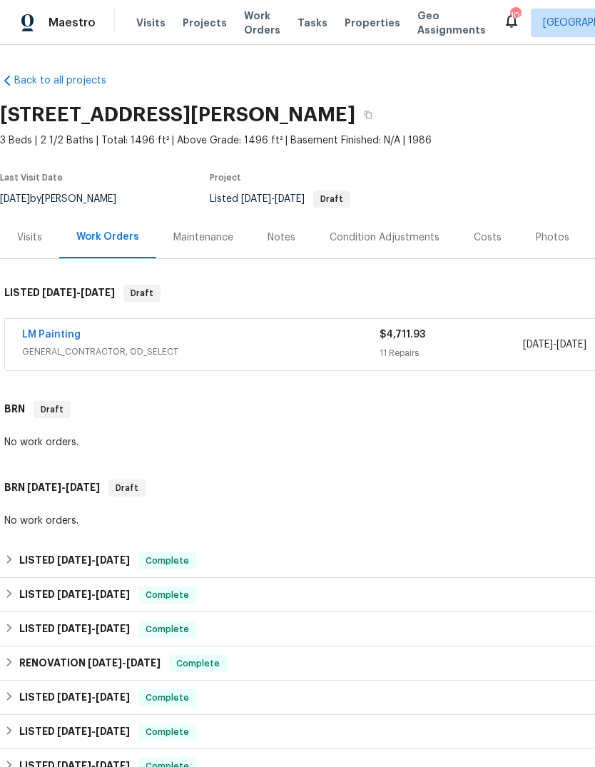
scroll to position [0, 0]
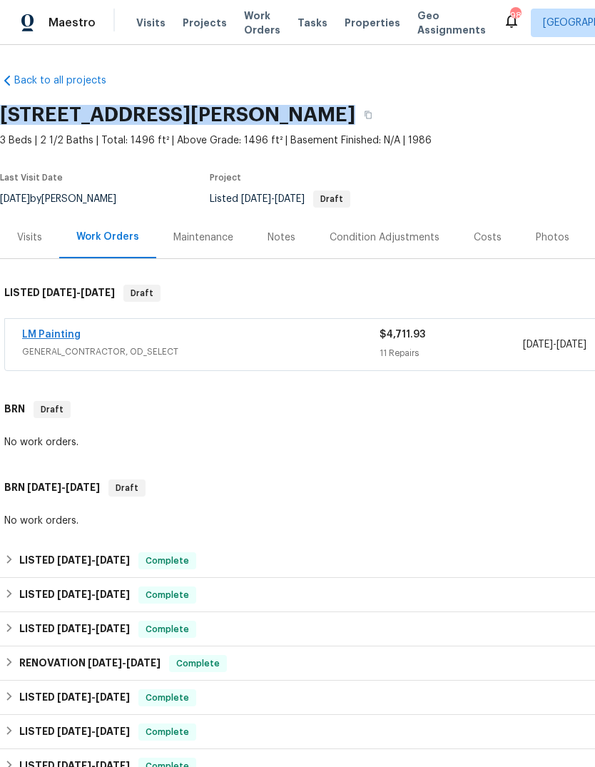
click at [43, 330] on link "LM Painting" at bounding box center [51, 335] width 59 height 10
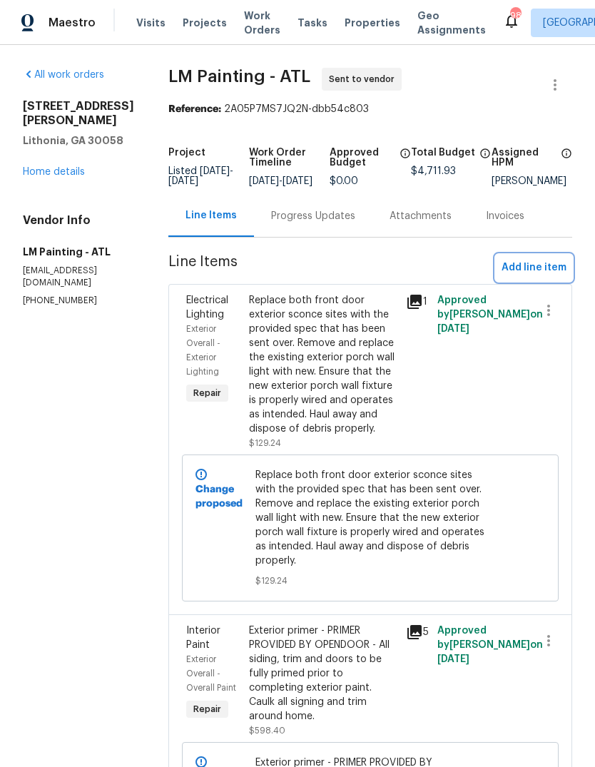
click at [529, 272] on span "Add line item" at bounding box center [534, 268] width 65 height 18
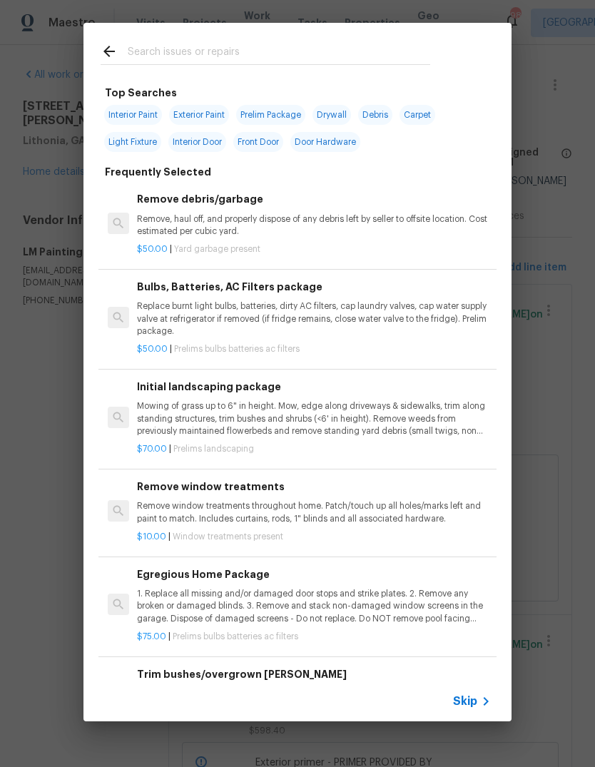
click at [385, 62] on input "text" at bounding box center [279, 53] width 303 height 21
type input "Pressure"
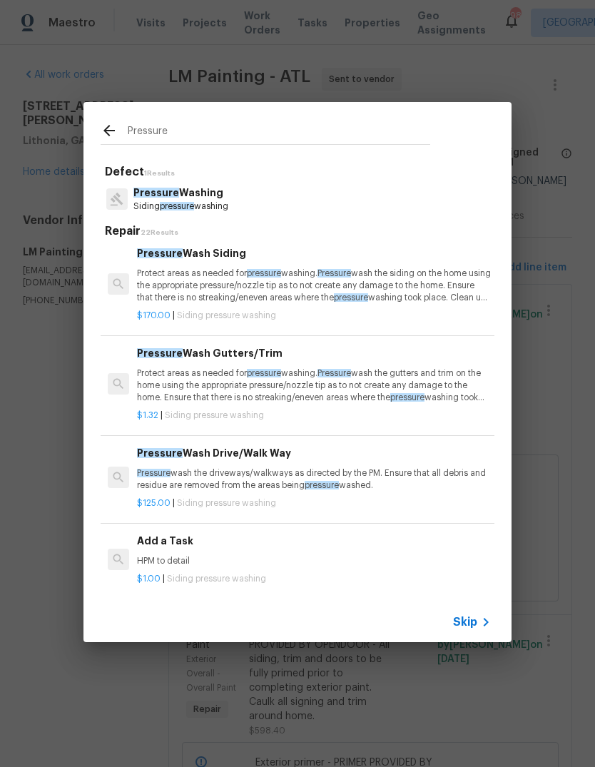
scroll to position [81, 0]
click at [176, 286] on p "Protect areas as needed for pressure washing. Pressure wash the siding on the h…" at bounding box center [314, 286] width 354 height 36
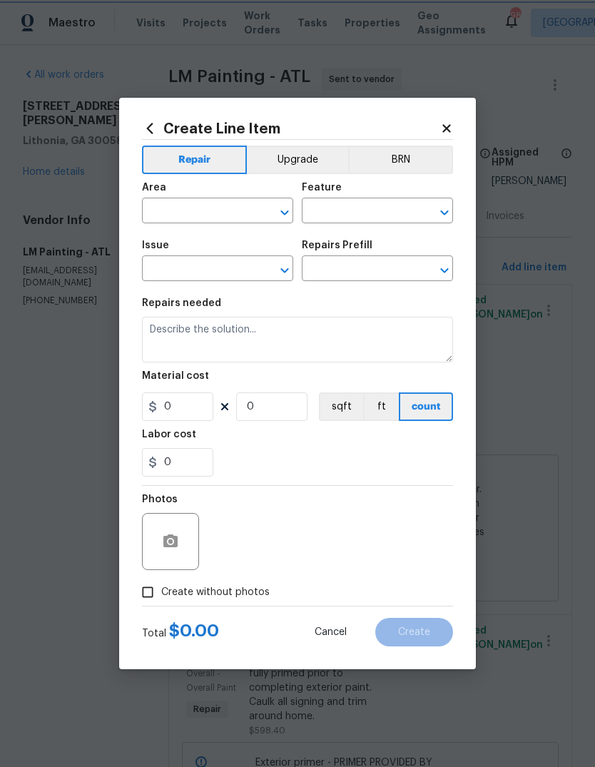
type input "Siding"
type input "Pressure Washing"
type input "Pressure Wash Siding $170.00"
type textarea "Protect areas as needed for pressure washing. Pressure wash the siding on the h…"
type input "170"
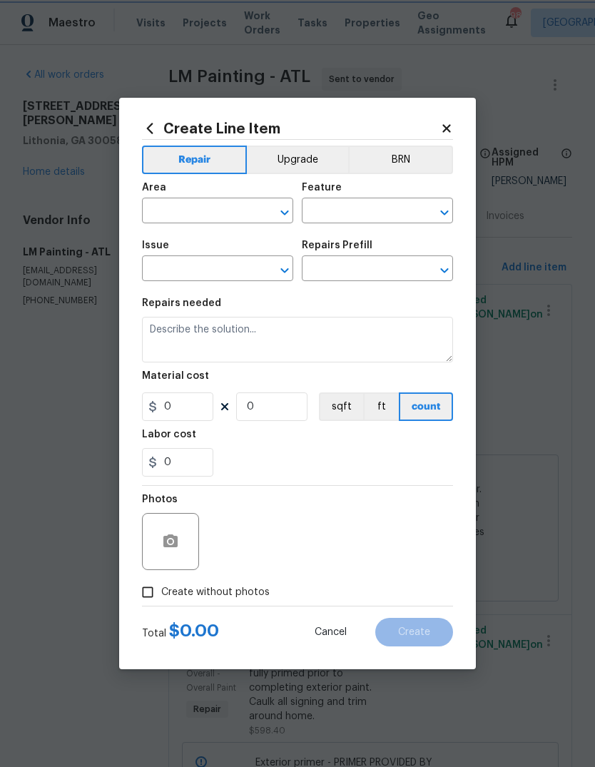
type input "1"
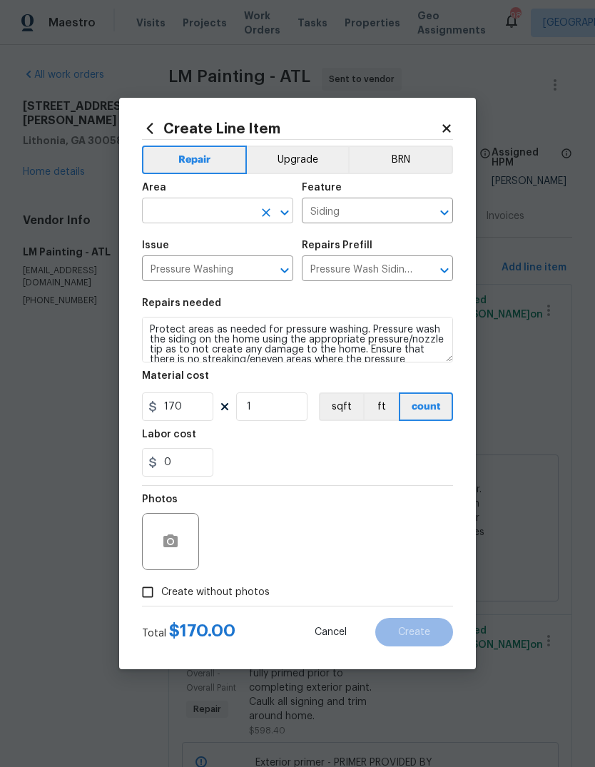
click at [189, 219] on input "text" at bounding box center [197, 212] width 111 height 22
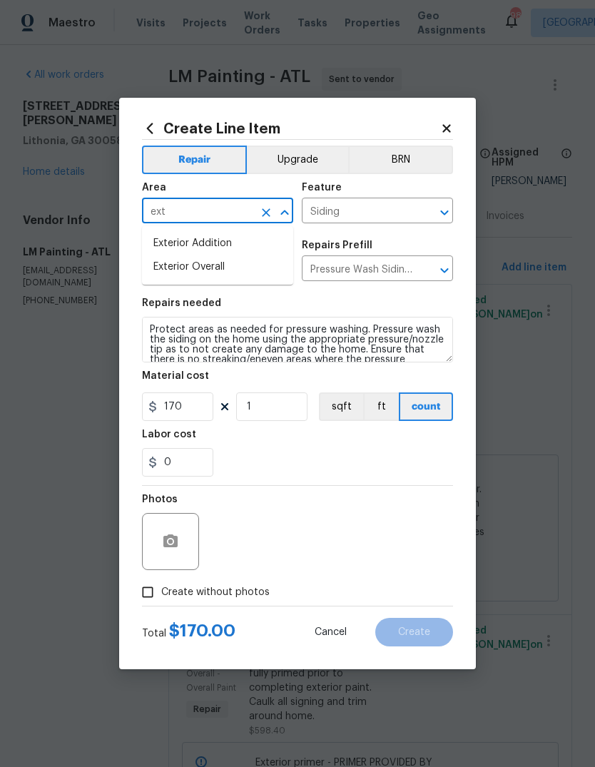
click at [215, 261] on li "Exterior Overall" at bounding box center [217, 267] width 151 height 24
type input "Exterior Overall"
click at [200, 411] on input "170" at bounding box center [177, 406] width 71 height 29
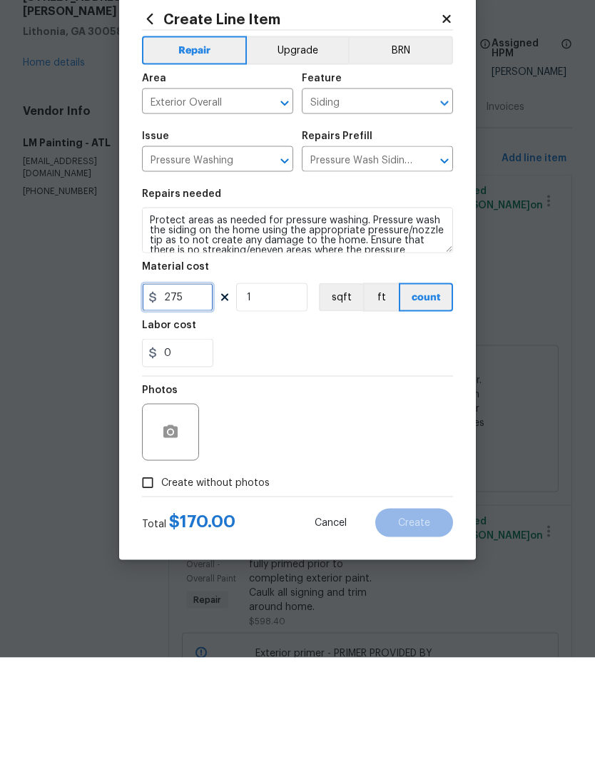
type input "275"
click at [168, 524] on button "button" at bounding box center [170, 541] width 34 height 34
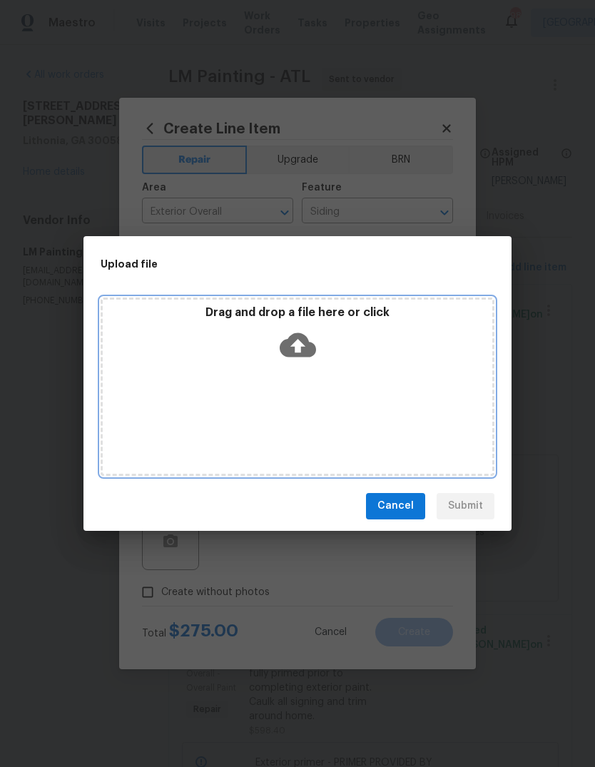
click at [321, 360] on div "Drag and drop a file here or click" at bounding box center [298, 335] width 390 height 61
